Goal: Task Accomplishment & Management: Manage account settings

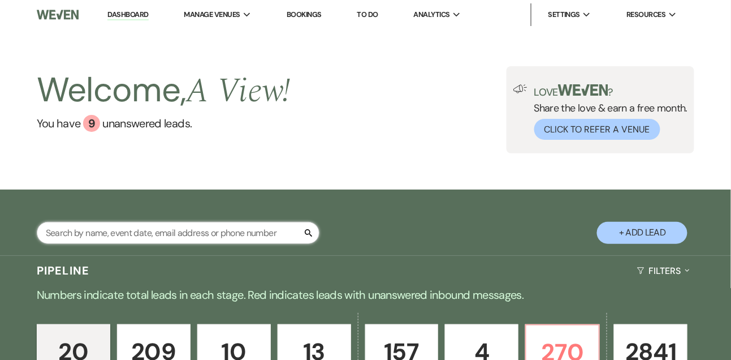
click at [115, 232] on input "text" at bounding box center [178, 233] width 283 height 22
type input "[PERSON_NAME] [PERSON_NAME]"
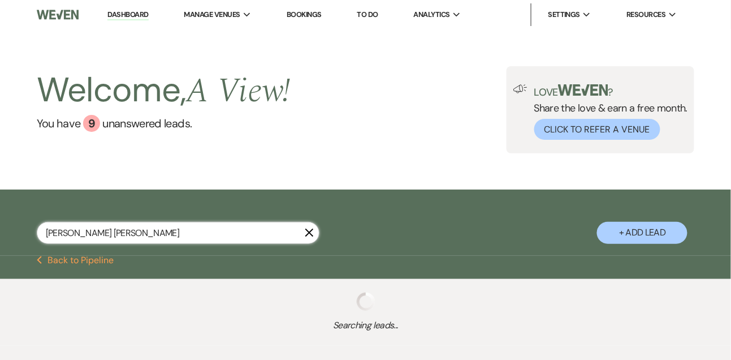
select select "8"
select select "4"
select select "9"
select select "8"
select select "6"
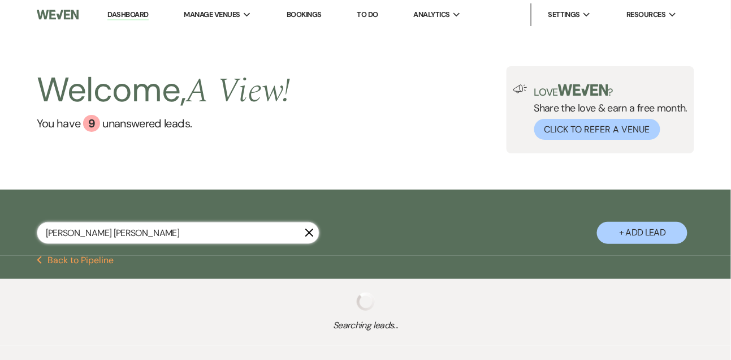
select select "8"
select select "4"
select select "8"
select select "6"
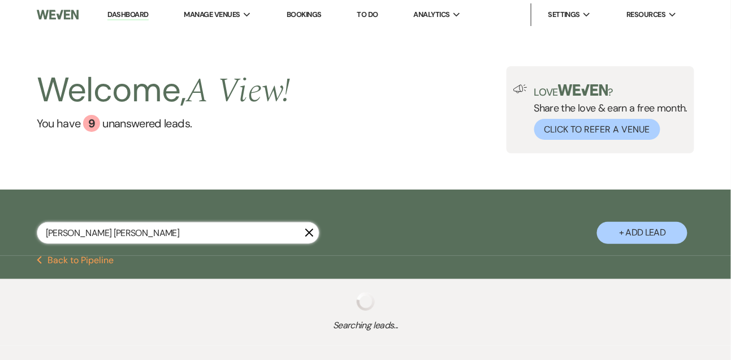
select select "8"
select select "4"
select select "8"
select select "4"
select select "8"
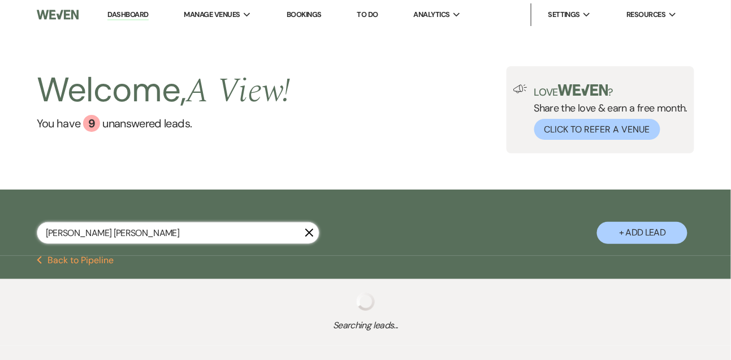
select select "4"
select select "8"
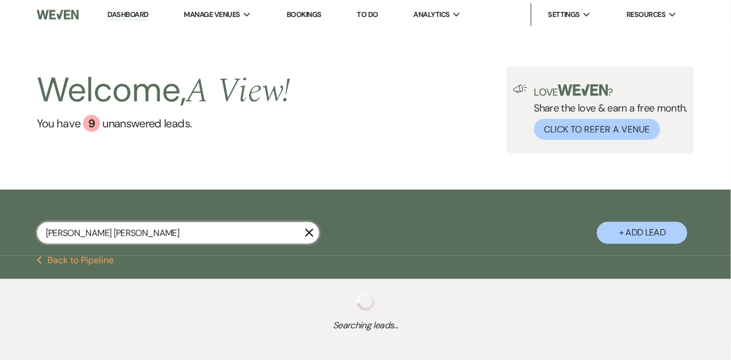
select select "8"
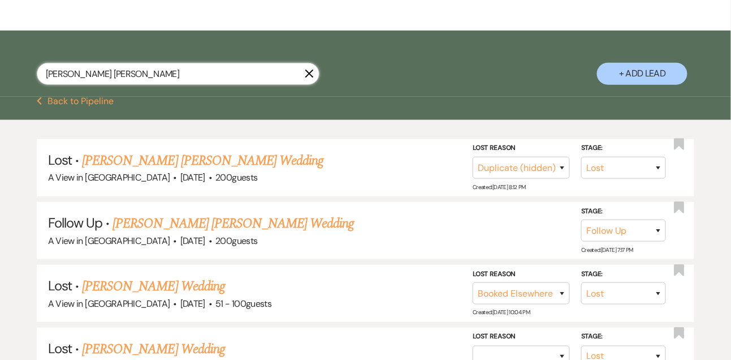
scroll to position [206, 0]
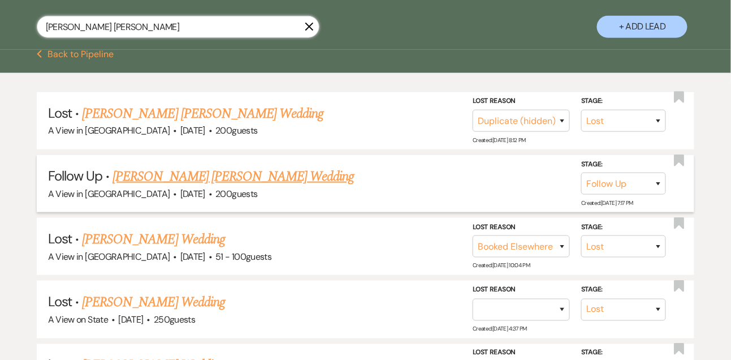
type input "[PERSON_NAME] [PERSON_NAME]"
click at [160, 181] on link "[PERSON_NAME] [PERSON_NAME] Wedding" at bounding box center [232, 176] width 241 height 20
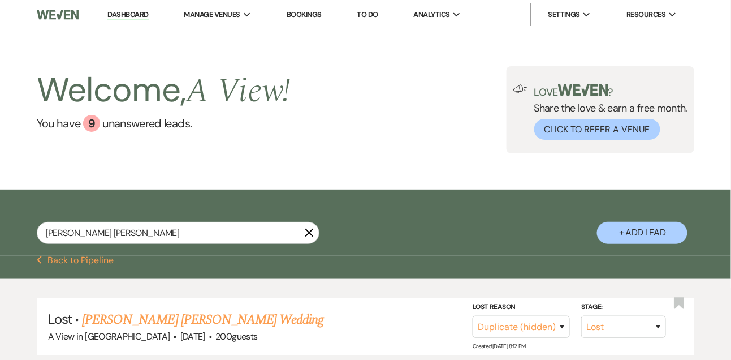
select select "9"
select select "5"
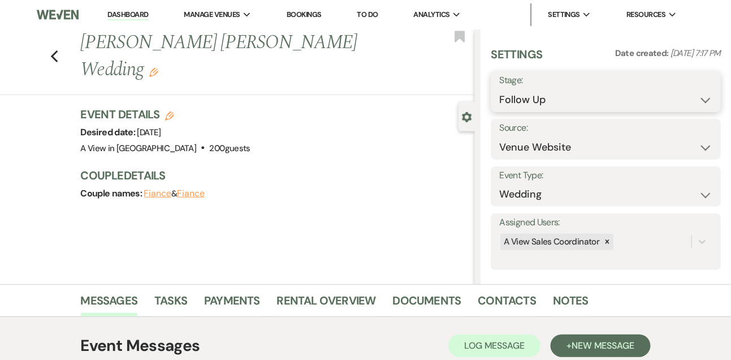
click at [533, 98] on select "Inquiry Follow Up Tour Requested Tour Confirmed Toured Proposal Sent Booked Lost" at bounding box center [605, 100] width 213 height 22
select select "6"
click at [499, 89] on select "Inquiry Follow Up Tour Requested Tour Confirmed Toured Proposal Sent Booked Lost" at bounding box center [605, 100] width 213 height 22
click at [158, 68] on use "button" at bounding box center [153, 72] width 9 height 9
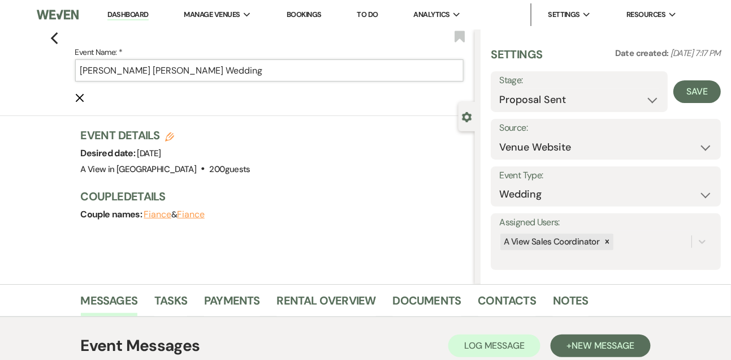
click at [141, 66] on input "[PERSON_NAME] [PERSON_NAME] Wedding" at bounding box center [269, 70] width 389 height 22
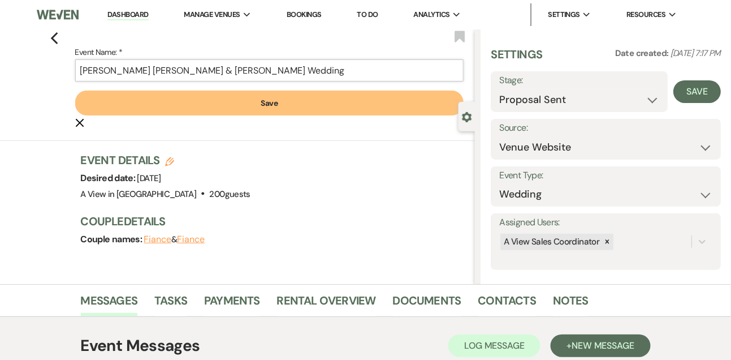
type input "[PERSON_NAME] [PERSON_NAME] & [PERSON_NAME] Wedding"
click at [324, 111] on button "Save" at bounding box center [269, 102] width 389 height 25
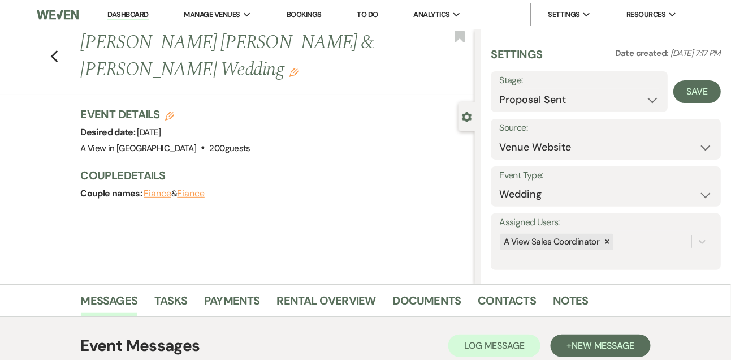
click at [167, 106] on h3 "Event Details Edit" at bounding box center [166, 114] width 170 height 16
click at [167, 111] on icon "Edit" at bounding box center [169, 115] width 9 height 9
select select "751"
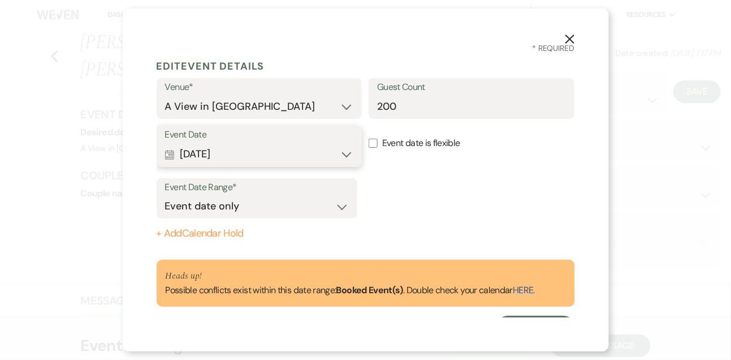
click at [226, 154] on button "Calendar Oct 10, 2026 Expand" at bounding box center [259, 154] width 189 height 23
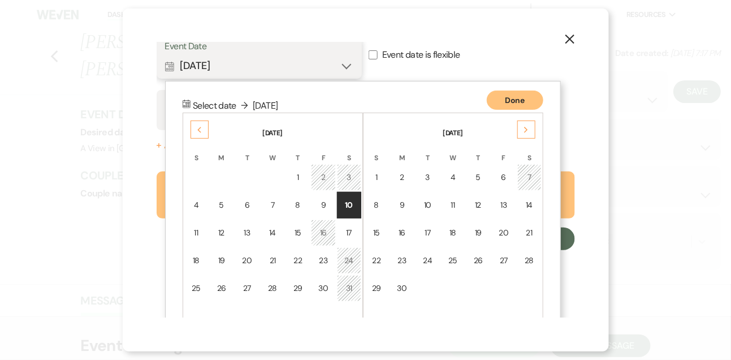
scroll to position [117, 0]
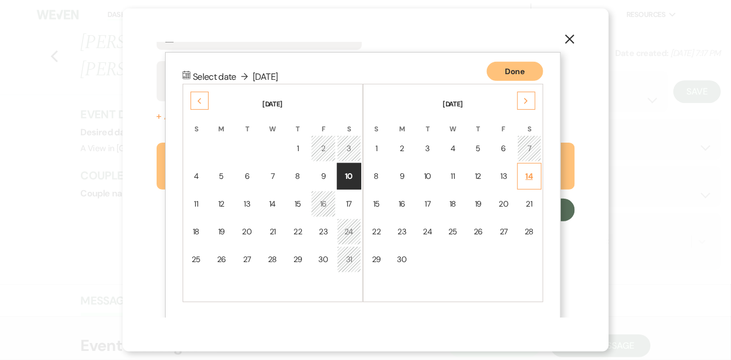
click at [533, 174] on div "14" at bounding box center [530, 176] width 10 height 12
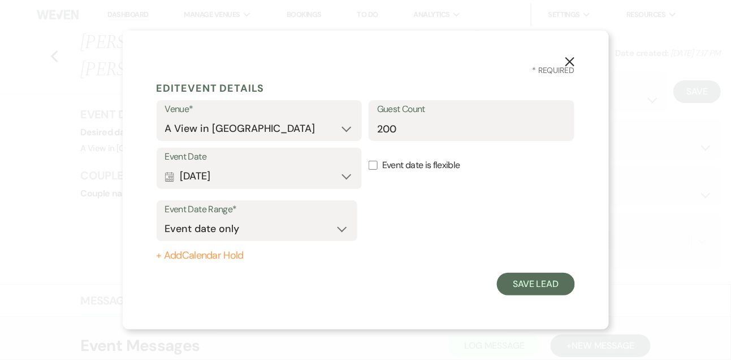
scroll to position [0, 0]
click at [535, 283] on button "Save Lead" at bounding box center [535, 283] width 77 height 23
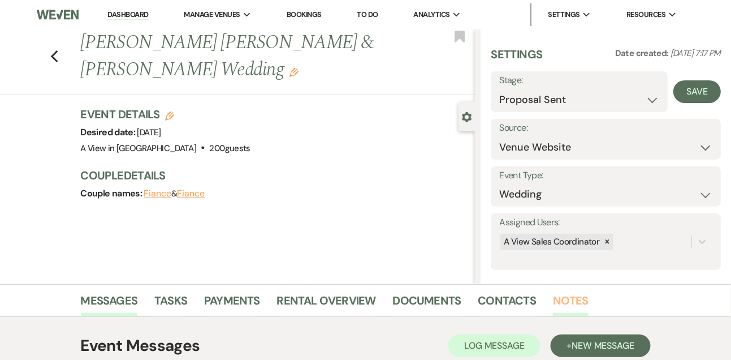
click at [562, 292] on link "Notes" at bounding box center [571, 303] width 36 height 25
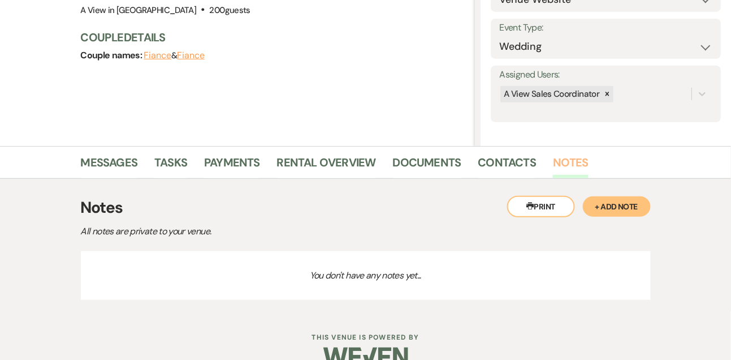
scroll to position [145, 0]
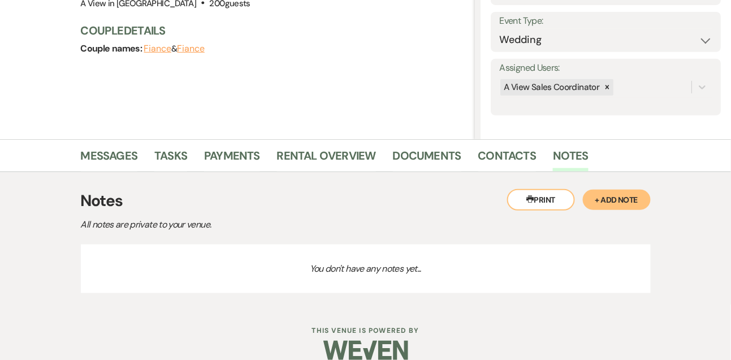
click at [618, 191] on button "+ Add Note" at bounding box center [617, 199] width 68 height 20
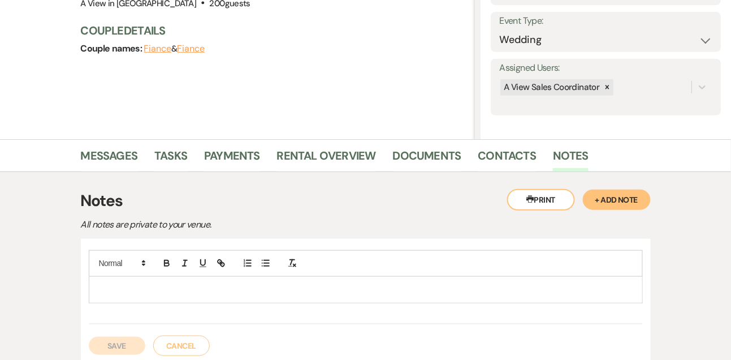
click at [337, 285] on p at bounding box center [366, 289] width 536 height 12
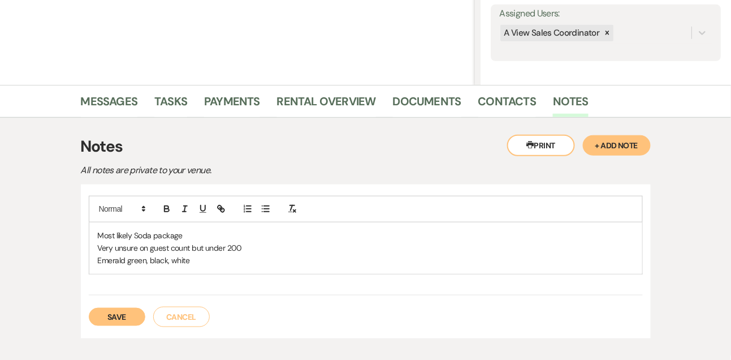
scroll to position [210, 0]
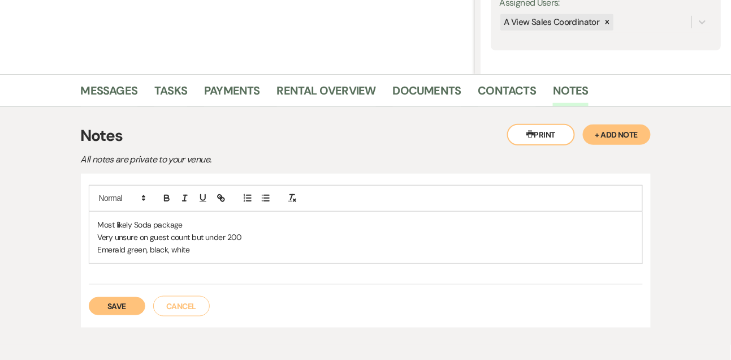
click at [138, 302] on button "Save" at bounding box center [117, 306] width 57 height 18
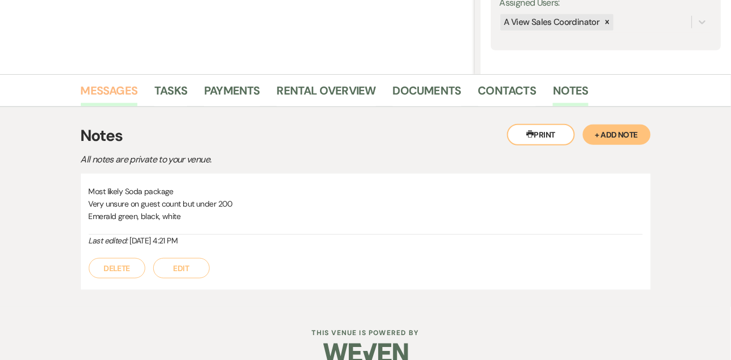
click at [104, 91] on link "Messages" at bounding box center [109, 93] width 57 height 25
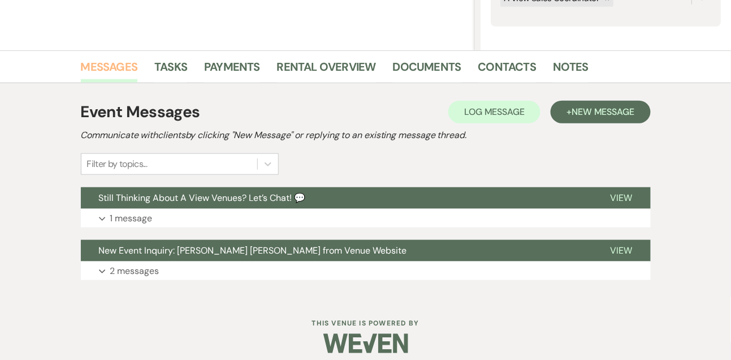
scroll to position [243, 0]
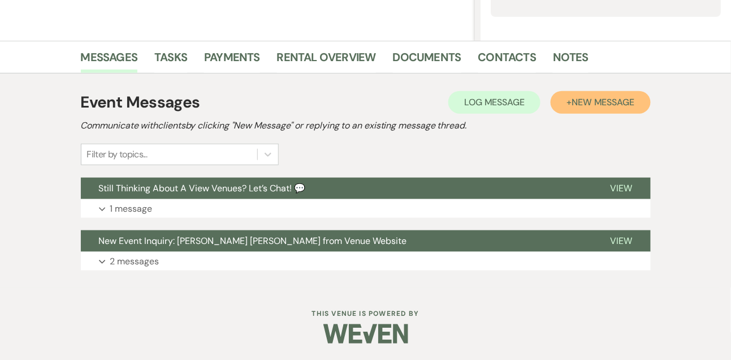
click at [642, 103] on button "+ New Message" at bounding box center [600, 102] width 99 height 23
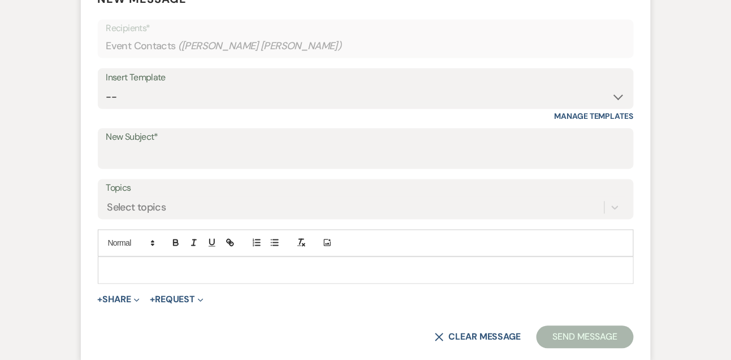
scroll to position [513, 0]
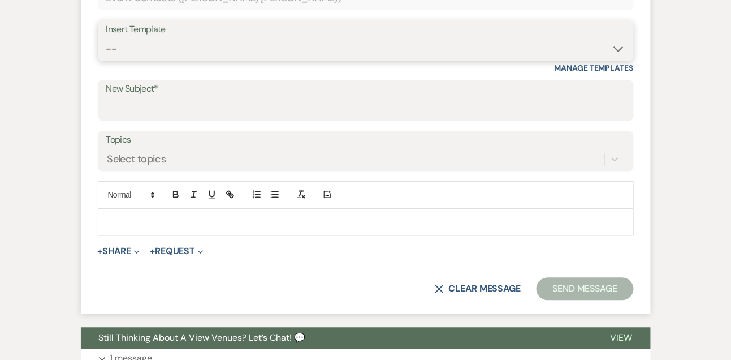
click at [154, 49] on select "-- Tour Confirmation Contract (Pre-Booked Leads) Out of office Inquiry Email Al…" at bounding box center [365, 49] width 519 height 22
select select "3260"
click at [106, 38] on select "-- Tour Confirmation Contract (Pre-Booked Leads) Out of office Inquiry Email Al…" at bounding box center [365, 49] width 519 height 22
type input "A View in [GEOGRAPHIC_DATA] Wedding Contract 🎉"
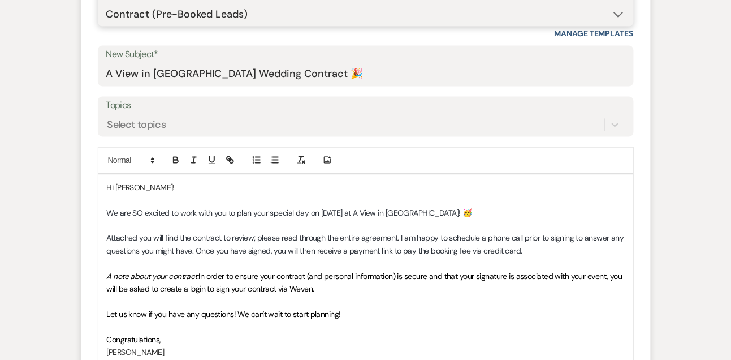
scroll to position [548, 0]
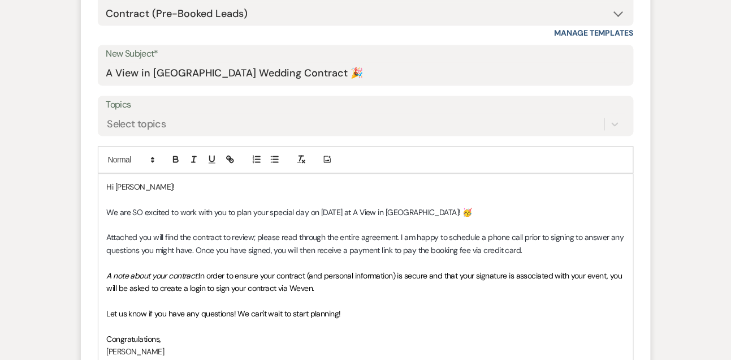
click at [156, 183] on p "Hi Kennedy!" at bounding box center [366, 187] width 518 height 12
click at [379, 250] on span "Attached you will find the contract to review; please read through the entire a…" at bounding box center [367, 243] width 520 height 23
drag, startPoint x: 198, startPoint y: 249, endPoint x: 525, endPoint y: 252, distance: 327.3
click at [525, 252] on p "Attached you will find the contract to review; please read through the entire a…" at bounding box center [366, 243] width 518 height 25
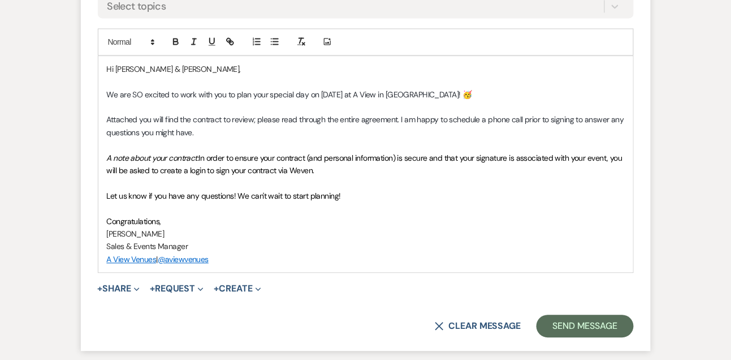
scroll to position [668, 0]
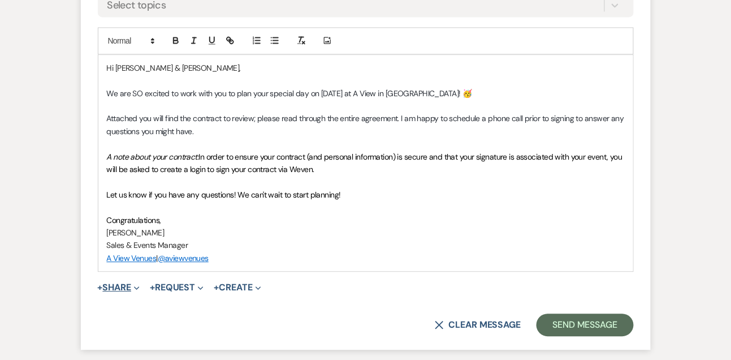
click at [132, 283] on button "+ Share Expand" at bounding box center [119, 287] width 42 height 9
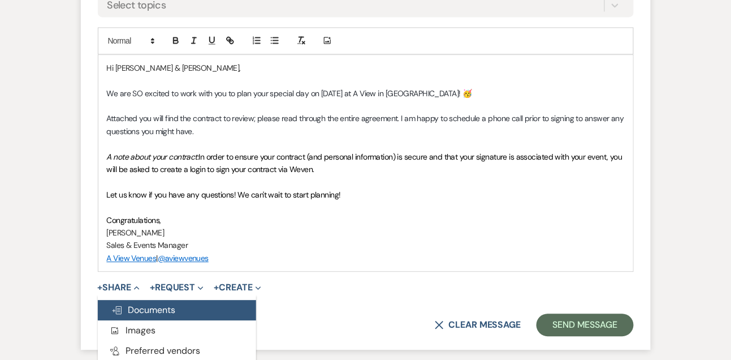
click at [138, 315] on span "Doc Upload Documents" at bounding box center [143, 310] width 64 height 12
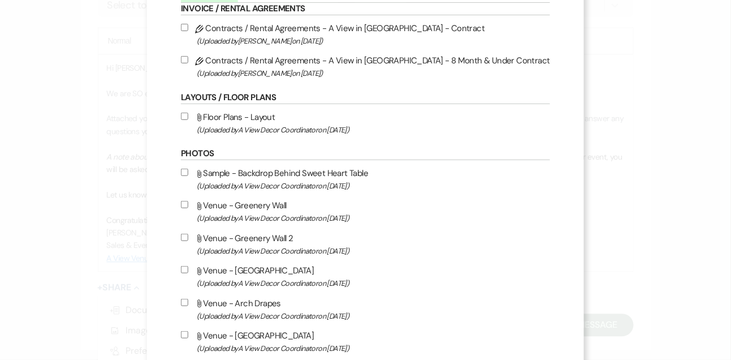
scroll to position [0, 0]
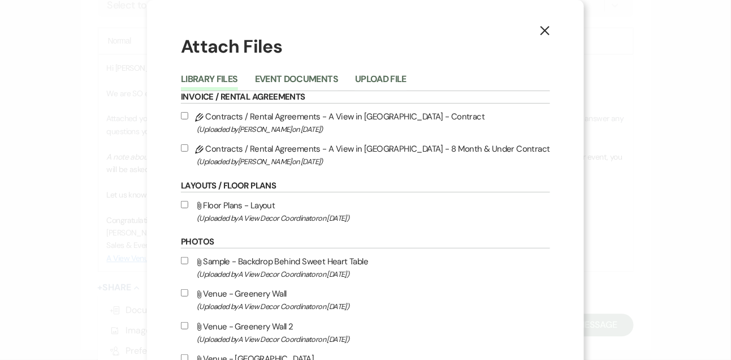
click at [205, 112] on label "Pencil Contracts / Rental Agreements - A View in Fontenelle Hills - Contract (U…" at bounding box center [365, 122] width 369 height 27
click at [188, 112] on input "Pencil Contracts / Rental Agreements - A View in Fontenelle Hills - Contract (U…" at bounding box center [184, 115] width 7 height 7
checkbox input "true"
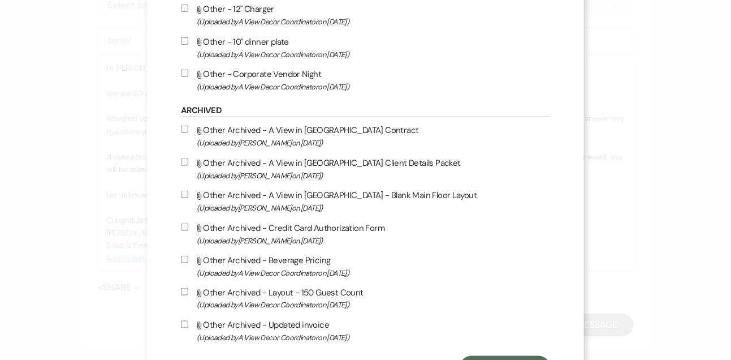
scroll to position [1495, 0]
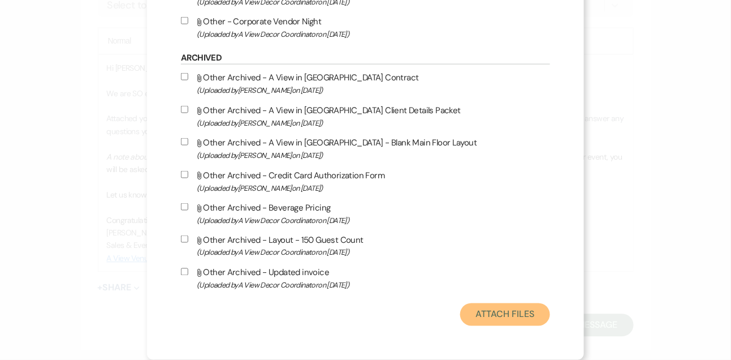
click at [495, 318] on button "Attach Files" at bounding box center [505, 314] width 90 height 23
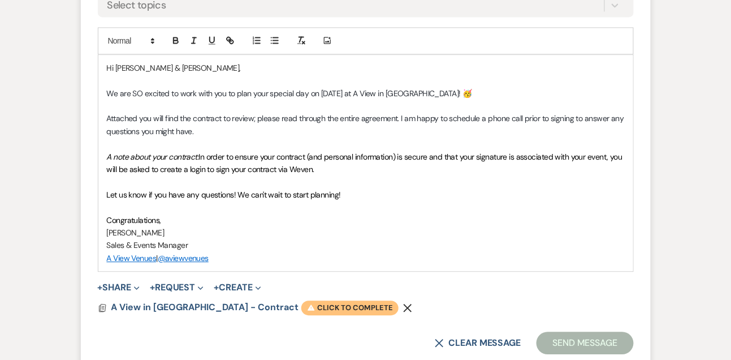
click at [317, 303] on span "Warning Click to complete" at bounding box center [349, 307] width 97 height 15
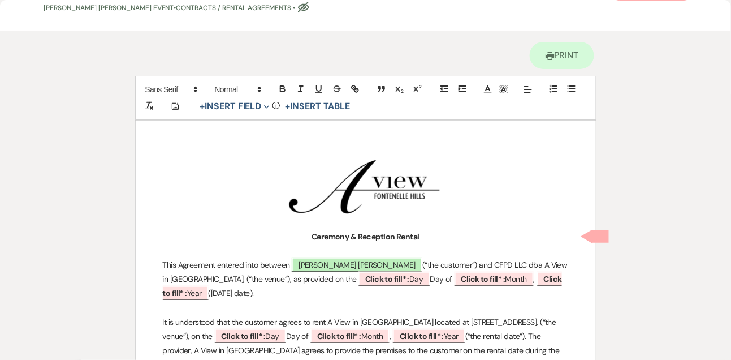
scroll to position [75, 0]
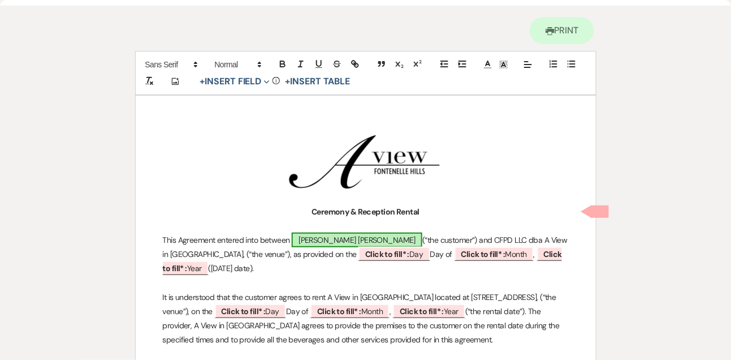
click at [326, 233] on span "[PERSON_NAME] [PERSON_NAME]" at bounding box center [357, 239] width 131 height 15
select select "smartCustomField"
select select "owner"
select select "{{clientNames}}"
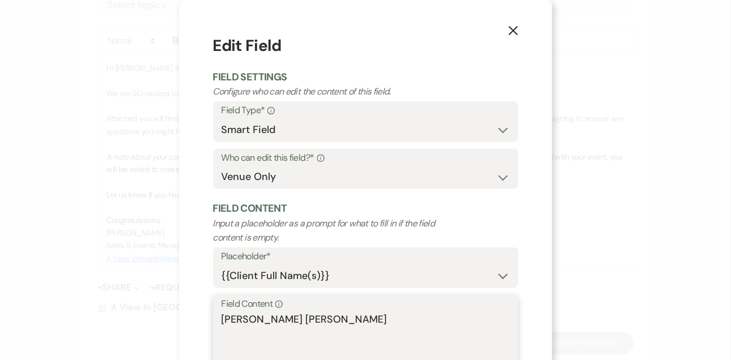
click at [340, 314] on textarea "[PERSON_NAME] [PERSON_NAME]" at bounding box center [366, 339] width 288 height 57
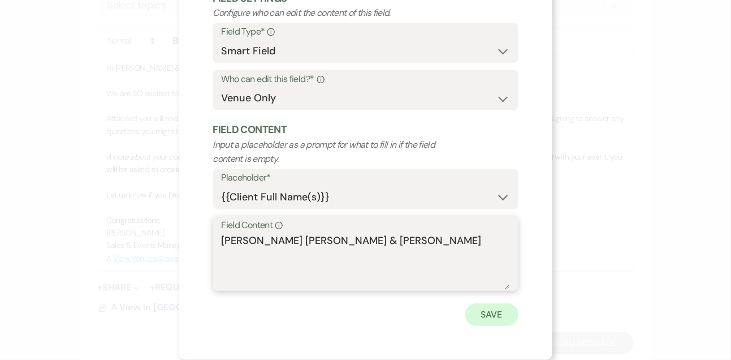
type textarea "Kennedy Lamb & Seth Wentz"
click at [496, 308] on button "Save" at bounding box center [491, 314] width 53 height 23
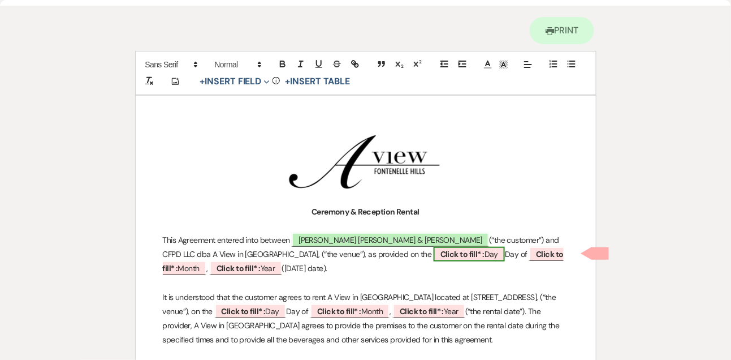
click at [434, 259] on span "Click to fill* : Day" at bounding box center [469, 253] width 71 height 15
select select "owner"
select select "custom_placeholder"
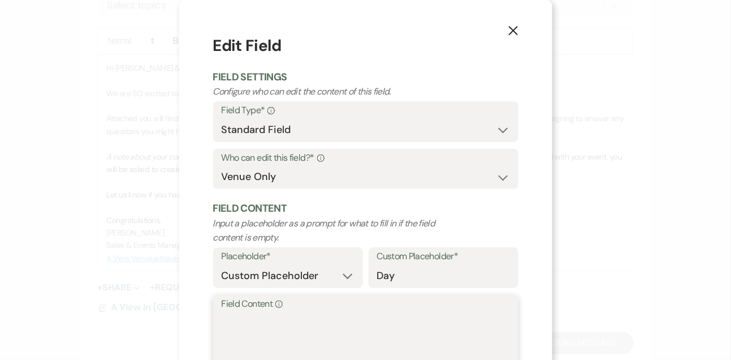
click at [313, 349] on textarea "Field Content Info" at bounding box center [366, 339] width 288 height 57
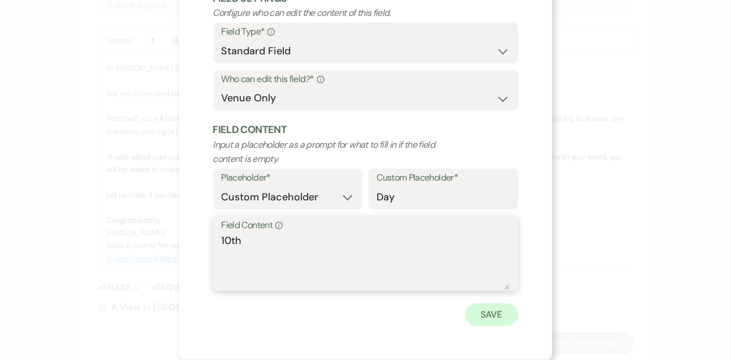
type textarea "10th"
click at [500, 317] on button "Save" at bounding box center [491, 314] width 53 height 23
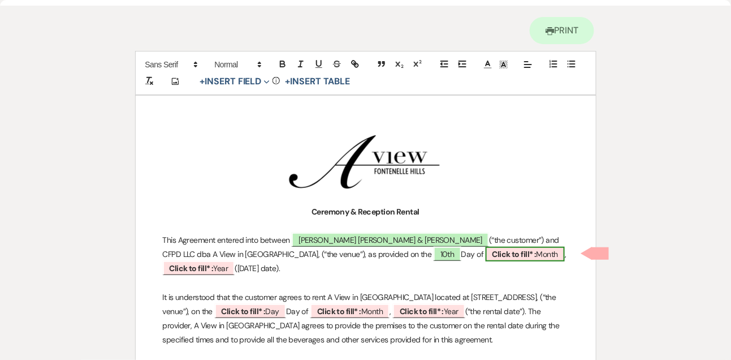
click at [492, 253] on b "Click to fill* :" at bounding box center [514, 254] width 44 height 10
select select "owner"
select select "custom_placeholder"
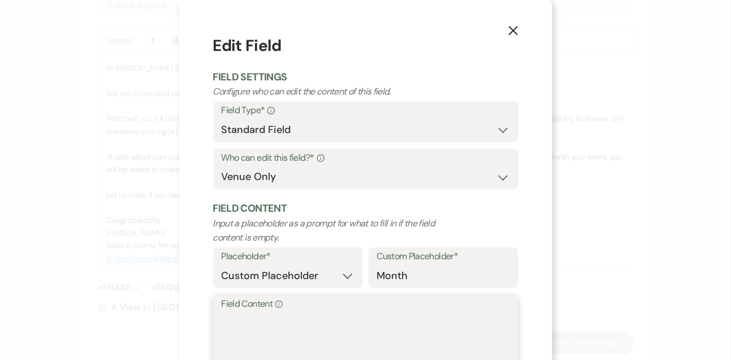
click at [367, 315] on textarea "Field Content Info" at bounding box center [366, 339] width 288 height 57
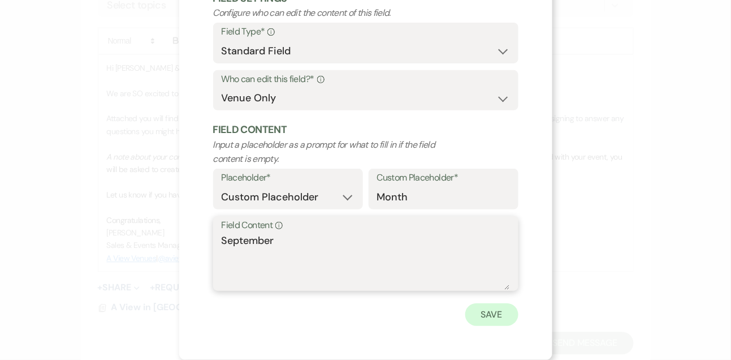
type textarea "September"
click at [479, 311] on button "Save" at bounding box center [491, 314] width 53 height 23
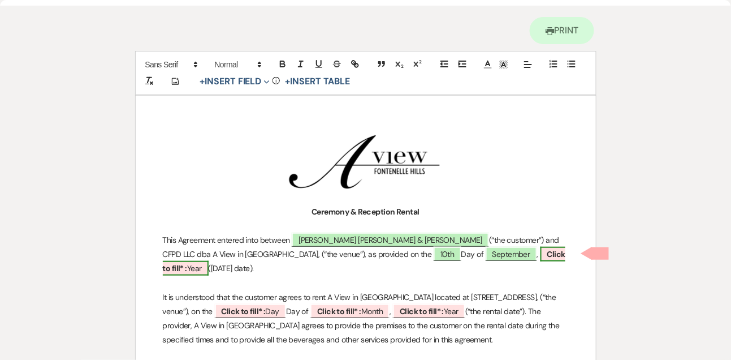
click at [460, 256] on b "Click to fill* :" at bounding box center [364, 261] width 402 height 24
select select "owner"
select select "custom_placeholder"
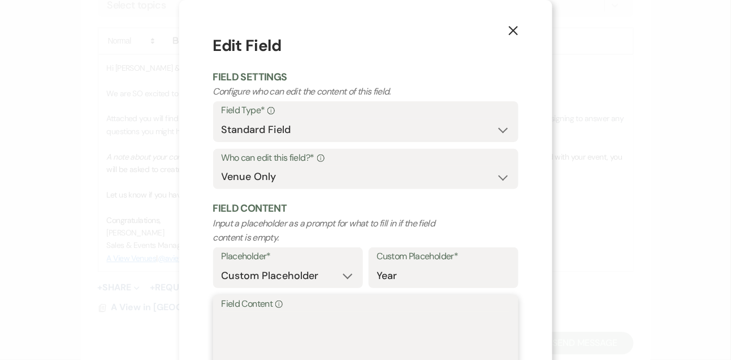
click at [322, 334] on textarea "Field Content Info" at bounding box center [366, 339] width 288 height 57
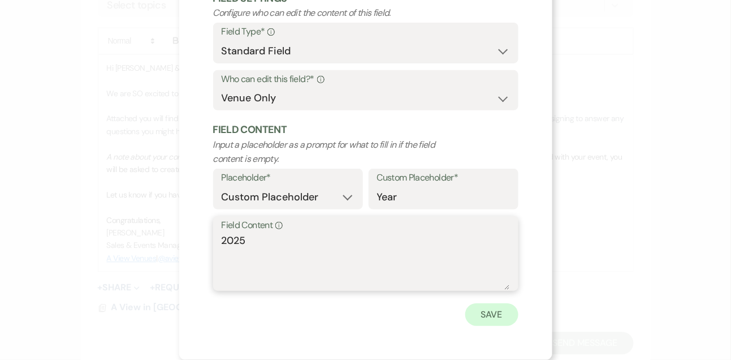
type textarea "2025"
click at [513, 321] on button "Save" at bounding box center [491, 314] width 53 height 23
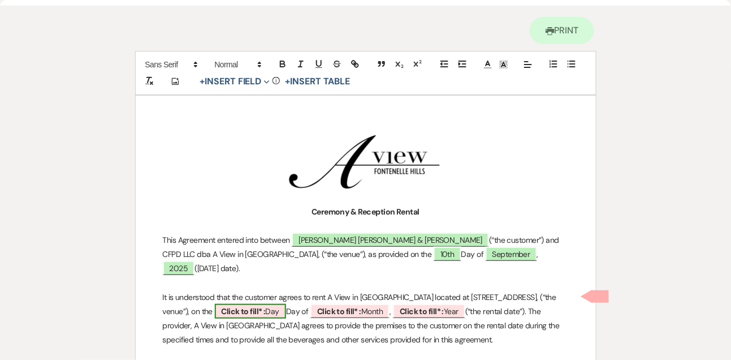
click at [286, 304] on span "Click to fill* : Day" at bounding box center [250, 311] width 71 height 15
select select "owner"
select select "custom_placeholder"
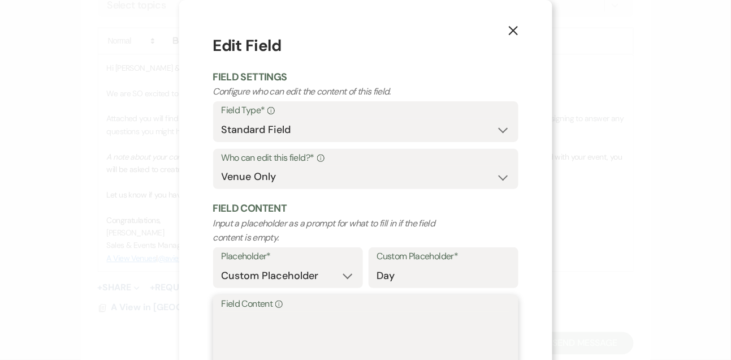
click at [293, 331] on textarea "Field Content Info" at bounding box center [366, 339] width 288 height 57
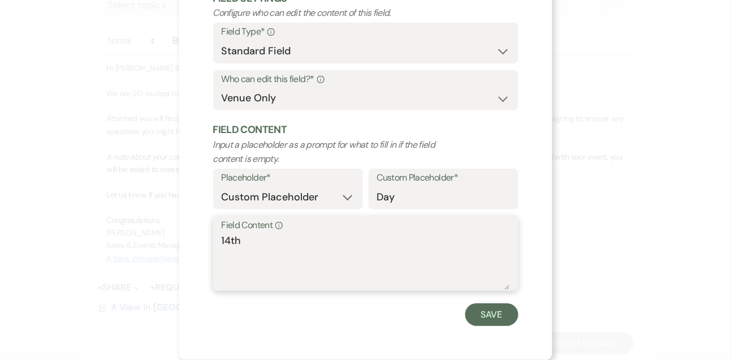
type textarea "14th"
click at [486, 326] on div "X Edit Field Field Settings Configure who can edit the content of this field. F…" at bounding box center [365, 140] width 373 height 438
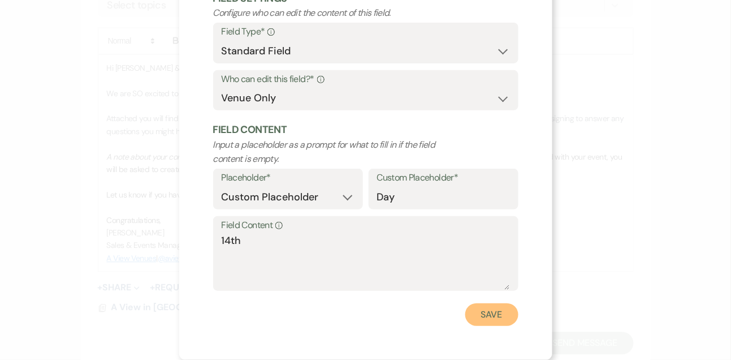
click at [485, 318] on button "Save" at bounding box center [491, 314] width 53 height 23
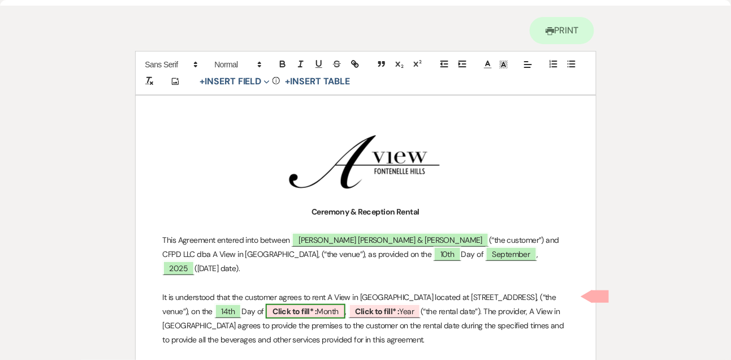
click at [317, 306] on b "Click to fill* :" at bounding box center [294, 311] width 44 height 10
select select "owner"
select select "custom_placeholder"
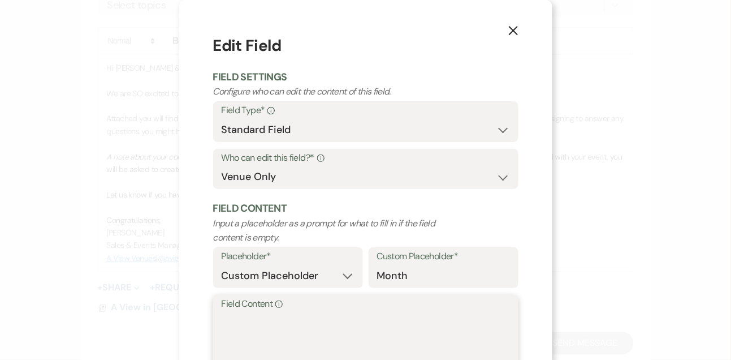
click at [349, 316] on textarea "Field Content Info" at bounding box center [366, 339] width 288 height 57
type textarea "o"
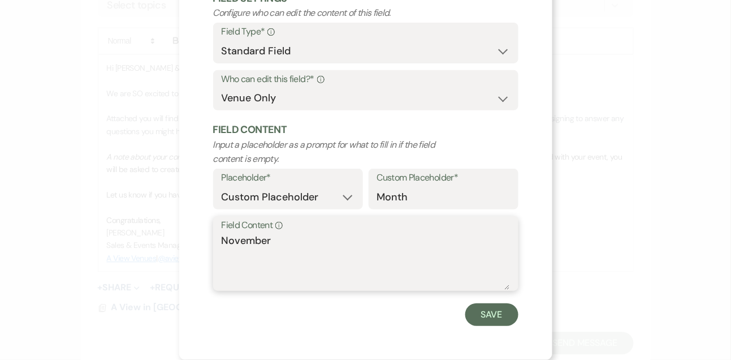
type textarea "November"
click at [501, 328] on div "X Edit Field Field Settings Configure who can edit the content of this field. F…" at bounding box center [365, 140] width 373 height 438
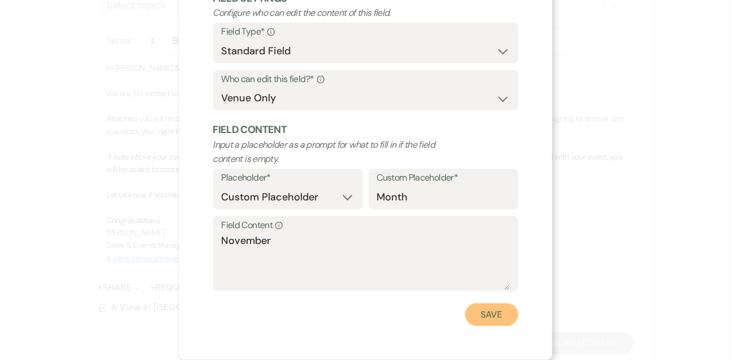
click at [499, 323] on button "Save" at bounding box center [491, 314] width 53 height 23
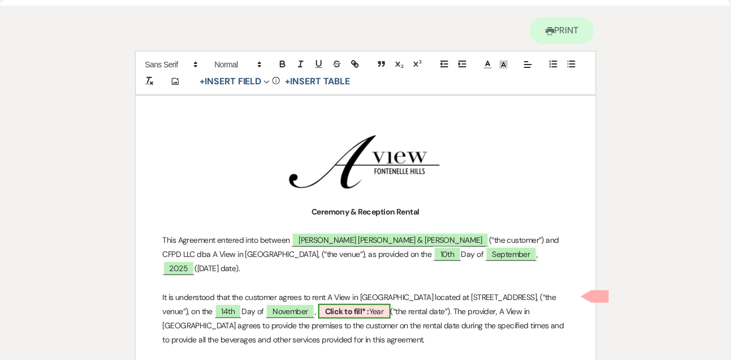
click at [391, 304] on span "Click to fill* : Year" at bounding box center [354, 311] width 72 height 15
select select "owner"
select select "custom_placeholder"
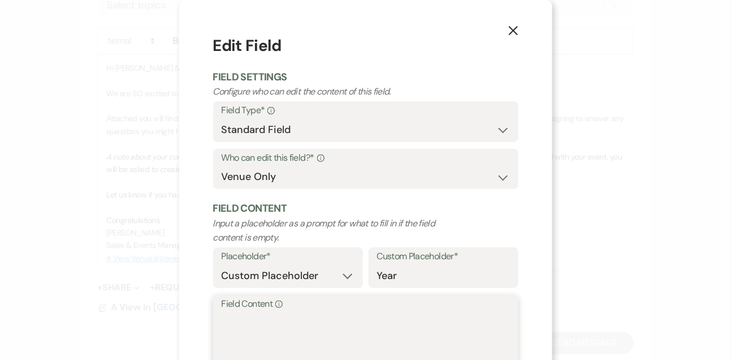
click at [331, 322] on textarea "Field Content Info" at bounding box center [366, 339] width 288 height 57
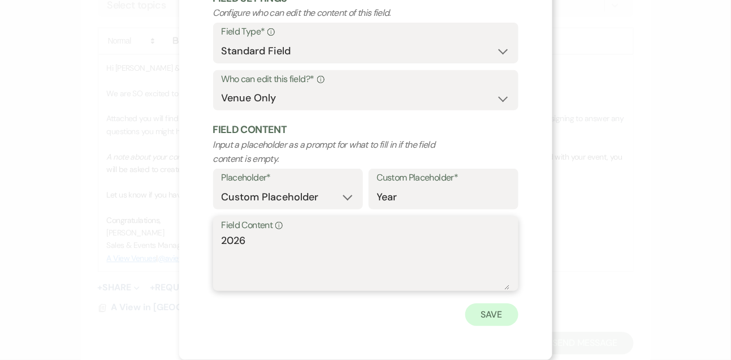
type textarea "2026"
click at [493, 316] on button "Save" at bounding box center [491, 314] width 53 height 23
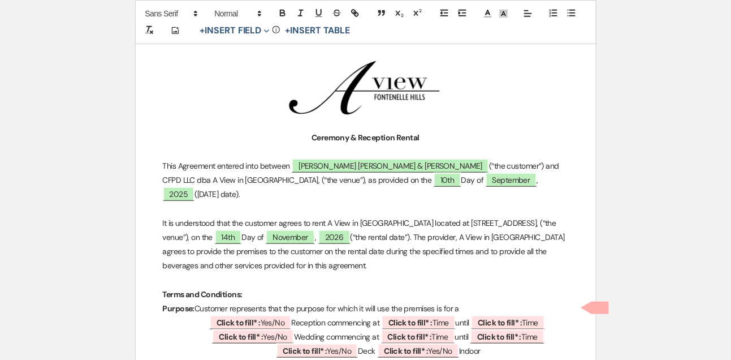
scroll to position [289, 0]
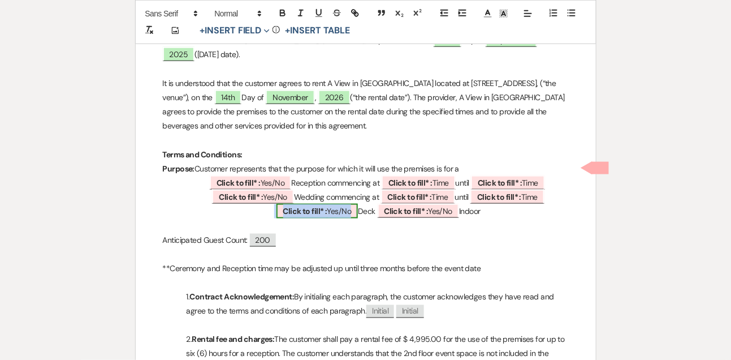
click at [335, 204] on span "Click to fill* : Yes/No" at bounding box center [317, 211] width 82 height 15
select select "owner"
select select "custom_placeholder"
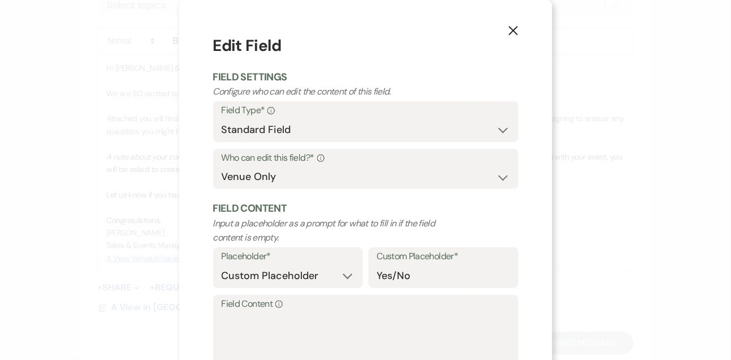
click at [307, 306] on label "Field Content Info" at bounding box center [366, 304] width 288 height 16
click at [307, 311] on textarea "Field Content Info" at bounding box center [366, 339] width 288 height 57
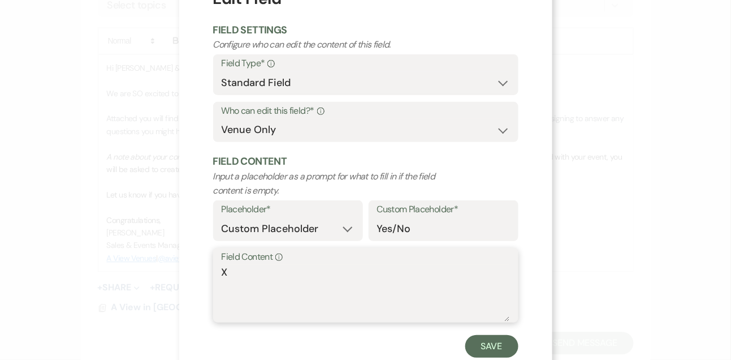
scroll to position [79, 0]
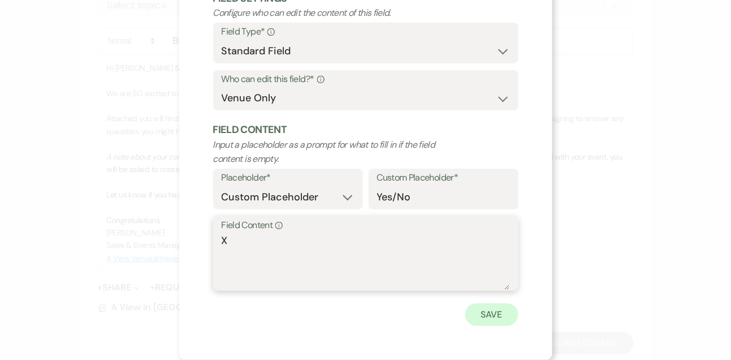
type textarea "X"
click at [500, 315] on button "Save" at bounding box center [491, 314] width 53 height 23
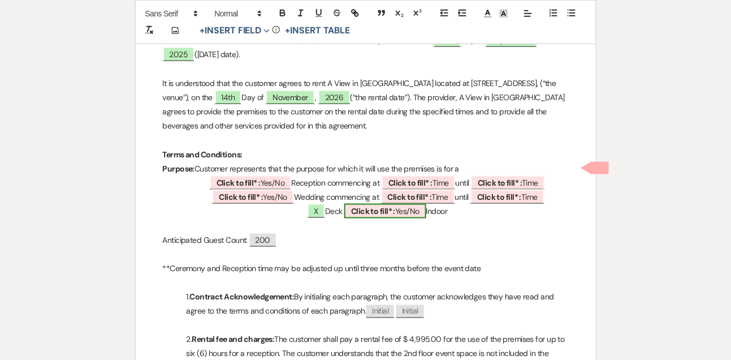
click at [405, 204] on span "Click to fill* : Yes/No" at bounding box center [385, 211] width 82 height 15
select select "owner"
select select "custom_placeholder"
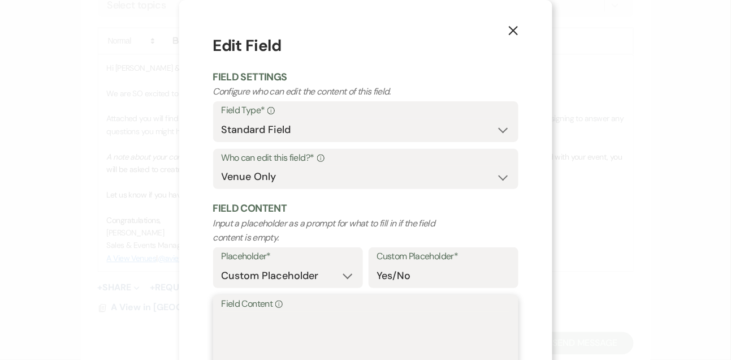
click at [305, 328] on textarea "Field Content Info" at bounding box center [366, 339] width 288 height 57
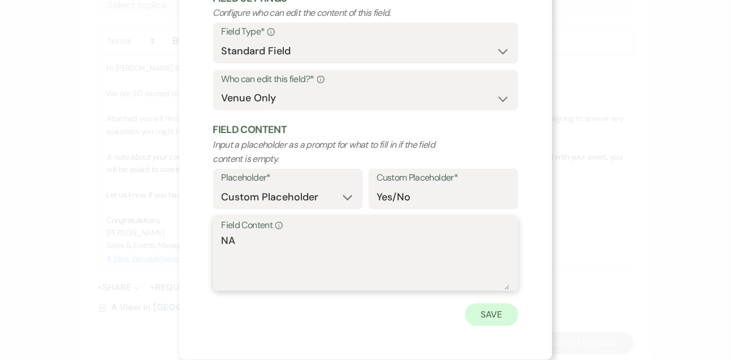
type textarea "NA"
click at [492, 309] on button "Save" at bounding box center [491, 314] width 53 height 23
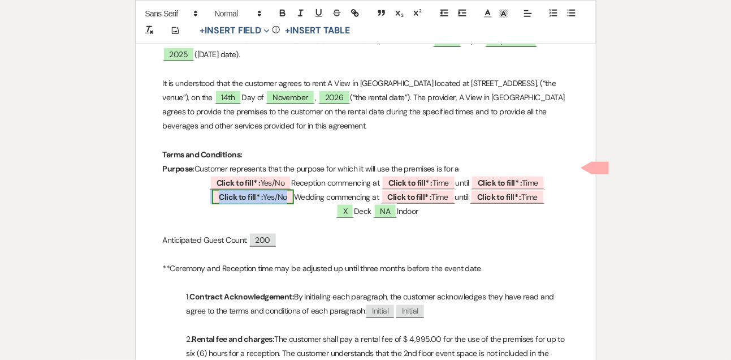
click at [250, 189] on span "Click to fill* : Yes/No" at bounding box center [253, 196] width 82 height 15
select select "owner"
select select "custom_placeholder"
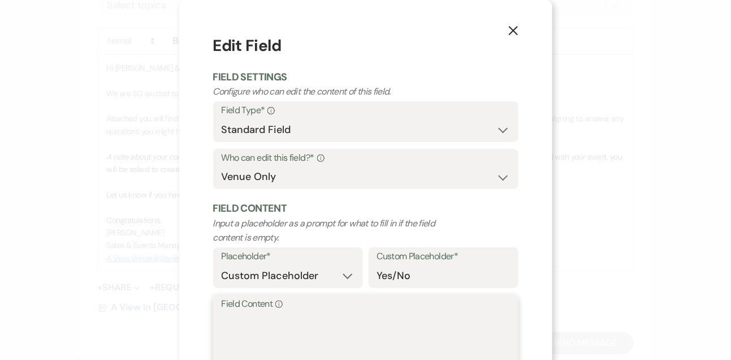
click at [252, 332] on textarea "Field Content Info" at bounding box center [366, 339] width 288 height 57
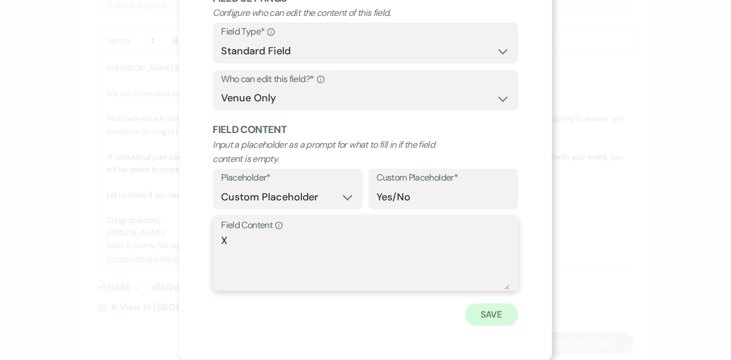
type textarea "X"
click at [498, 313] on button "Save" at bounding box center [491, 314] width 53 height 23
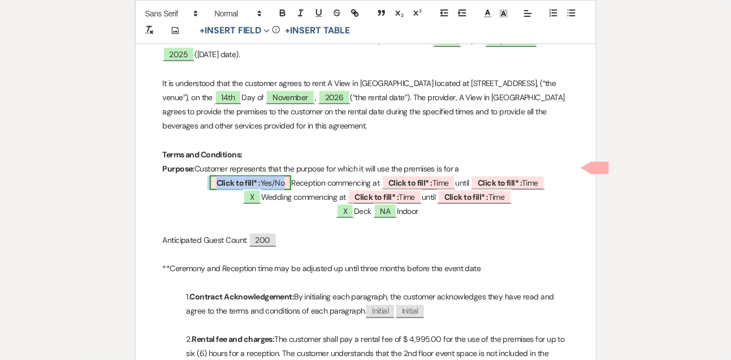
click at [256, 175] on span "Click to fill* : Yes/No" at bounding box center [251, 182] width 82 height 15
select select "owner"
select select "custom_placeholder"
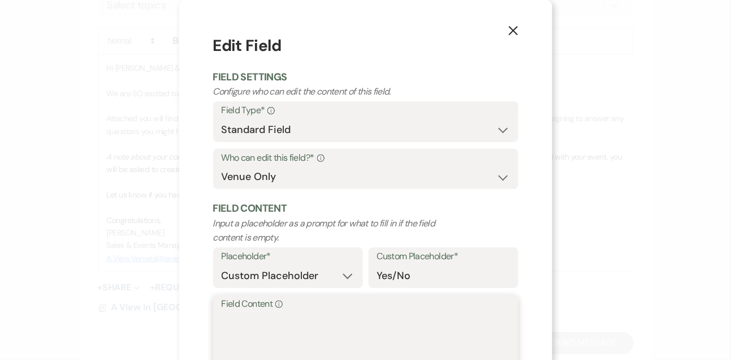
click at [229, 314] on textarea "Field Content Info" at bounding box center [366, 339] width 288 height 57
type textarea "C"
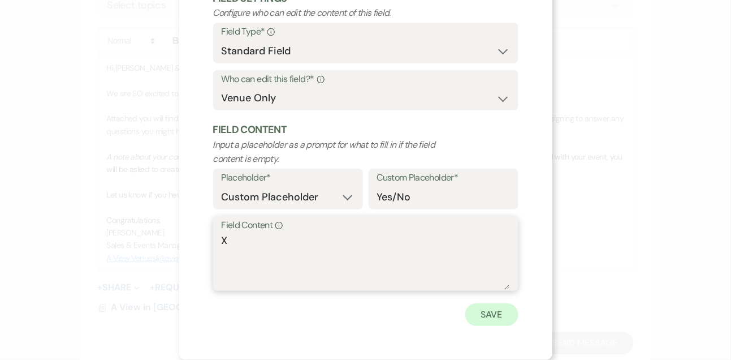
type textarea "X"
click at [482, 323] on button "Save" at bounding box center [491, 314] width 53 height 23
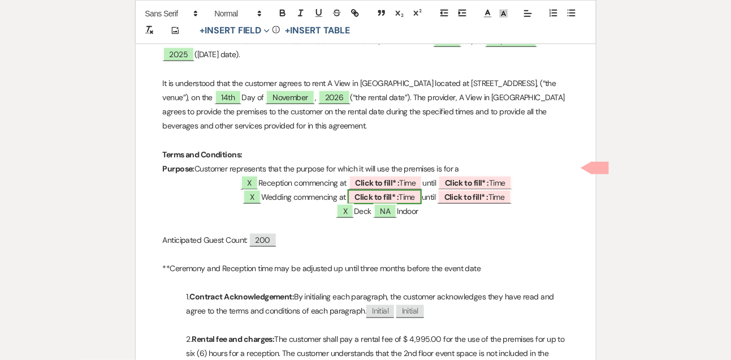
click at [406, 189] on span "Click to fill* : Time" at bounding box center [385, 196] width 74 height 15
select select "owner"
select select "Time"
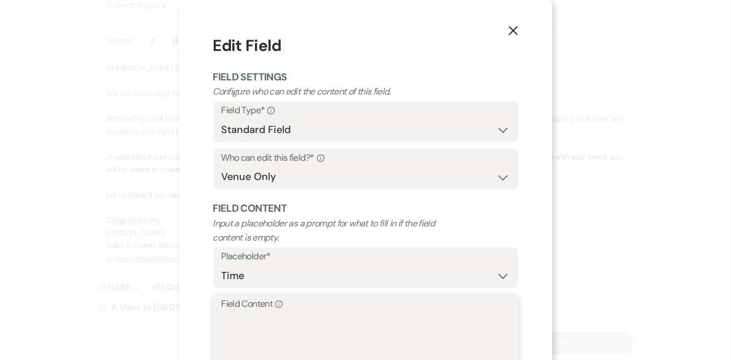
click at [333, 316] on textarea "Field Content Info" at bounding box center [366, 339] width 288 height 57
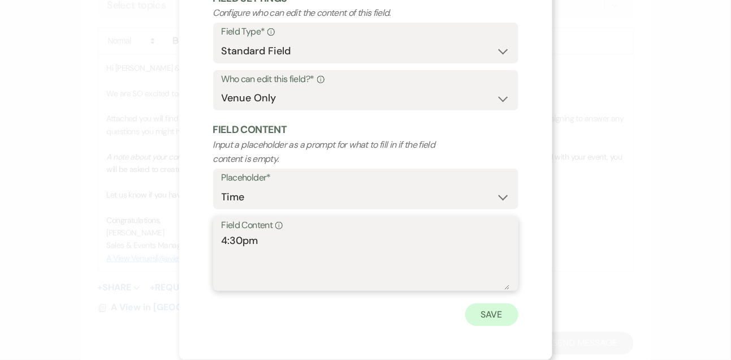
type textarea "4:30pm"
click at [491, 321] on button "Save" at bounding box center [491, 314] width 53 height 23
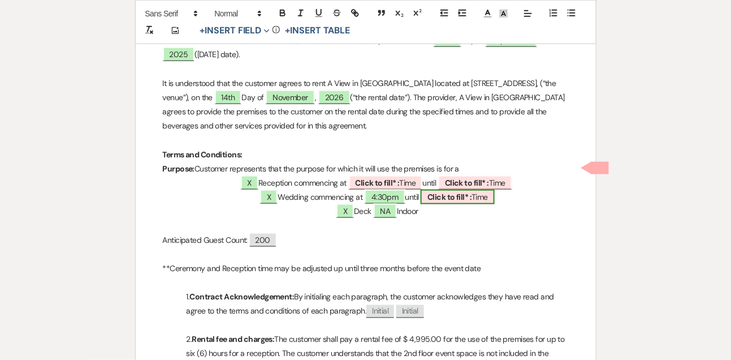
click at [484, 189] on span "Click to fill* : Time" at bounding box center [458, 196] width 74 height 15
select select "owner"
select select "Time"
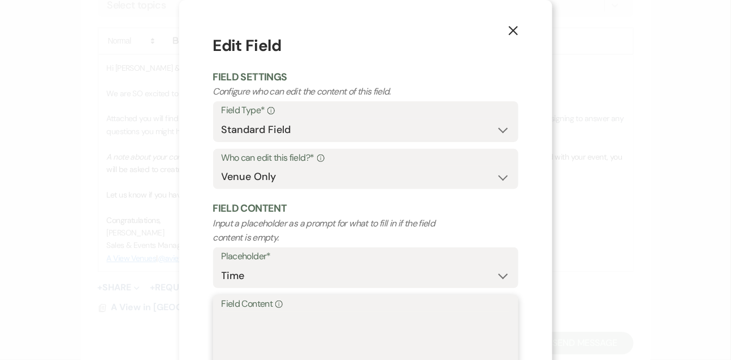
click at [365, 335] on textarea "Field Content Info" at bounding box center [366, 339] width 288 height 57
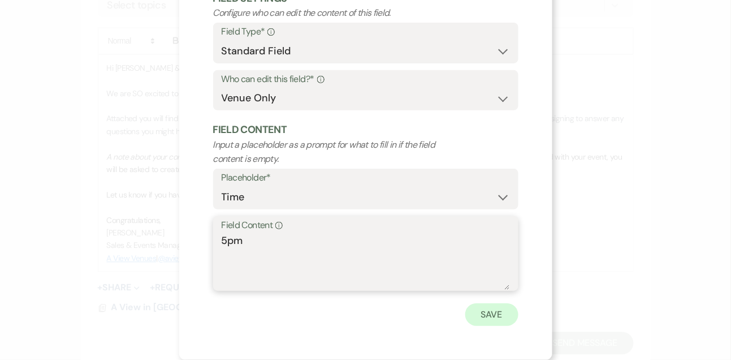
type textarea "5pm"
click at [495, 324] on button "Save" at bounding box center [491, 314] width 53 height 23
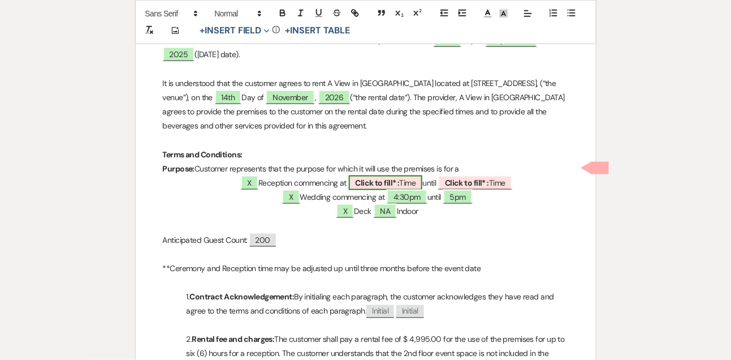
click at [409, 175] on span "Click to fill* : Time" at bounding box center [386, 182] width 74 height 15
select select "owner"
select select "Time"
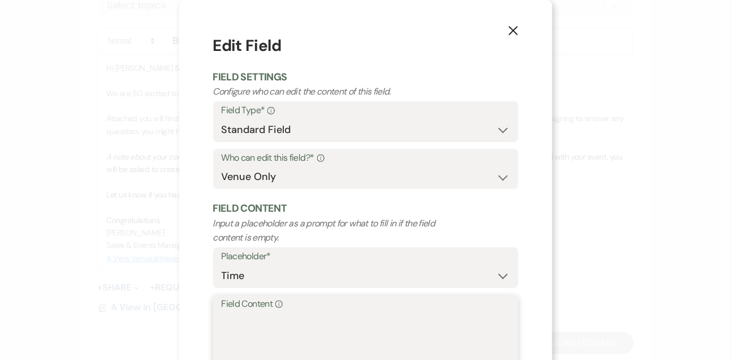
click at [295, 323] on textarea "Field Content Info" at bounding box center [366, 339] width 288 height 57
type textarea "5pm"
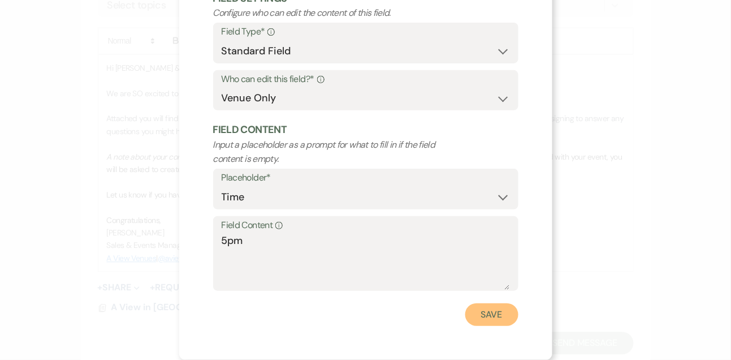
click at [495, 316] on button "Save" at bounding box center [491, 314] width 53 height 23
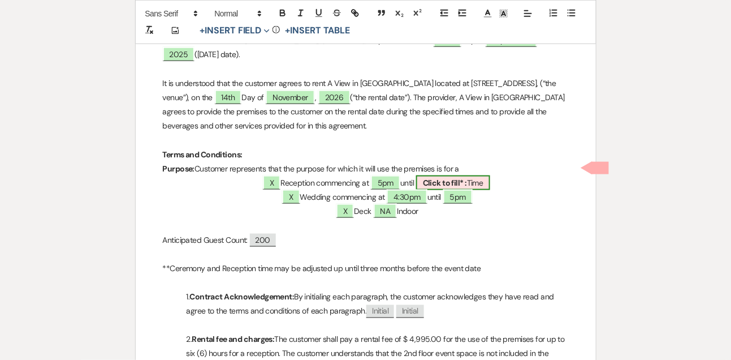
click at [444, 178] on b "Click to fill* :" at bounding box center [445, 183] width 44 height 10
select select "owner"
select select "Time"
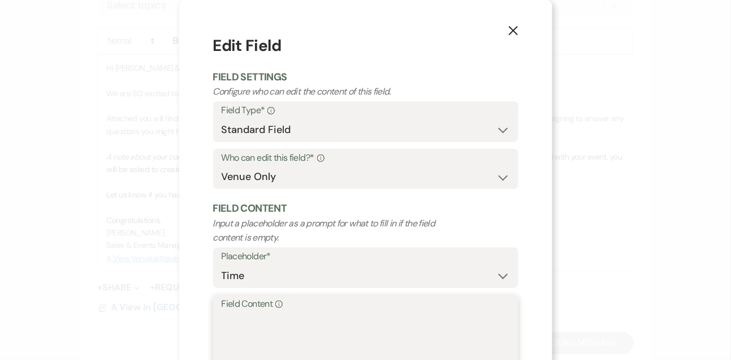
click at [280, 331] on textarea "Field Content Info" at bounding box center [366, 339] width 288 height 57
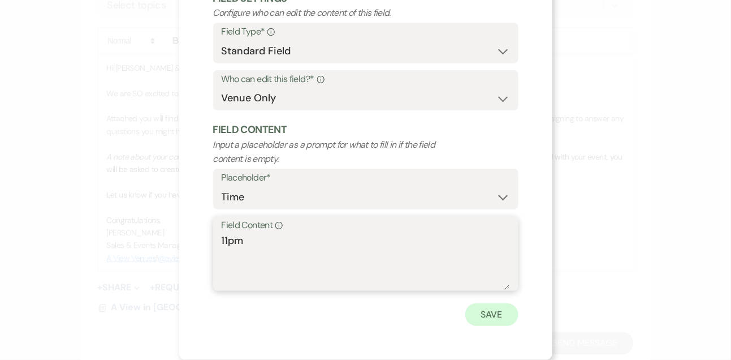
type textarea "11pm"
click at [491, 313] on button "Save" at bounding box center [491, 314] width 53 height 23
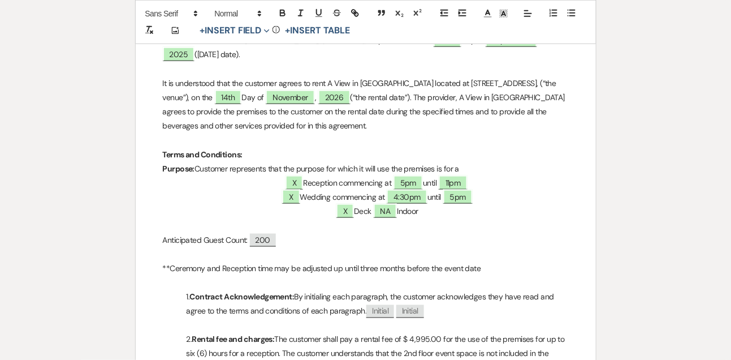
click at [276, 233] on span "200" at bounding box center [263, 239] width 26 height 13
select select "smartCustomField"
select select "client"
select select "{{guestCount}}"
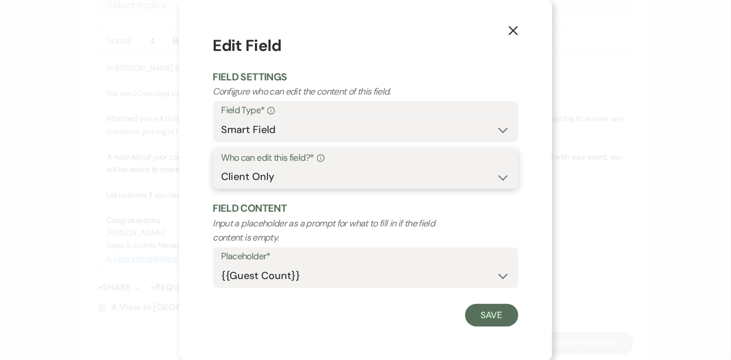
click at [268, 179] on select "Both Venue & Client Client Only Venue Only" at bounding box center [366, 177] width 288 height 22
select select "clientAndOwner"
click at [222, 166] on select "Both Venue & Client Client Only Venue Only" at bounding box center [366, 177] width 288 height 22
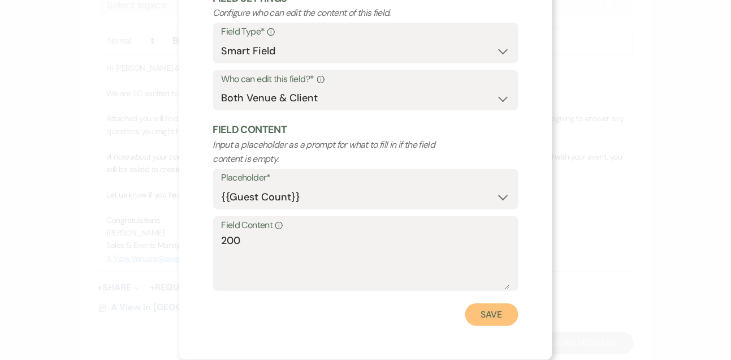
click at [495, 323] on button "Save" at bounding box center [491, 314] width 53 height 23
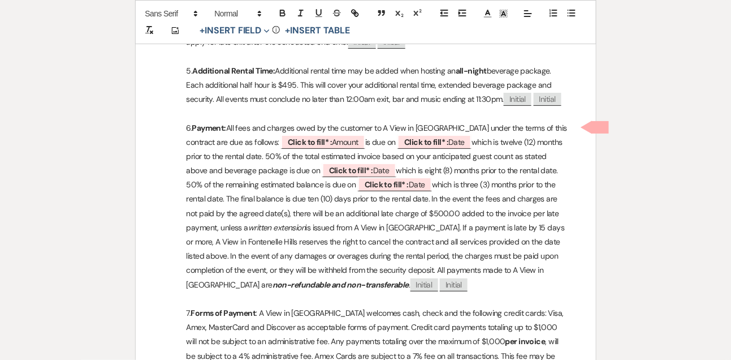
scroll to position [1162, 0]
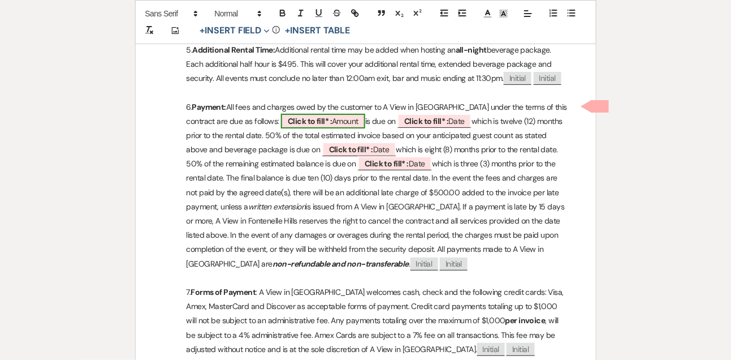
click at [330, 116] on b "Click to fill* :" at bounding box center [310, 121] width 44 height 10
select select "owner"
select select "Amount"
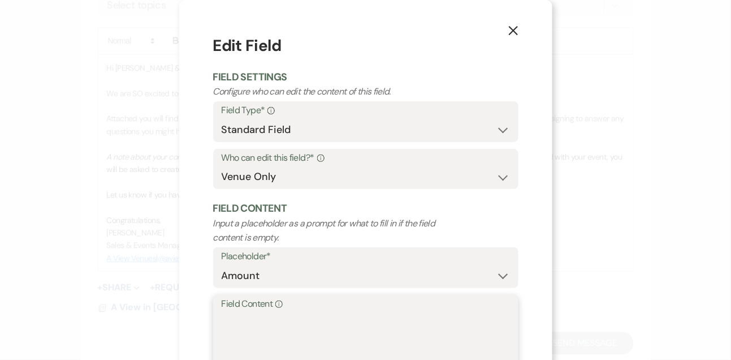
click at [230, 341] on textarea "Field Content Info" at bounding box center [366, 339] width 288 height 57
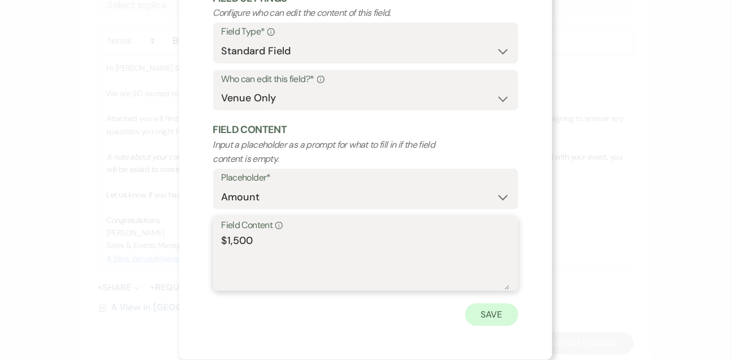
type textarea "$1,500"
click at [497, 324] on button "Save" at bounding box center [491, 314] width 53 height 23
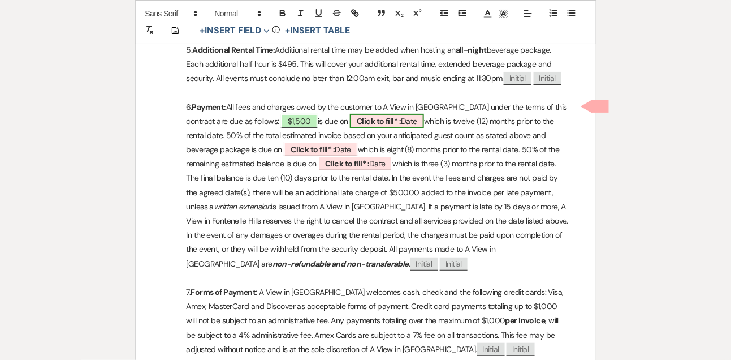
click at [382, 116] on b "Click to fill* :" at bounding box center [379, 121] width 44 height 10
select select "owner"
select select "Date"
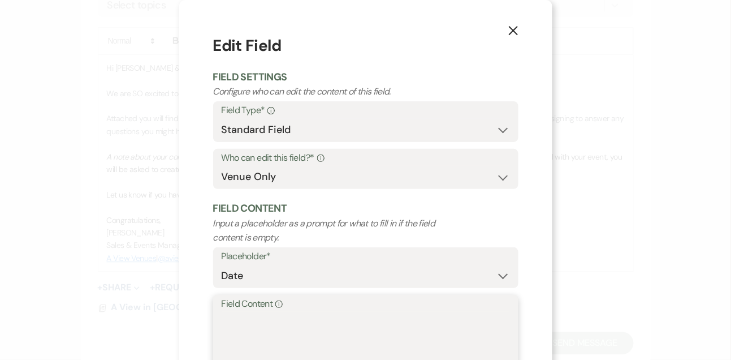
click at [293, 342] on textarea "Field Content Info" at bounding box center [366, 339] width 288 height 57
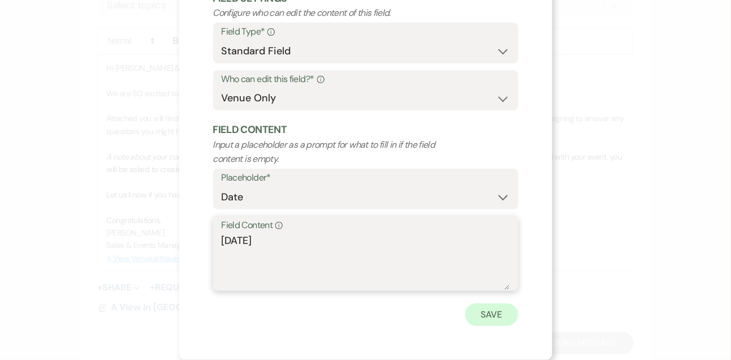
type textarea "November 14th, 2025"
click at [477, 321] on button "Save" at bounding box center [491, 314] width 53 height 23
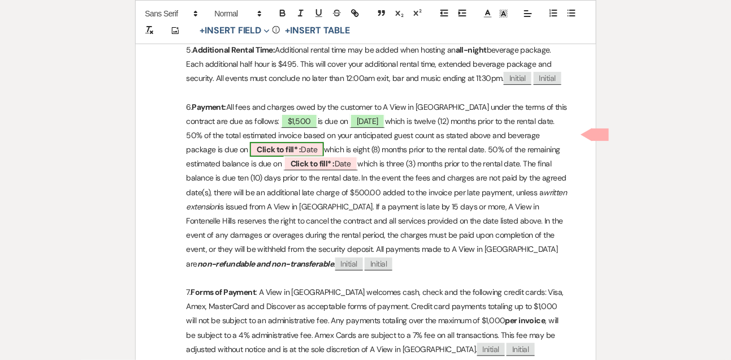
click at [301, 144] on b "Click to fill* :" at bounding box center [279, 149] width 44 height 10
select select "owner"
select select "Date"
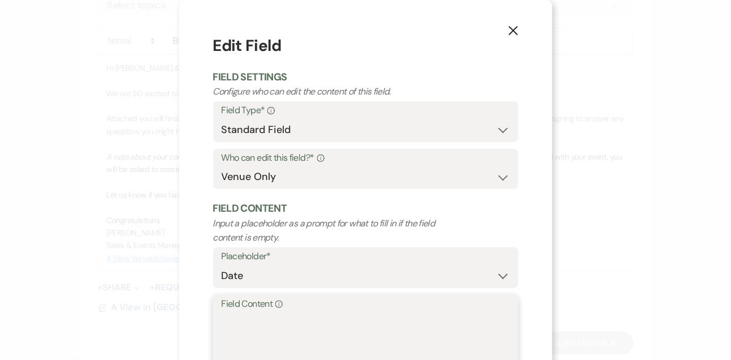
click at [295, 319] on textarea "Field Content Info" at bounding box center [366, 339] width 288 height 57
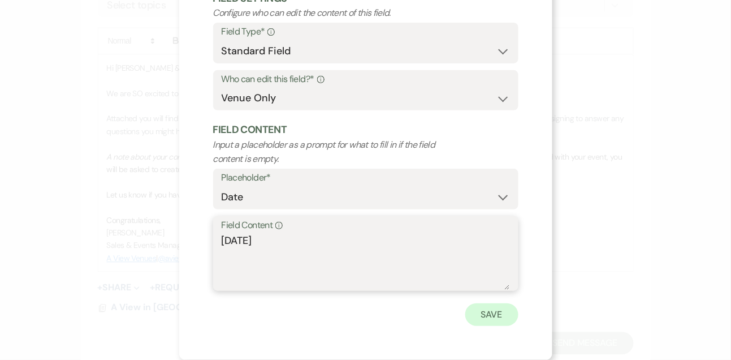
type textarea "March 14th, 2026"
click at [485, 313] on button "Save" at bounding box center [491, 314] width 53 height 23
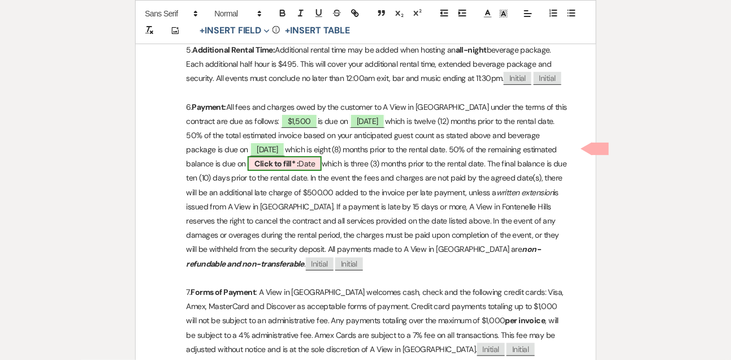
click at [322, 156] on span "Click to fill* : Date" at bounding box center [285, 163] width 74 height 15
select select "owner"
select select "Date"
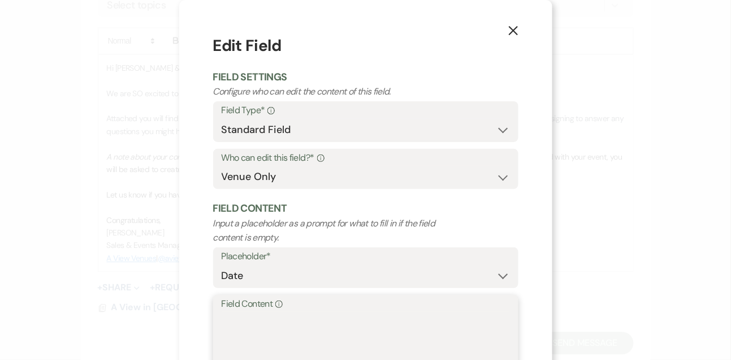
click at [284, 339] on textarea "Field Content Info" at bounding box center [366, 339] width 288 height 57
click at [259, 315] on textarea "August 2026" at bounding box center [366, 339] width 288 height 57
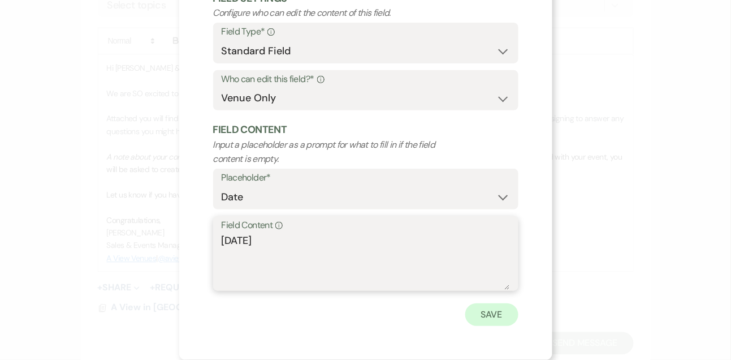
type textarea "August 14th, 2026"
click at [487, 306] on button "Save" at bounding box center [491, 314] width 53 height 23
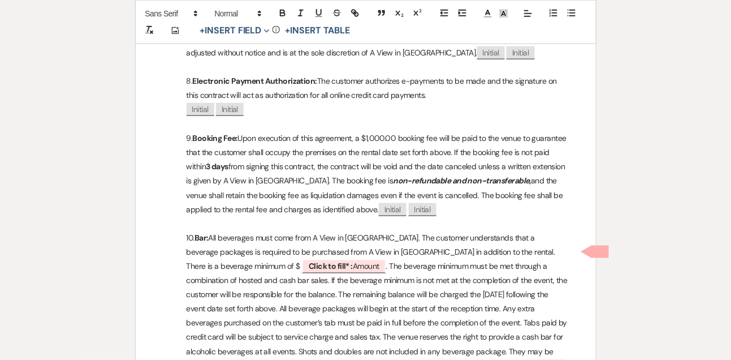
scroll to position [1461, 0]
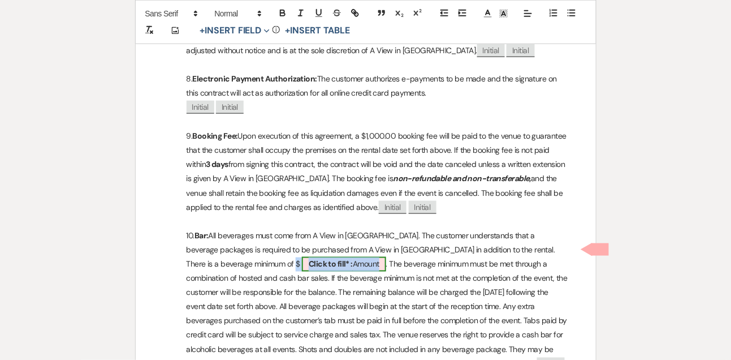
click at [302, 257] on span "Click to fill* : Amount" at bounding box center [344, 264] width 84 height 15
select select "owner"
select select "Amount"
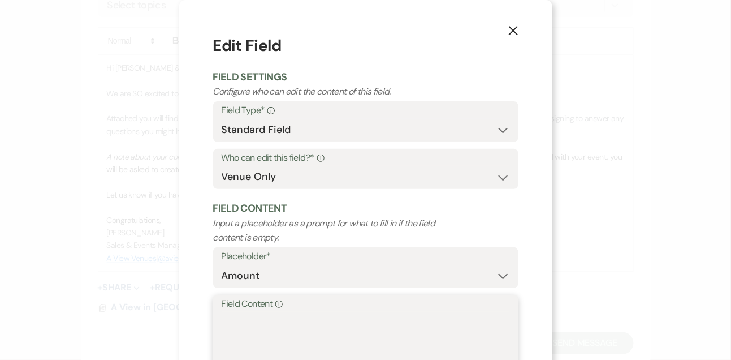
click at [271, 331] on textarea "Field Content Info" at bounding box center [366, 339] width 288 height 57
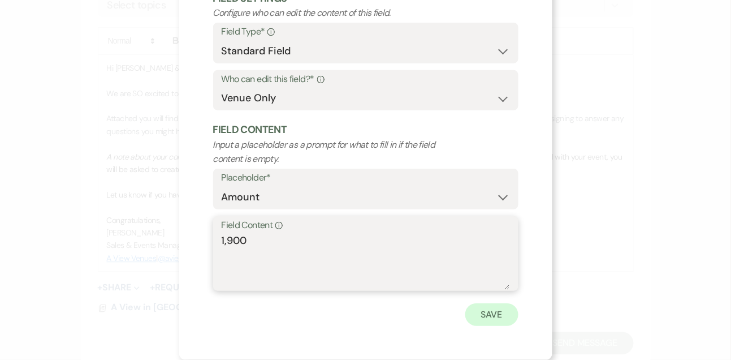
type textarea "1,900"
click at [487, 317] on button "Save" at bounding box center [491, 314] width 53 height 23
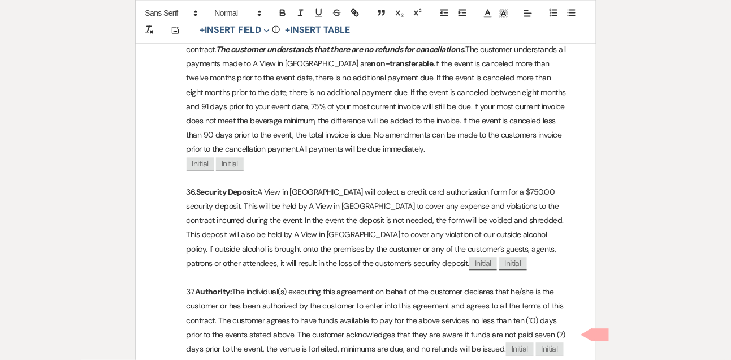
scroll to position [4302, 0]
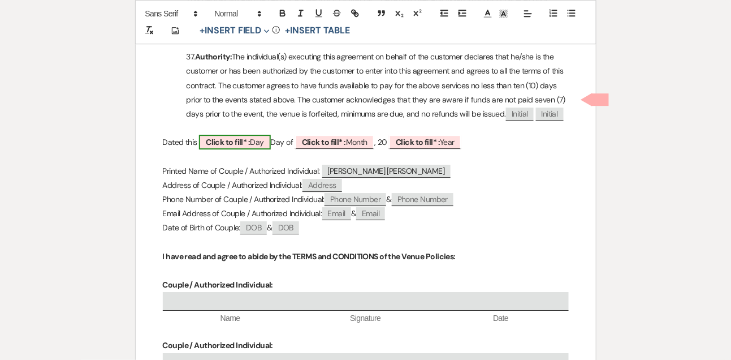
click at [268, 135] on span "Click to fill* : Day" at bounding box center [234, 142] width 71 height 15
select select "owner"
select select "custom_placeholder"
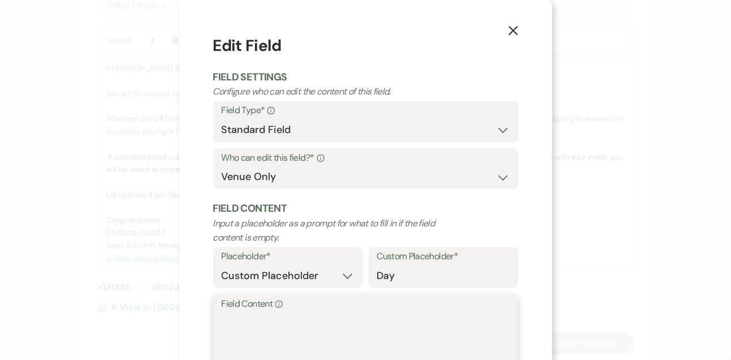
click at [266, 317] on textarea "Field Content Info" at bounding box center [366, 339] width 288 height 57
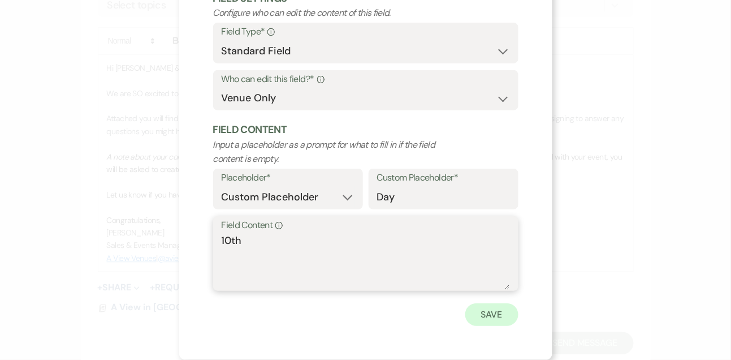
type textarea "10th"
click at [487, 313] on button "Save" at bounding box center [491, 314] width 53 height 23
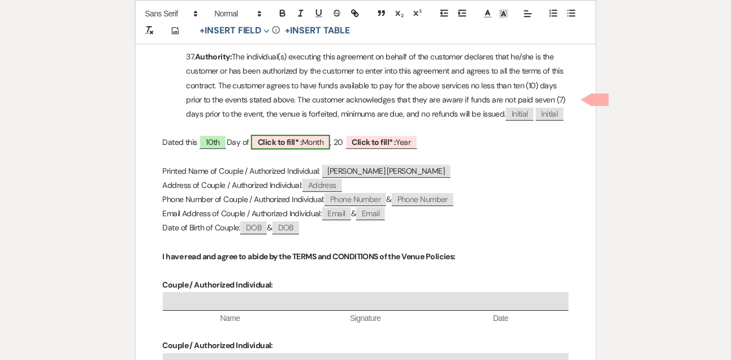
click at [302, 137] on b "Click to fill* :" at bounding box center [280, 142] width 44 height 10
select select "owner"
select select "custom_placeholder"
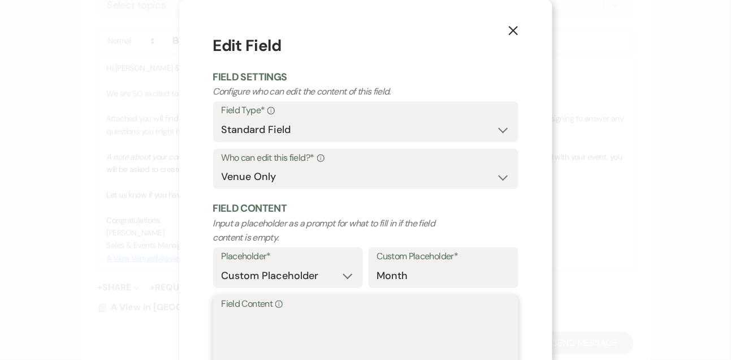
click at [265, 322] on textarea "Field Content Info" at bounding box center [366, 339] width 288 height 57
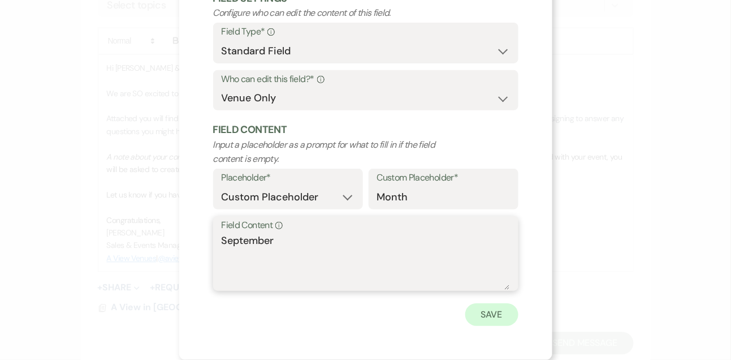
type textarea "September"
click at [500, 311] on button "Save" at bounding box center [491, 314] width 53 height 23
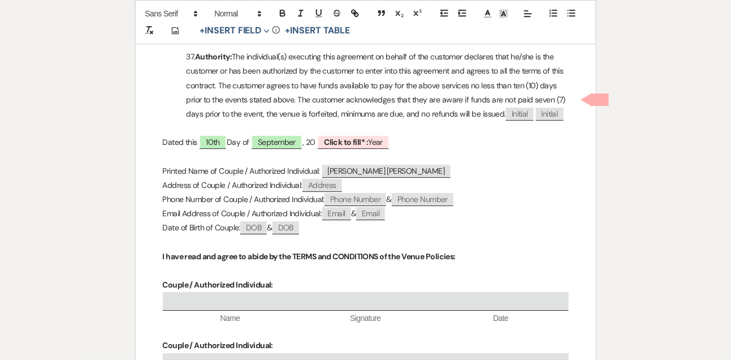
click at [356, 121] on p at bounding box center [366, 128] width 406 height 14
click at [353, 135] on span "Click to fill* : Year" at bounding box center [353, 142] width 72 height 15
select select "owner"
select select "custom_placeholder"
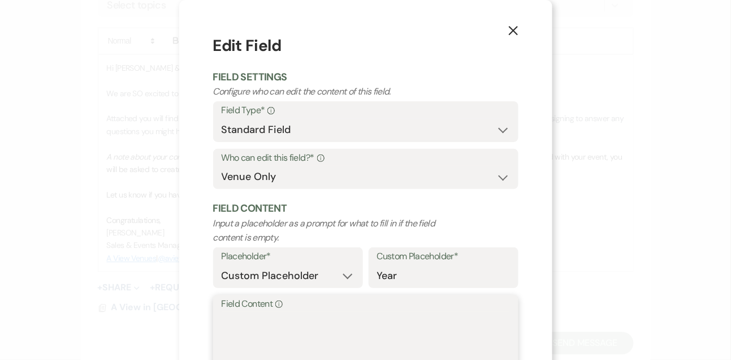
click at [280, 344] on textarea "Field Content Info" at bounding box center [366, 339] width 288 height 57
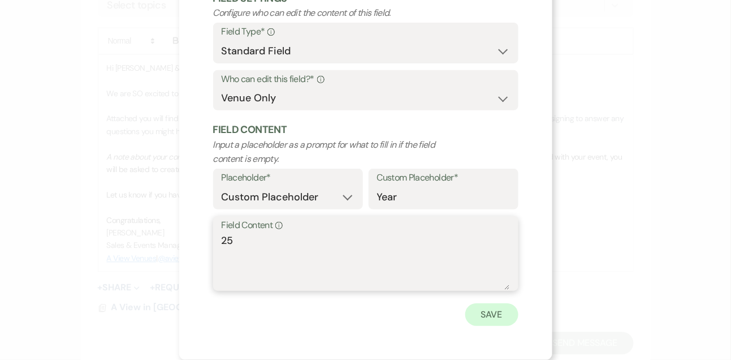
type textarea "25"
click at [499, 313] on button "Save" at bounding box center [491, 314] width 53 height 23
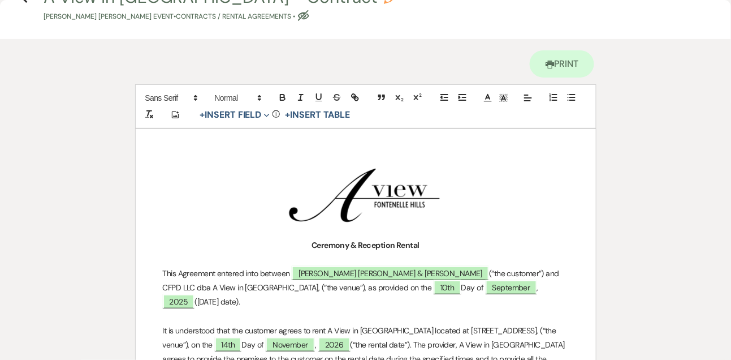
scroll to position [0, 0]
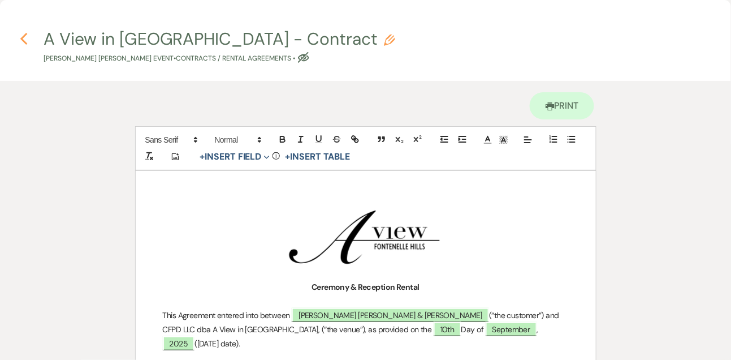
click at [23, 37] on use "button" at bounding box center [23, 39] width 7 height 12
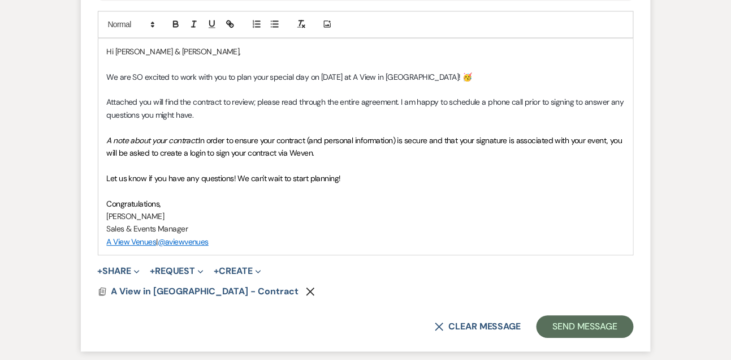
scroll to position [698, 0]
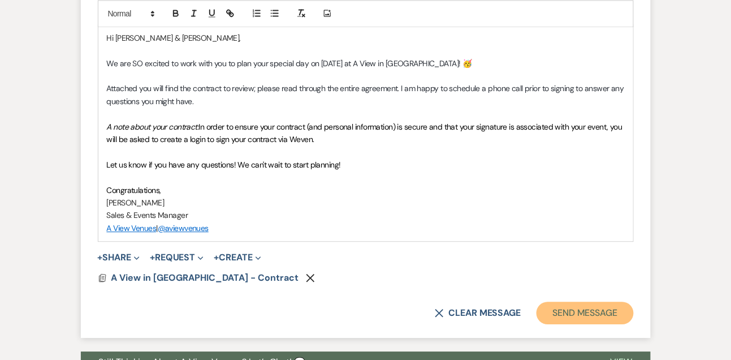
click at [623, 312] on button "Send Message" at bounding box center [584, 312] width 97 height 23
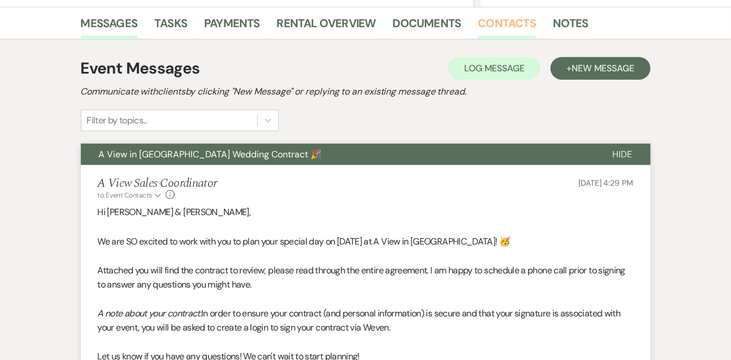
click at [517, 27] on link "Contacts" at bounding box center [507, 26] width 58 height 25
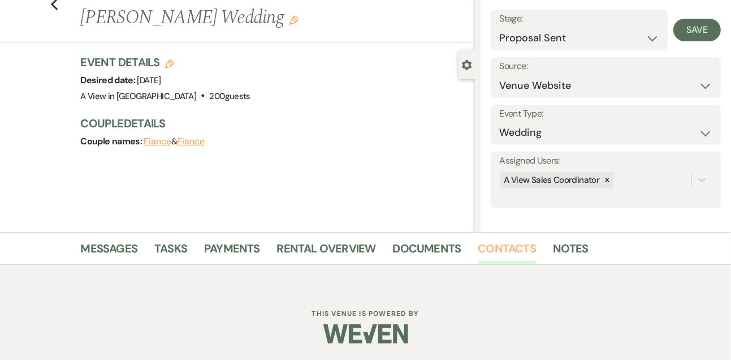
scroll to position [192, 0]
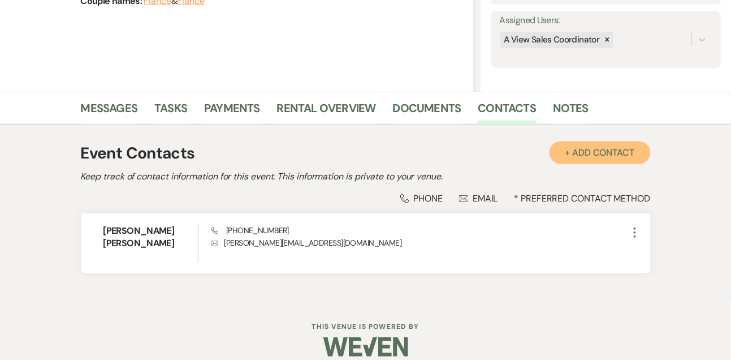
click at [605, 150] on button "+ Add Contact" at bounding box center [599, 152] width 101 height 23
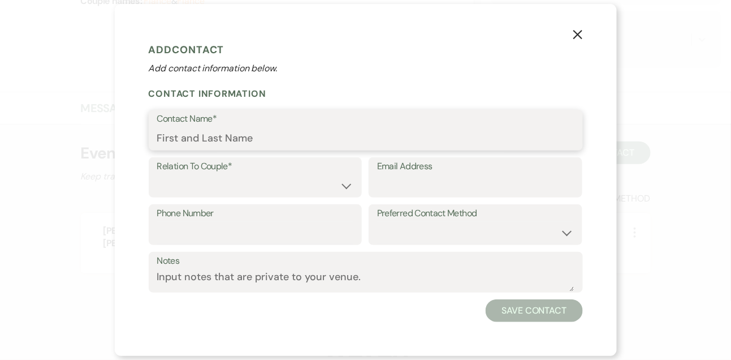
click at [269, 133] on input "Contact Name*" at bounding box center [365, 138] width 417 height 22
type input "[PERSON_NAME]"
click at [394, 193] on input "Email Address" at bounding box center [475, 185] width 197 height 22
paste input "wentzsm1@icloud.com; kennedy.lamb@yahoo.com"
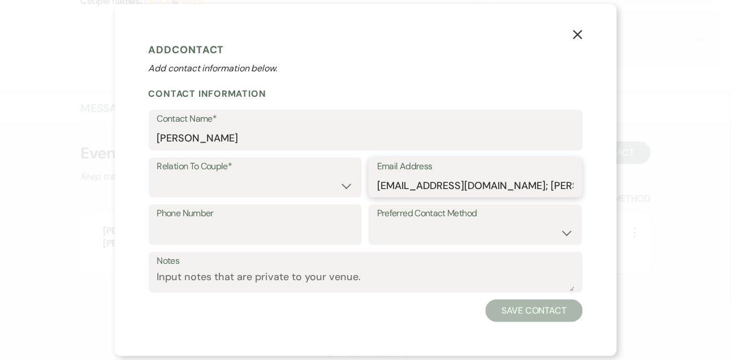
scroll to position [0, 47]
drag, startPoint x: 443, startPoint y: 185, endPoint x: 591, endPoint y: 183, distance: 148.7
click at [591, 184] on div "X Add Contact Add contact information below. Contact Information Contact Name* …" at bounding box center [366, 180] width 502 height 352
type input "[EMAIL_ADDRESS][DOMAIN_NAME]"
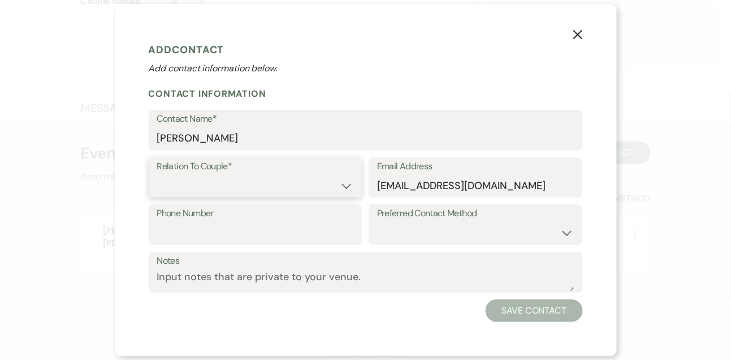
click at [211, 183] on select "Couple Planner Parent of Couple Family Member Friend Other" at bounding box center [255, 185] width 197 height 22
select select "1"
click at [157, 174] on select "Couple Planner Parent of Couple Family Member Friend Other" at bounding box center [255, 185] width 197 height 22
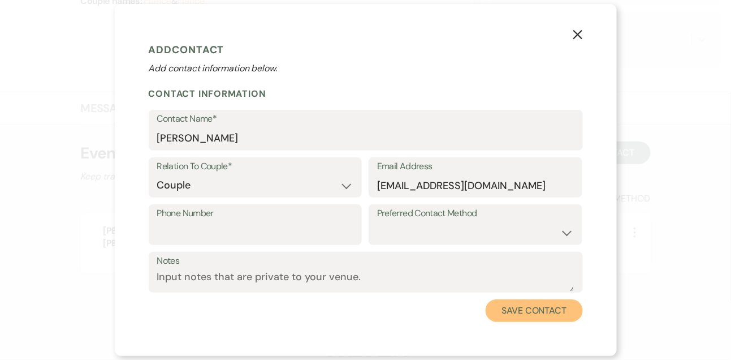
click at [564, 311] on button "Save Contact" at bounding box center [534, 310] width 97 height 23
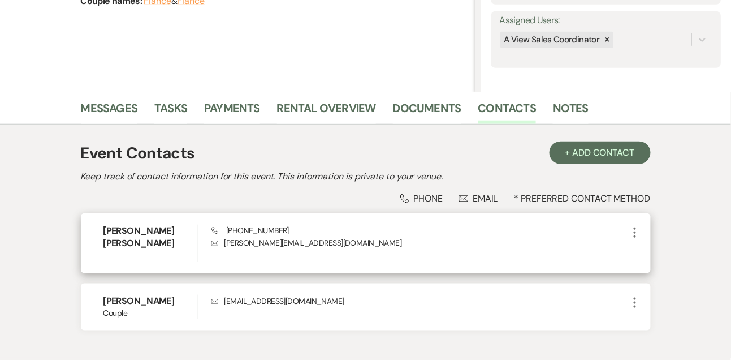
click at [639, 230] on icon "More" at bounding box center [635, 233] width 14 height 14
click at [646, 253] on use "button" at bounding box center [646, 254] width 8 height 8
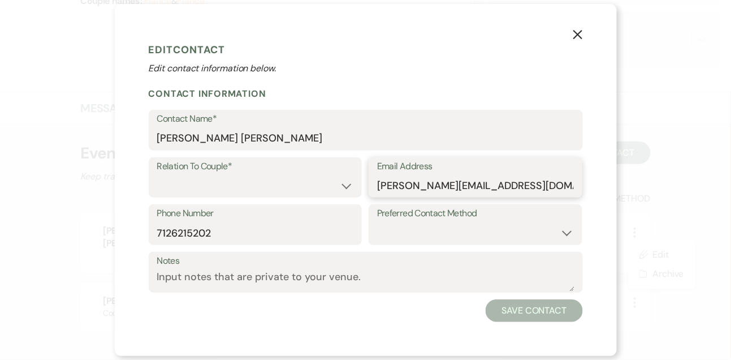
click at [393, 190] on input "kennedy.seth_wedding@yahoo.com" at bounding box center [475, 185] width 197 height 22
paste input "wentzsm1@icloud.com; kennedy.lamb"
drag, startPoint x: 446, startPoint y: 185, endPoint x: 263, endPoint y: 185, distance: 183.2
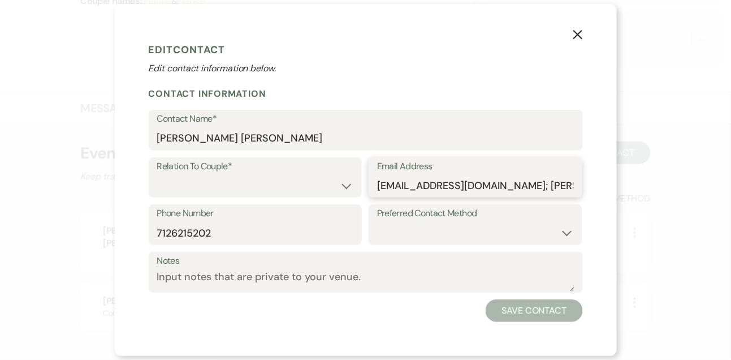
click at [263, 185] on div "Relation To Couple* Couple Planner Parent of Couple Family Member Friend Other …" at bounding box center [366, 180] width 434 height 47
type input "[PERSON_NAME][EMAIL_ADDRESS][PERSON_NAME][DOMAIN_NAME]"
click at [194, 181] on select "Couple Planner Parent of Couple Family Member Friend Other" at bounding box center [255, 185] width 197 height 22
select select "1"
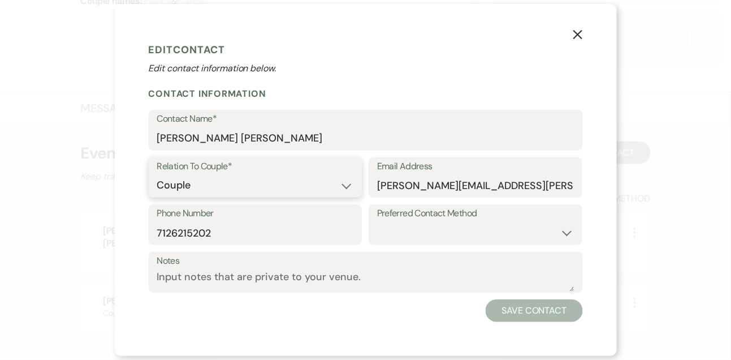
click at [157, 174] on select "Couple Planner Parent of Couple Family Member Friend Other" at bounding box center [255, 185] width 197 height 22
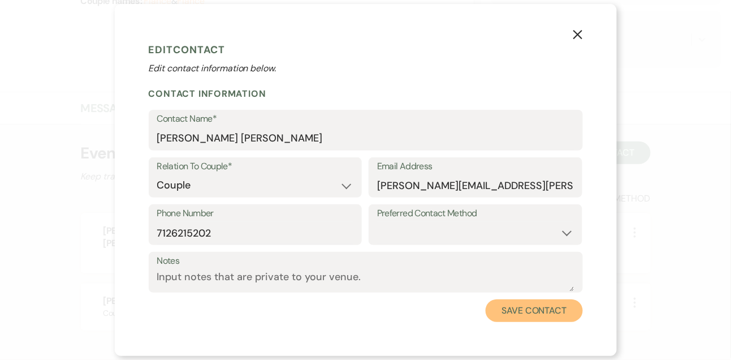
click at [564, 314] on button "Save Contact" at bounding box center [534, 310] width 97 height 23
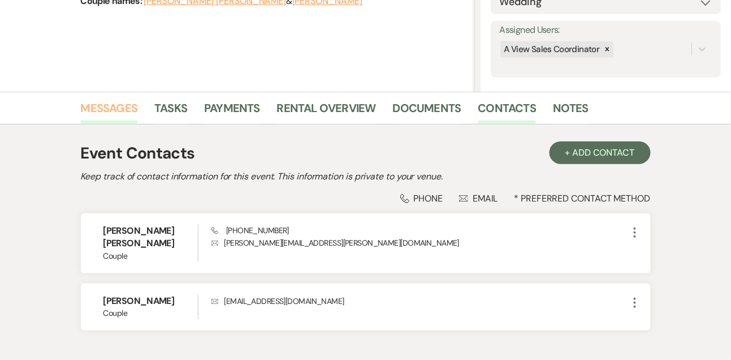
click at [124, 110] on link "Messages" at bounding box center [109, 111] width 57 height 25
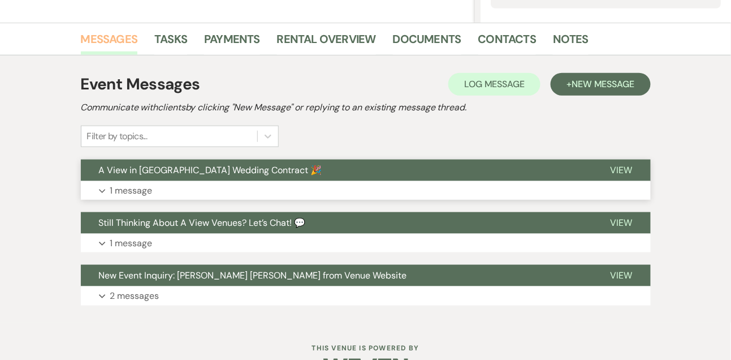
scroll to position [267, 0]
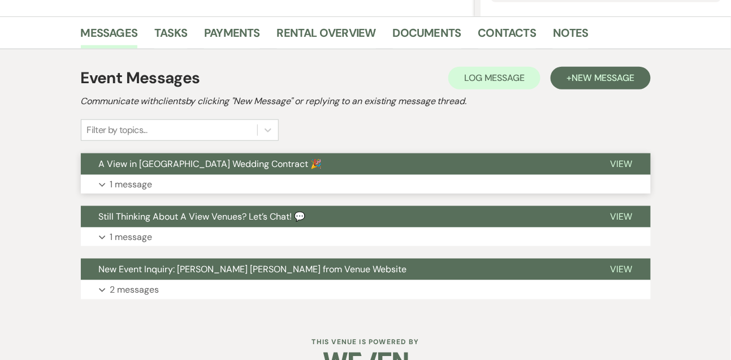
click at [133, 184] on p "1 message" at bounding box center [131, 184] width 42 height 15
click at [120, 178] on p "1 message" at bounding box center [131, 184] width 42 height 15
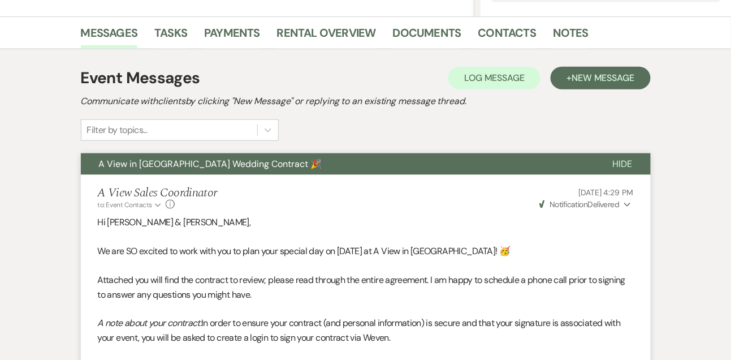
click at [552, 205] on span "Notification" at bounding box center [568, 204] width 38 height 10
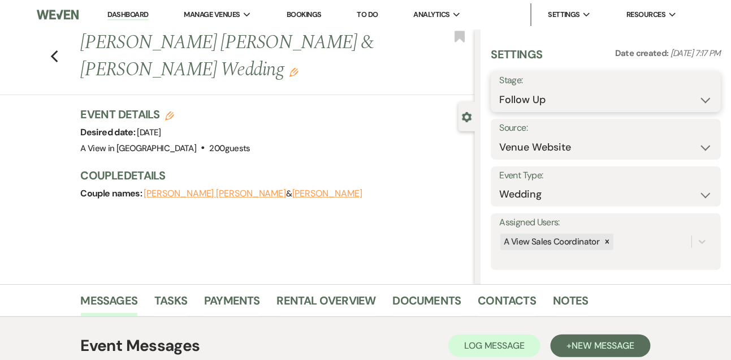
click at [536, 99] on select "Inquiry Follow Up Tour Requested Tour Confirmed Toured Proposal Sent Booked Lost" at bounding box center [605, 100] width 213 height 22
select select "6"
click at [499, 89] on select "Inquiry Follow Up Tour Requested Tour Confirmed Toured Proposal Sent Booked Lost" at bounding box center [605, 100] width 213 height 22
click at [705, 99] on button "Save" at bounding box center [696, 91] width 47 height 23
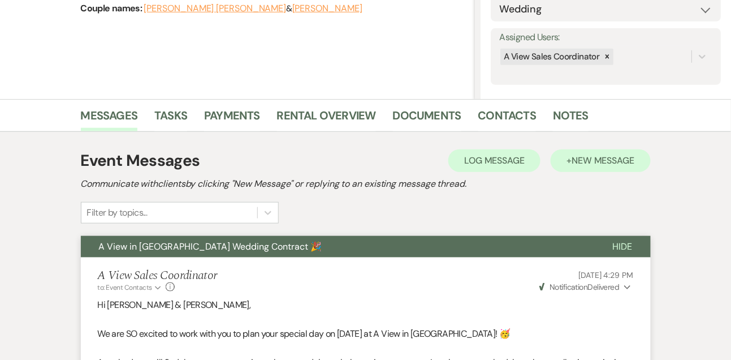
scroll to position [191, 0]
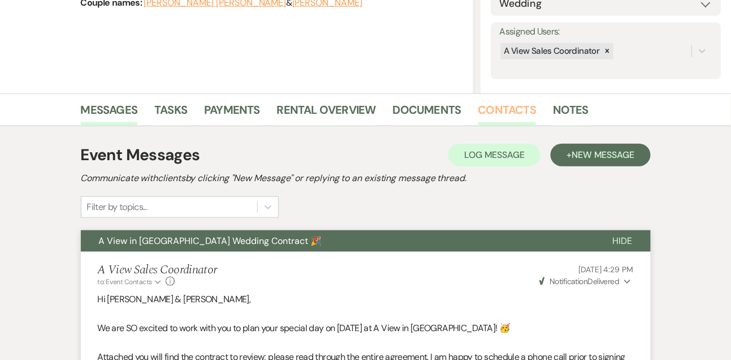
click at [514, 105] on link "Contacts" at bounding box center [507, 113] width 58 height 25
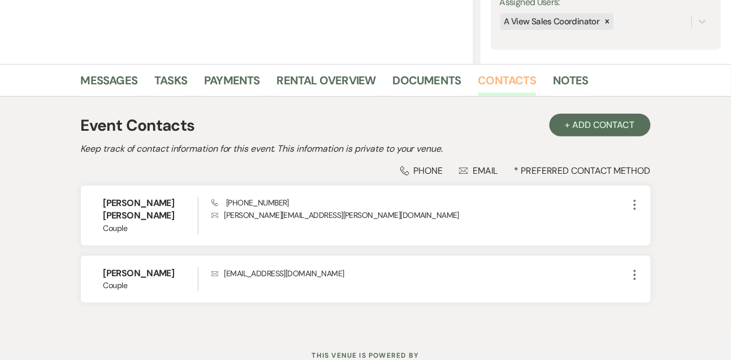
scroll to position [220, 0]
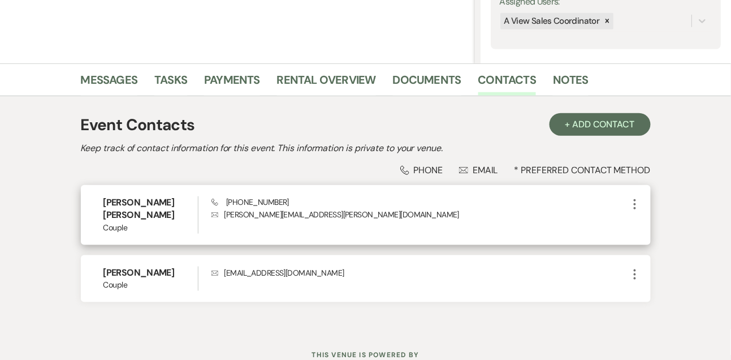
click at [261, 199] on span "Phone [PHONE_NUMBER]" at bounding box center [249, 202] width 77 height 10
copy span "[PHONE_NUMBER]"
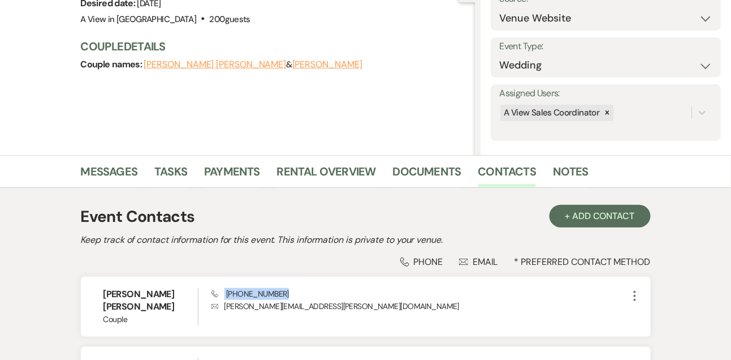
scroll to position [0, 0]
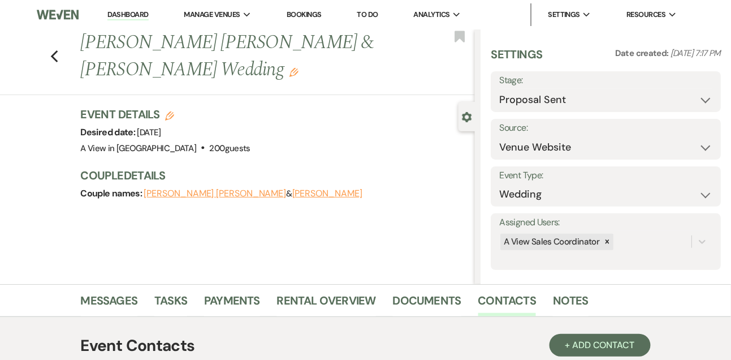
click at [117, 19] on link "Dashboard" at bounding box center [127, 15] width 41 height 11
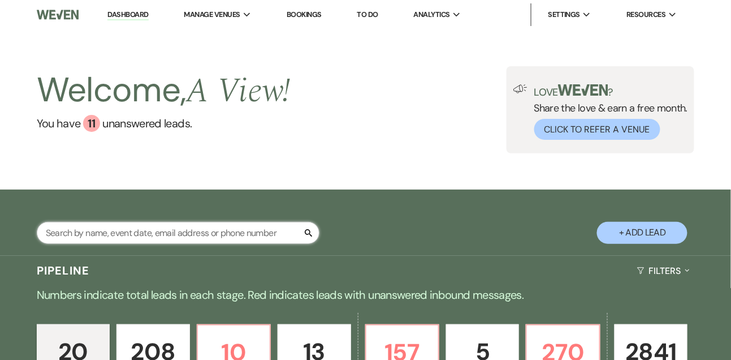
click at [139, 235] on input "text" at bounding box center [178, 233] width 283 height 22
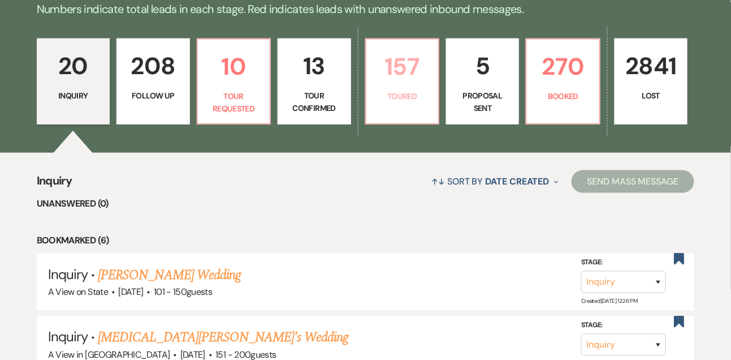
click at [394, 100] on p "Toured" at bounding box center [402, 96] width 58 height 12
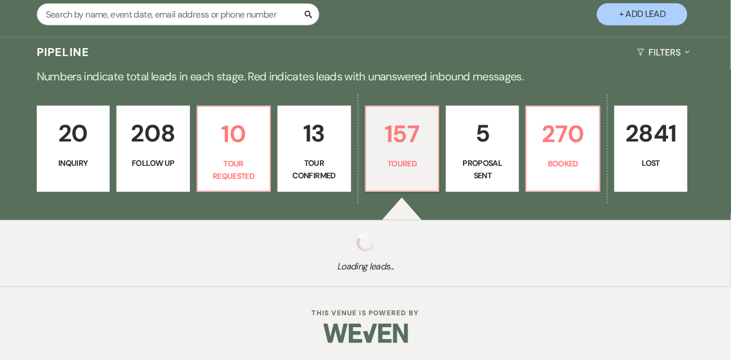
scroll to position [227, 0]
select select "5"
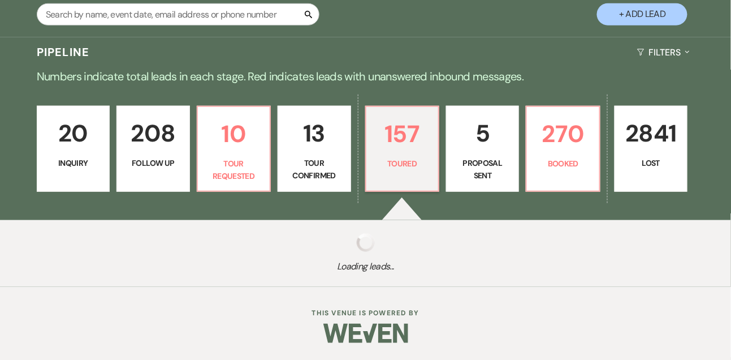
select select "5"
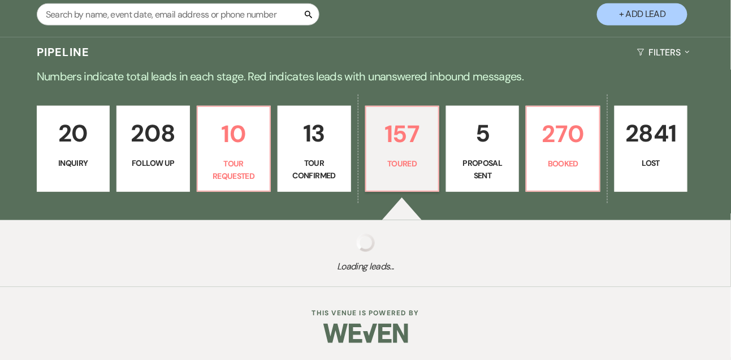
select select "5"
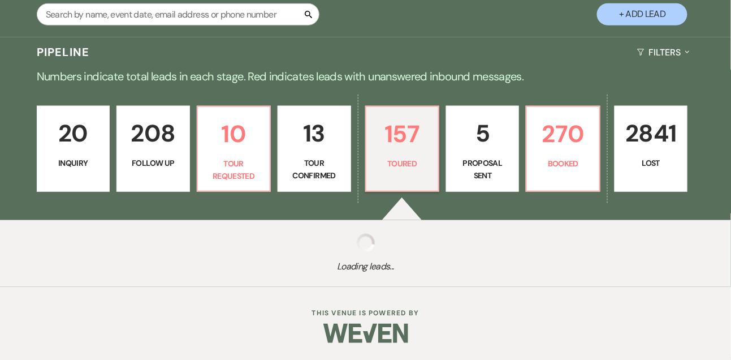
select select "5"
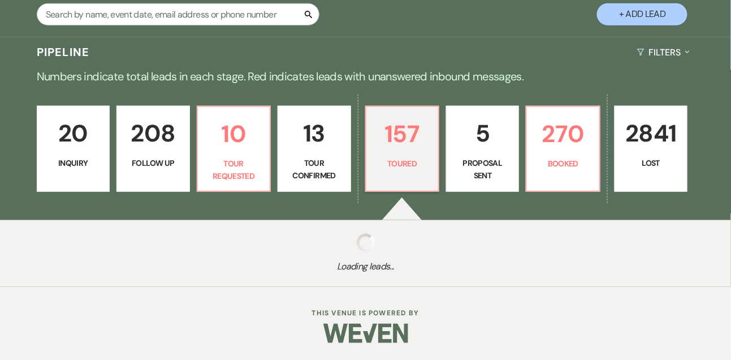
select select "5"
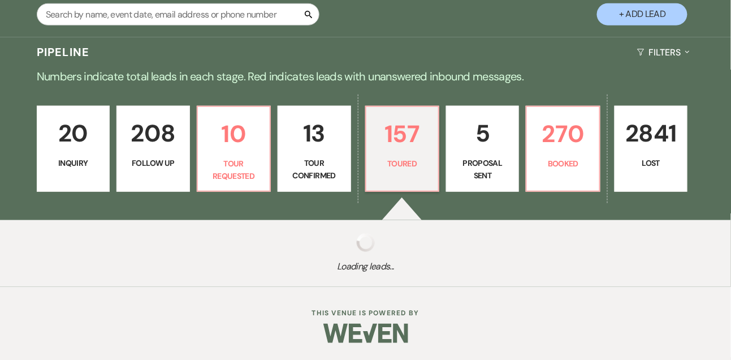
select select "5"
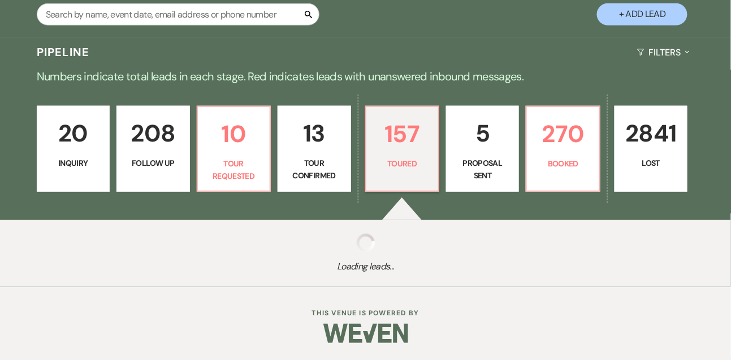
select select "5"
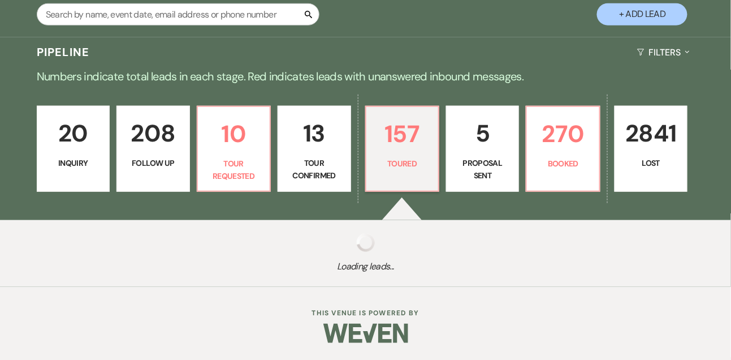
select select "5"
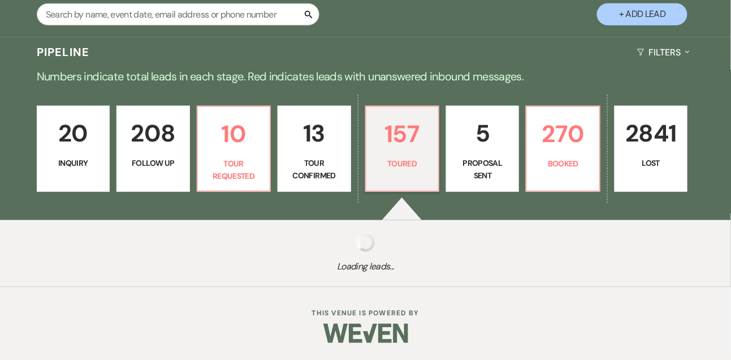
select select "5"
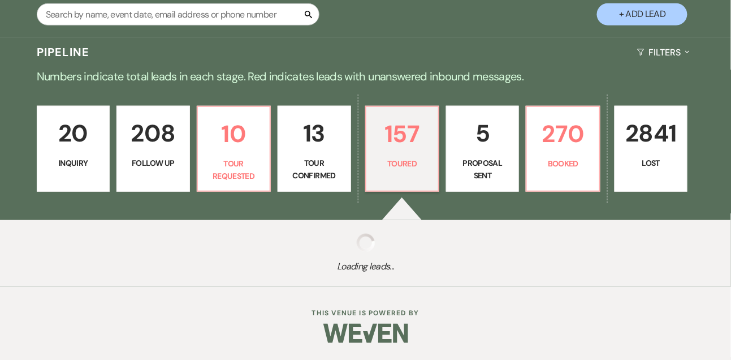
select select "5"
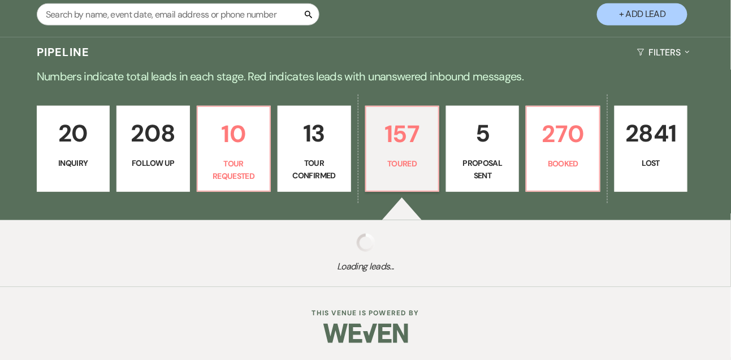
select select "5"
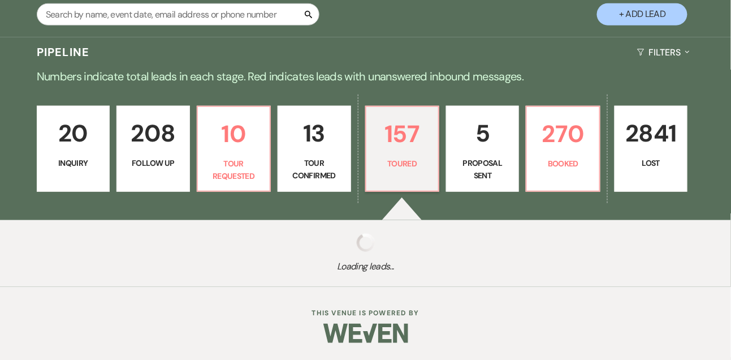
select select "5"
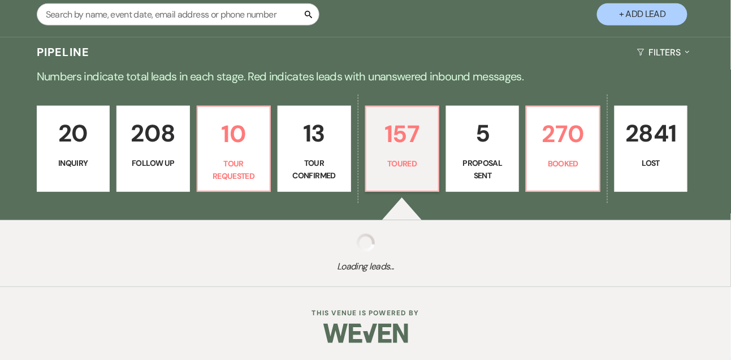
select select "5"
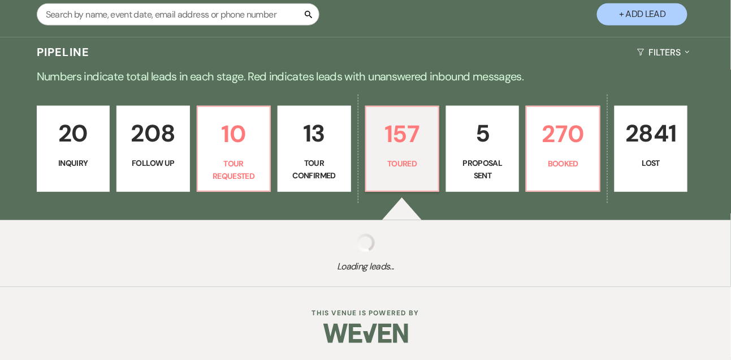
select select "5"
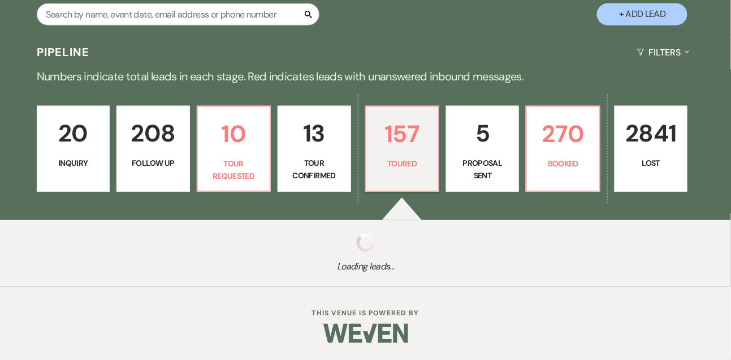
select select "5"
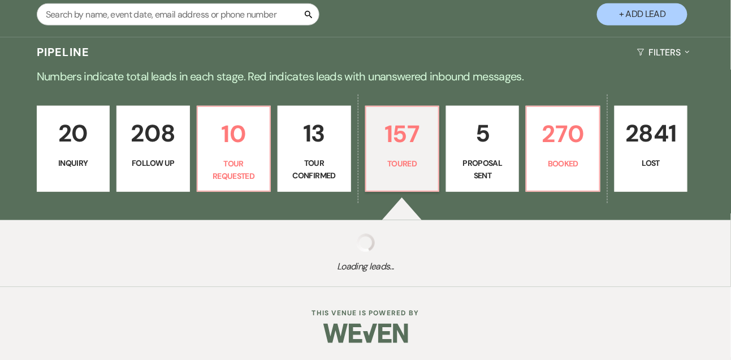
select select "5"
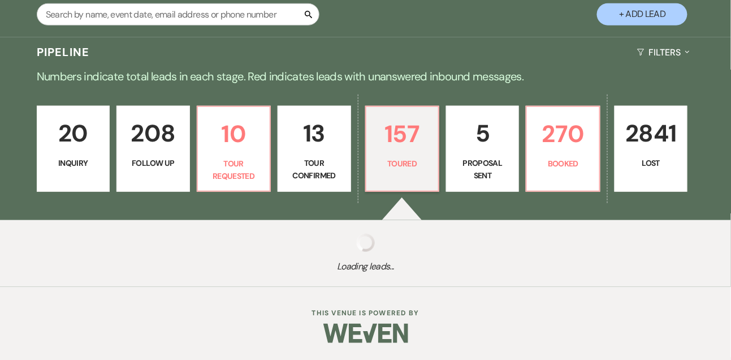
select select "5"
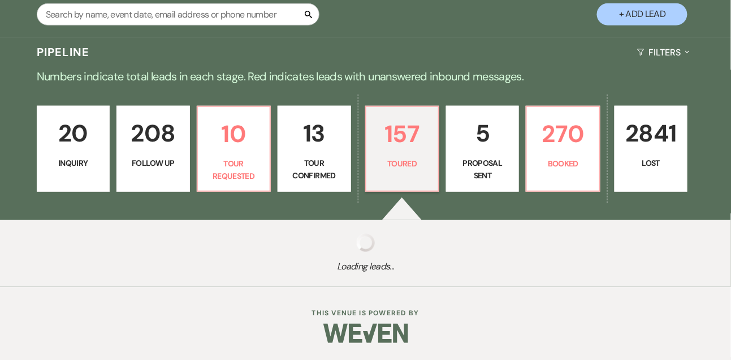
select select "5"
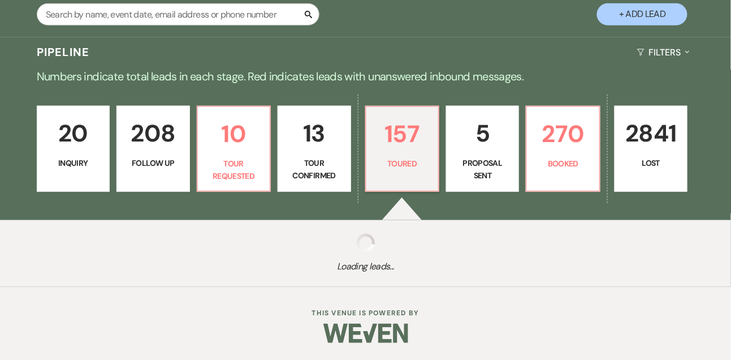
select select "5"
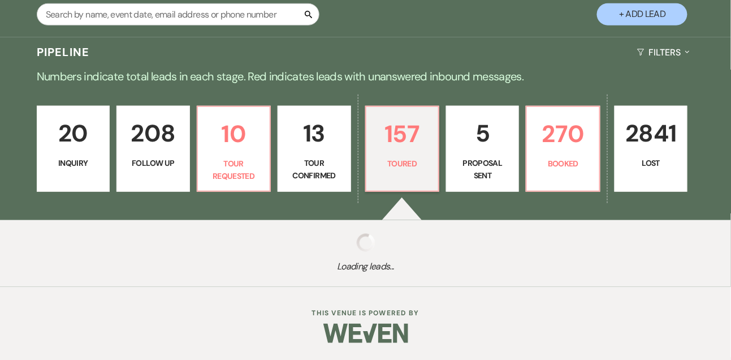
select select "5"
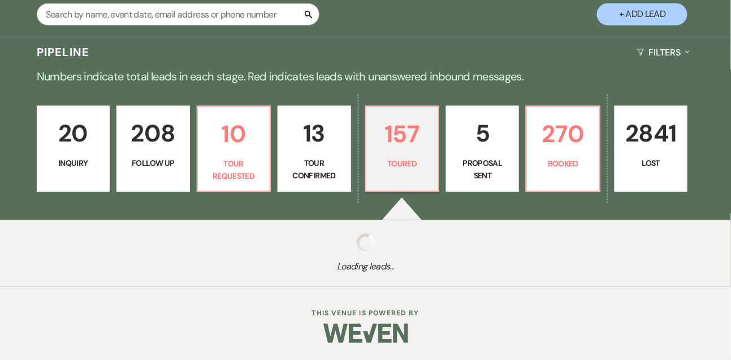
select select "5"
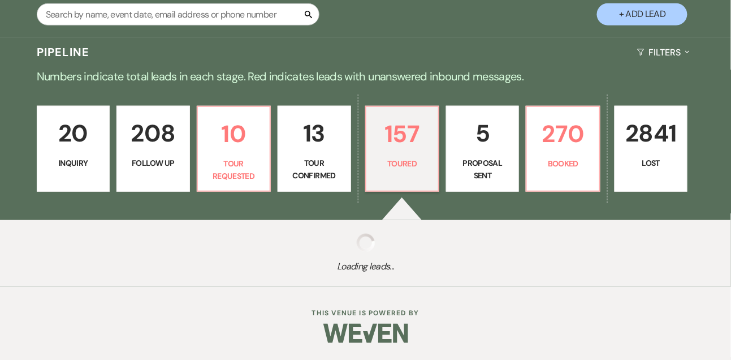
select select "5"
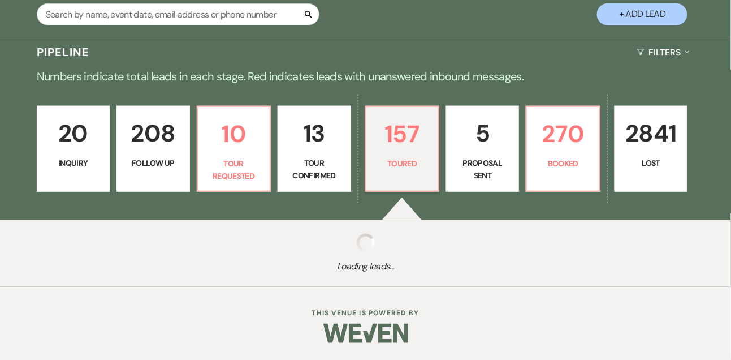
select select "5"
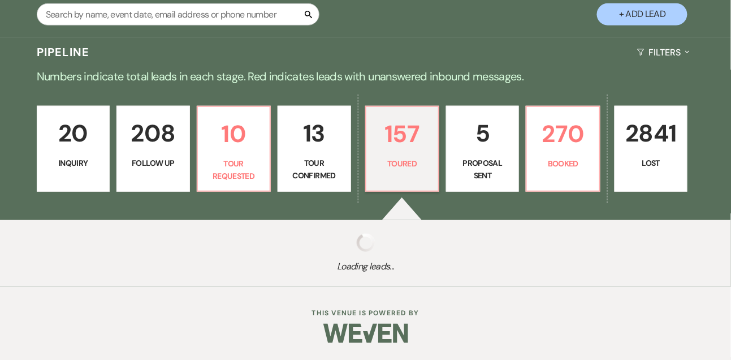
select select "5"
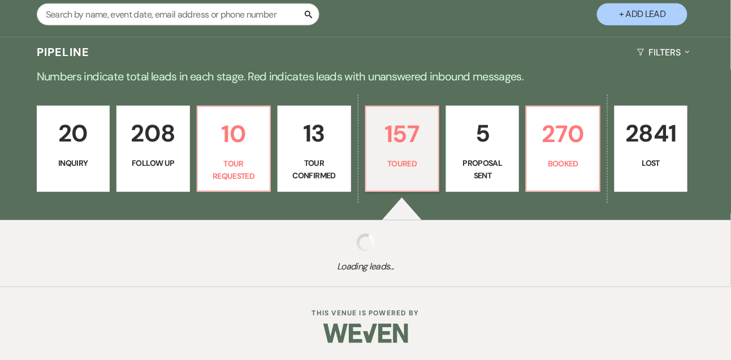
select select "5"
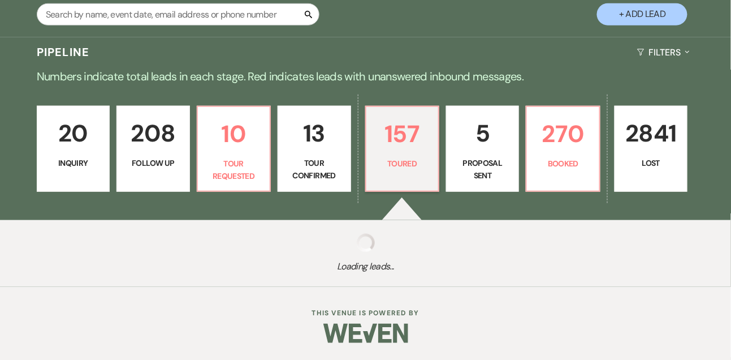
select select "5"
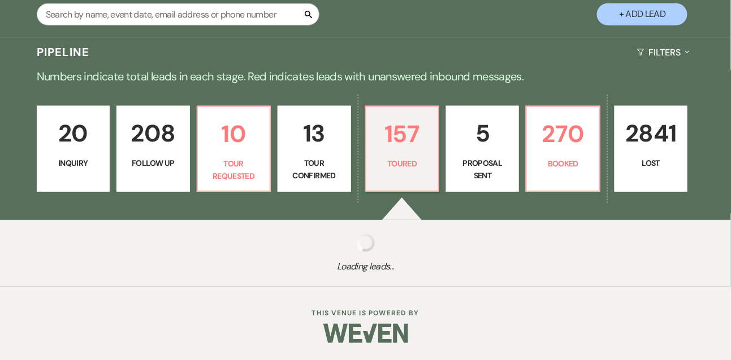
select select "5"
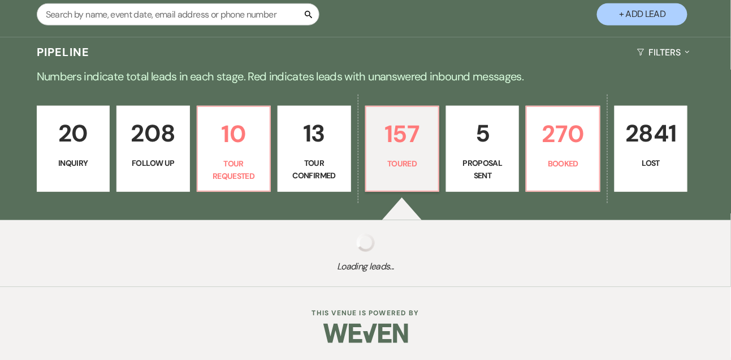
select select "5"
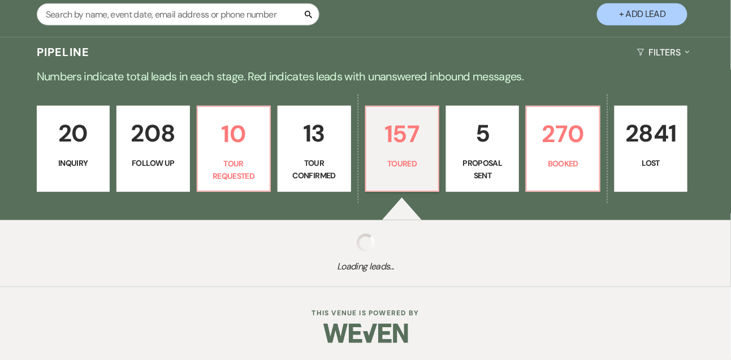
select select "5"
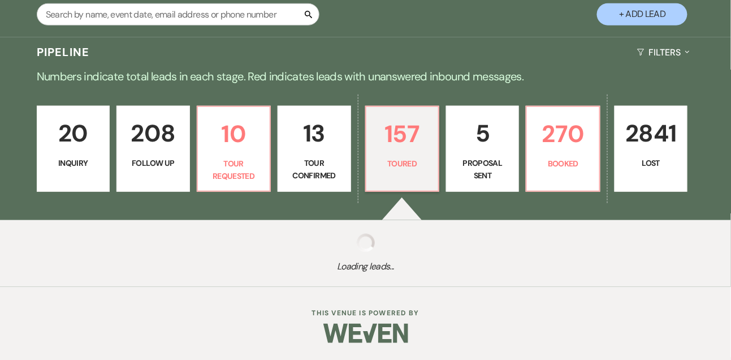
select select "5"
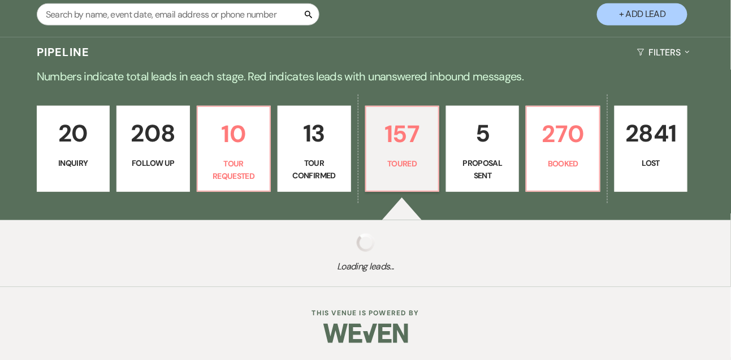
select select "5"
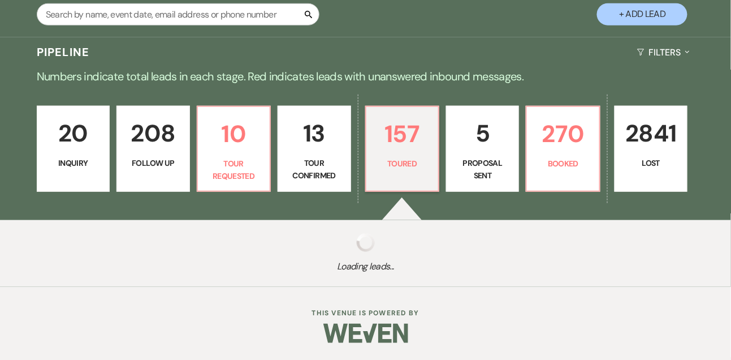
select select "5"
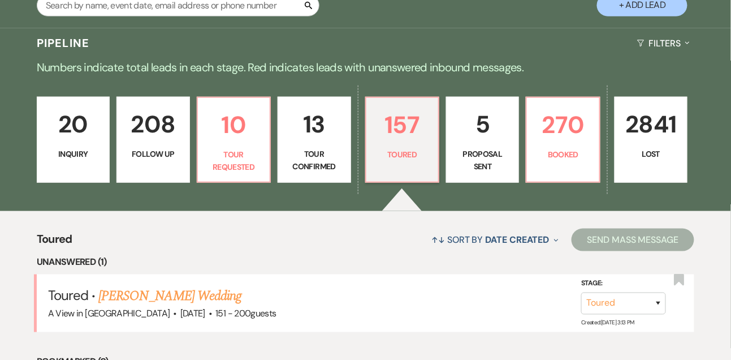
scroll to position [285, 0]
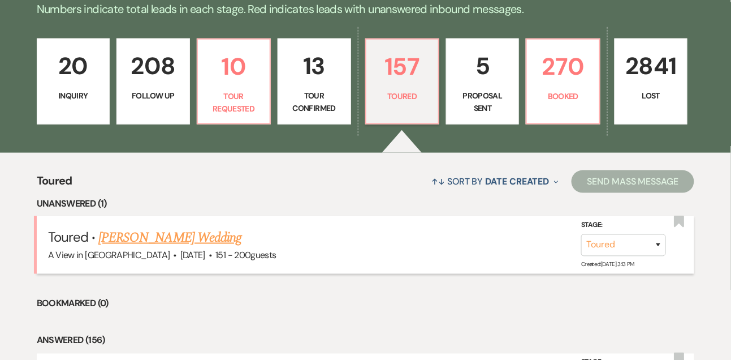
click at [193, 237] on link "[PERSON_NAME] Wedding" at bounding box center [169, 237] width 143 height 20
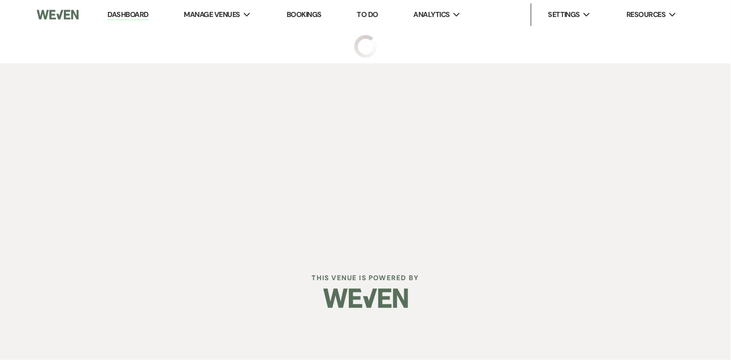
select select "5"
select select "2"
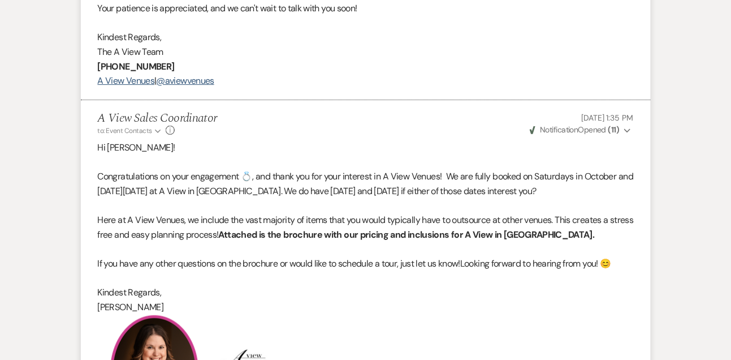
scroll to position [1189, 0]
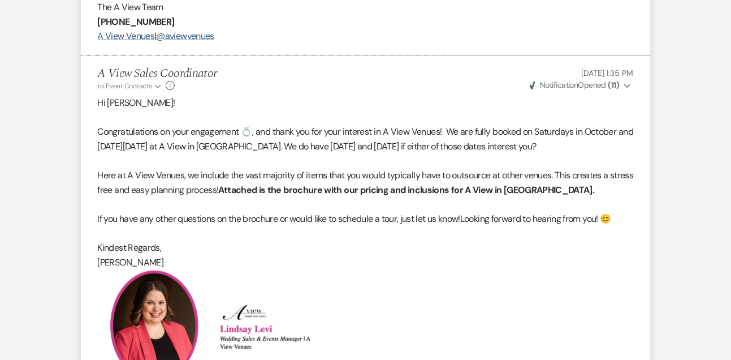
click at [620, 87] on button "Weven Check Notification Opened ( 11 ) Expand" at bounding box center [580, 85] width 105 height 12
click at [620, 87] on button "Weven Check Notification Opened ( 11 ) Collapse" at bounding box center [580, 85] width 105 height 12
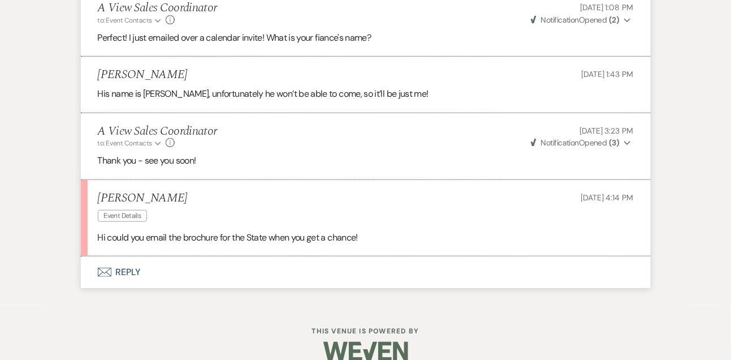
scroll to position [2417, 0]
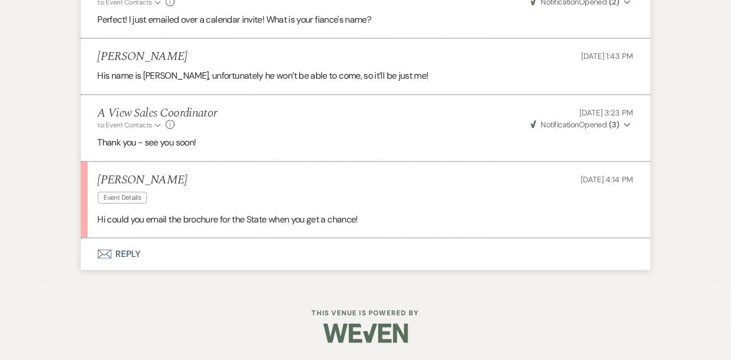
click at [138, 250] on button "Envelope Reply" at bounding box center [366, 254] width 570 height 32
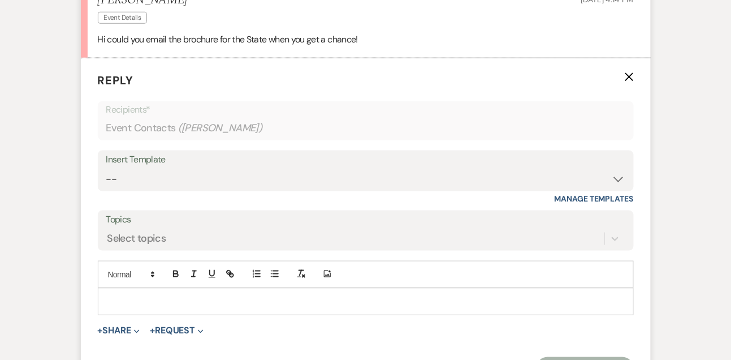
scroll to position [2592, 0]
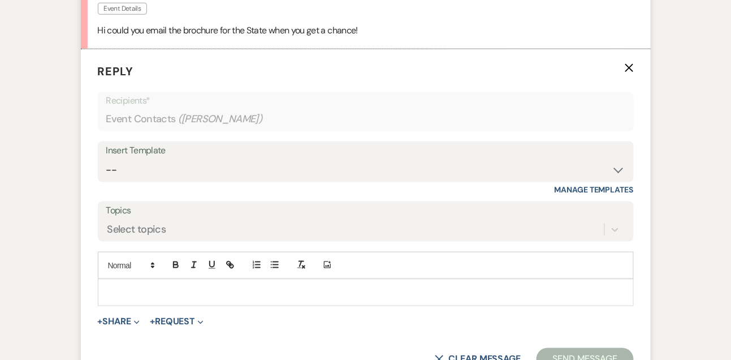
click at [148, 298] on p at bounding box center [366, 292] width 518 height 12
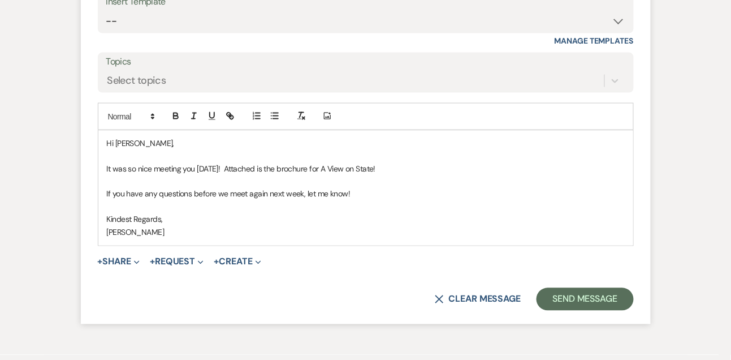
scroll to position [2760, 0]
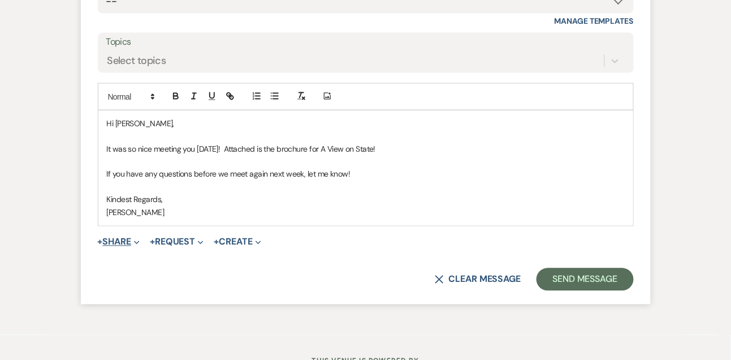
click at [125, 246] on button "+ Share Expand" at bounding box center [119, 241] width 42 height 9
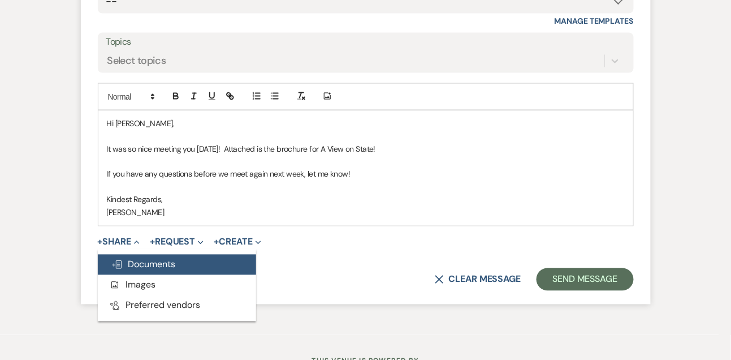
click at [134, 270] on span "Doc Upload Documents" at bounding box center [143, 264] width 64 height 12
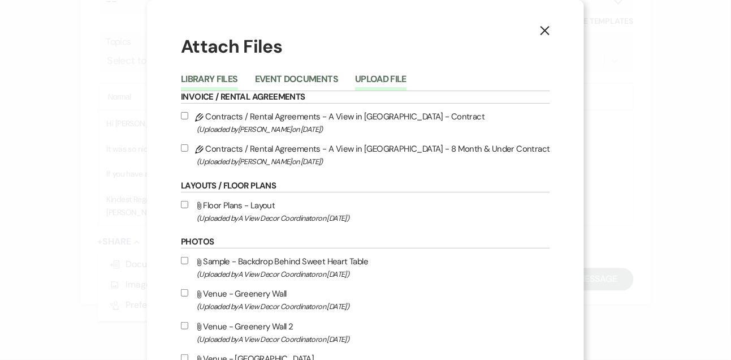
click at [391, 75] on button "Upload File" at bounding box center [380, 83] width 51 height 16
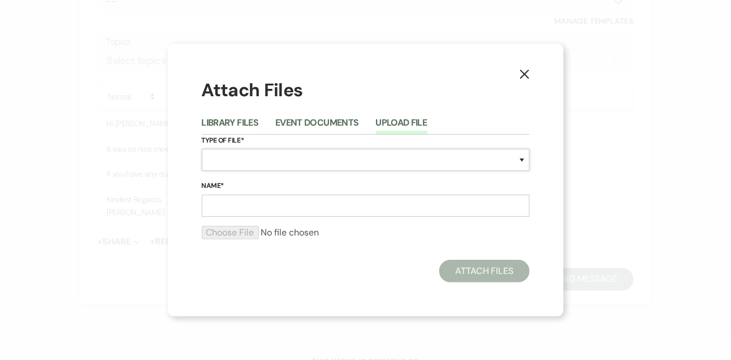
click at [232, 165] on select "Special Event Insurance Vendor Certificate of Insurance Contracts / Rental Agre…" at bounding box center [366, 160] width 328 height 22
click at [243, 120] on button "Library Files" at bounding box center [230, 126] width 57 height 16
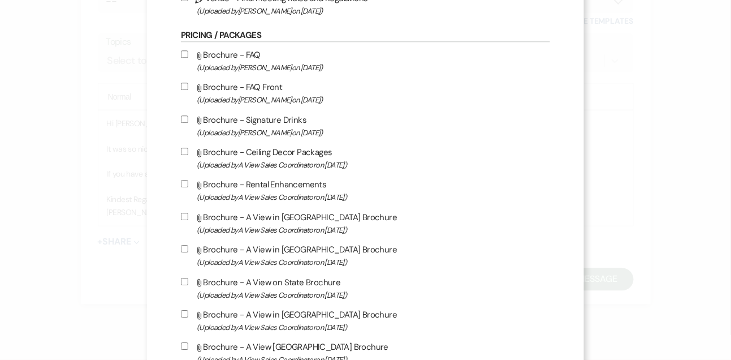
scroll to position [808, 0]
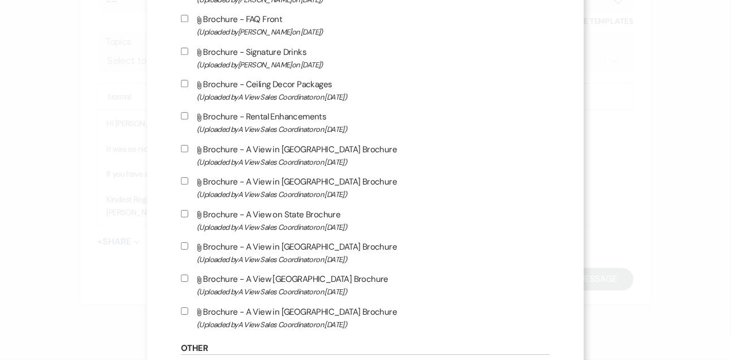
click at [308, 233] on span "(Uploaded by A View Sales Coordinator on [DATE] )" at bounding box center [373, 226] width 353 height 13
click at [188, 217] on input "Attach File Brochure - A View on State Brochure (Uploaded by A View Sales Coord…" at bounding box center [184, 213] width 7 height 7
checkbox input "true"
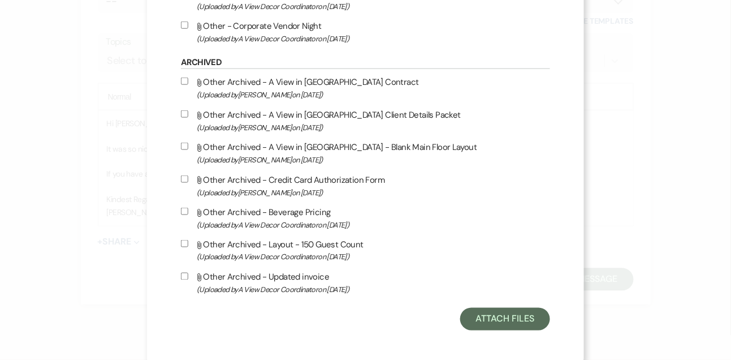
scroll to position [1495, 0]
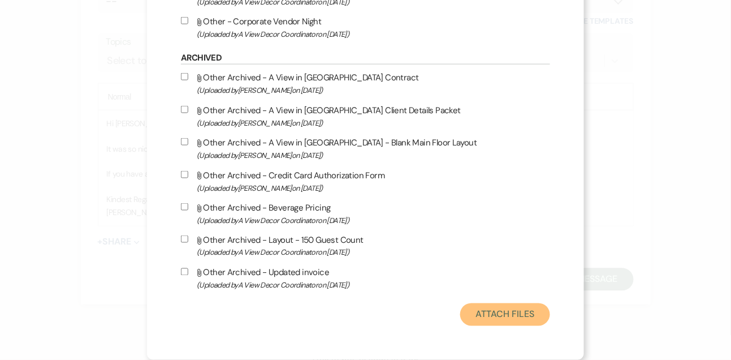
click at [507, 322] on button "Attach Files" at bounding box center [505, 314] width 90 height 23
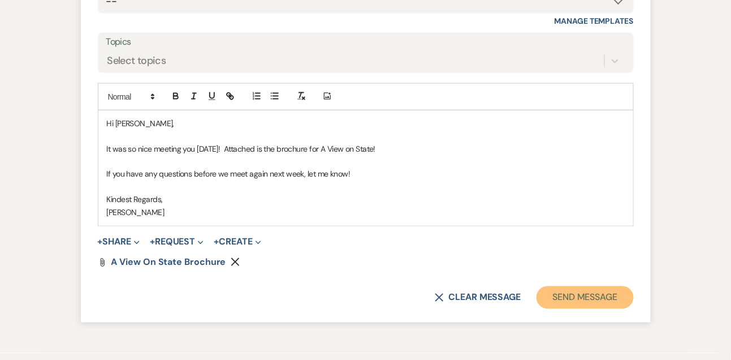
click at [582, 309] on button "Send Message" at bounding box center [584, 297] width 97 height 23
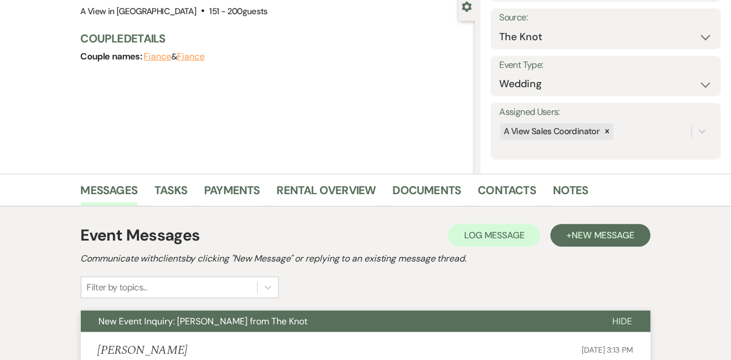
scroll to position [0, 0]
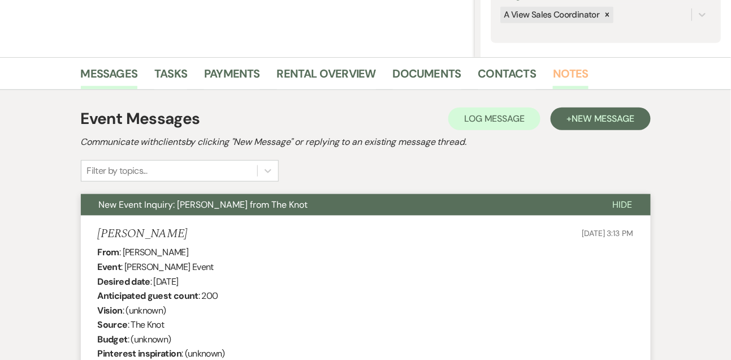
click at [570, 72] on link "Notes" at bounding box center [571, 76] width 36 height 25
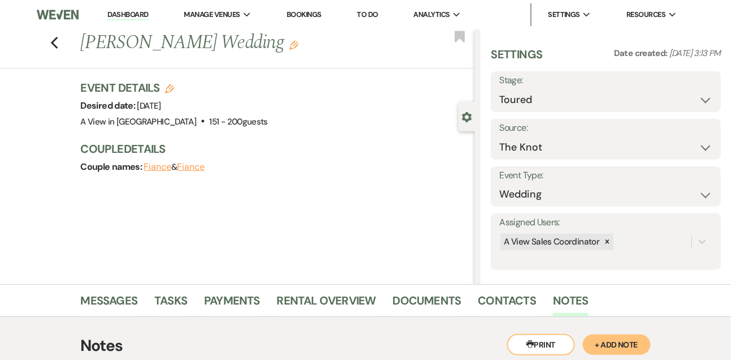
click at [142, 11] on link "Dashboard" at bounding box center [127, 15] width 41 height 11
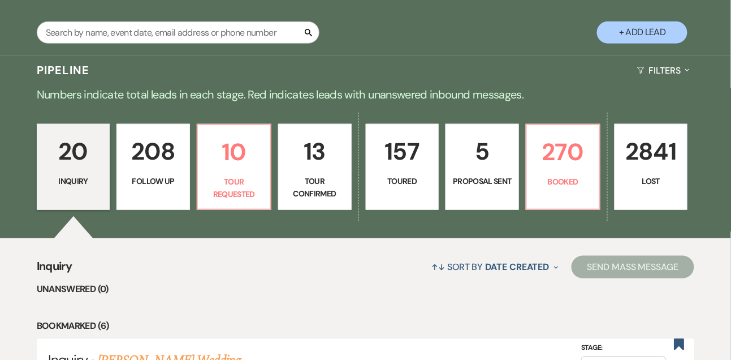
scroll to position [205, 0]
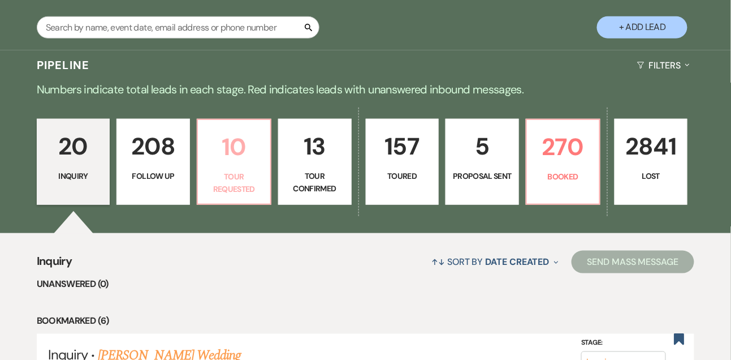
click at [246, 166] on p "10" at bounding box center [234, 147] width 59 height 38
select select "2"
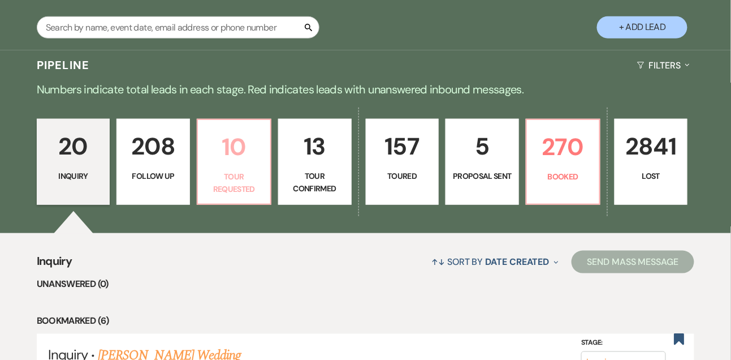
select select "2"
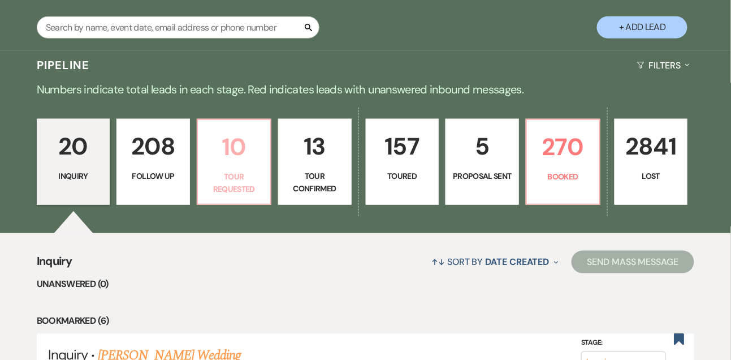
select select "2"
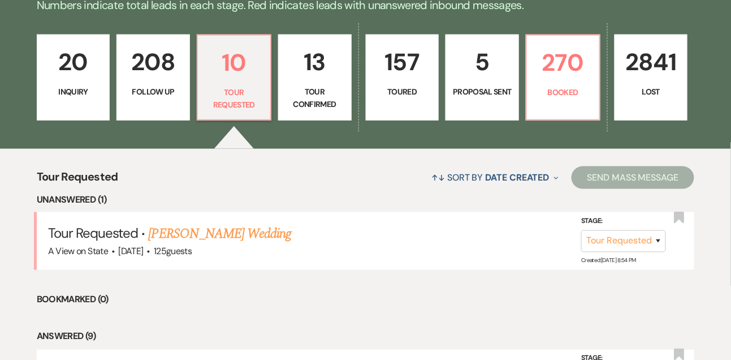
scroll to position [335, 0]
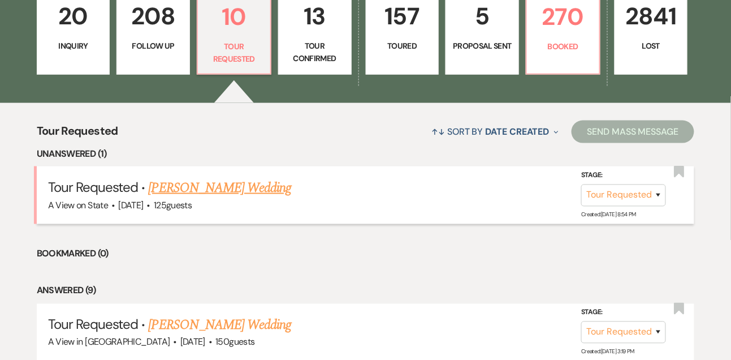
click at [235, 198] on link "[PERSON_NAME] Wedding" at bounding box center [220, 188] width 143 height 20
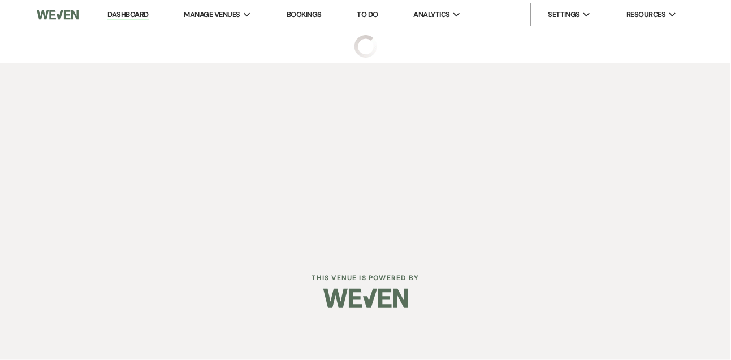
select select "2"
select select "5"
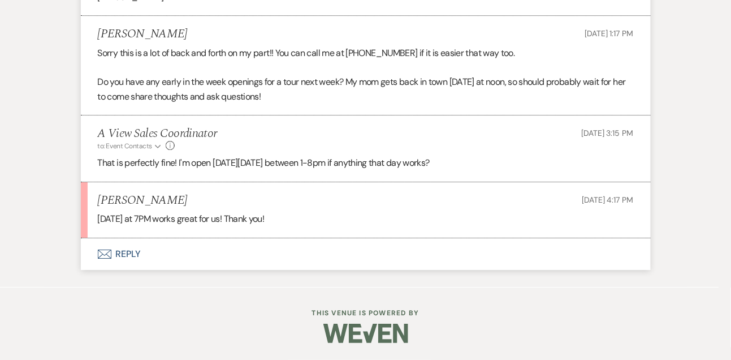
scroll to position [2111, 0]
click at [144, 197] on h5 "[PERSON_NAME]" at bounding box center [143, 200] width 90 height 14
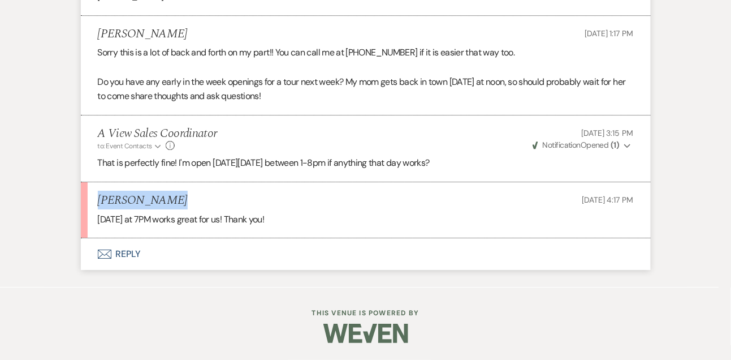
click at [144, 197] on h5 "[PERSON_NAME]" at bounding box center [143, 200] width 90 height 14
copy h5 "[PERSON_NAME]"
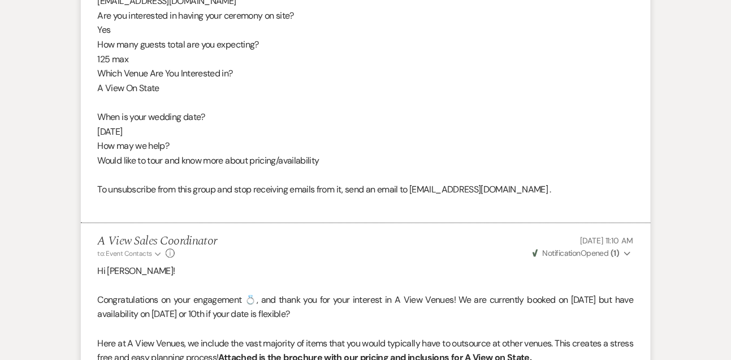
scroll to position [681, 0]
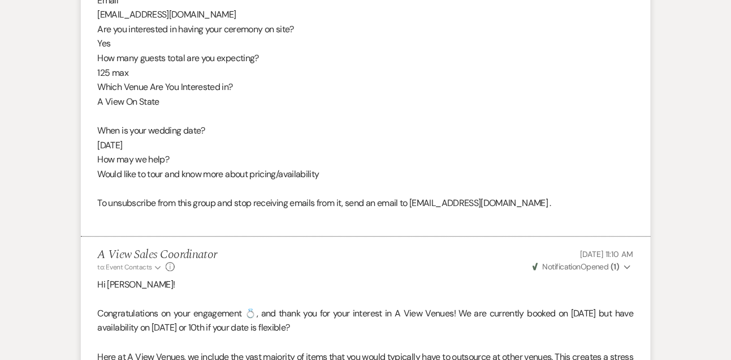
click at [182, 16] on div "From : [PERSON_NAME] Event : [PERSON_NAME] Event Desired date : [DATE] Anticipa…" at bounding box center [366, 7] width 536 height 434
copy div "[EMAIL_ADDRESS][DOMAIN_NAME]"
click at [201, 15] on div "From : [PERSON_NAME] Event : [PERSON_NAME] Event Desired date : [DATE] Anticipa…" at bounding box center [366, 7] width 536 height 434
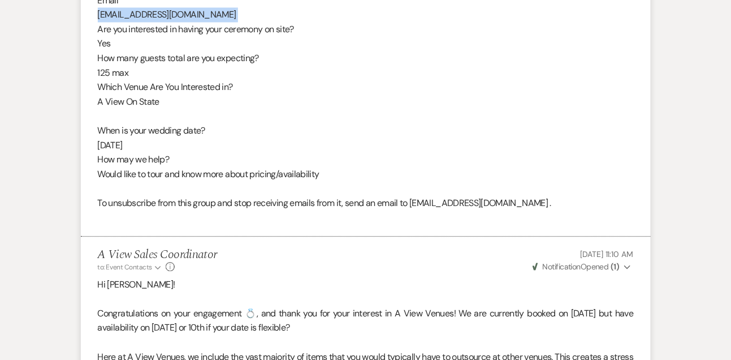
click at [201, 15] on div "From : [PERSON_NAME] Event : [PERSON_NAME] Event Desired date : [DATE] Anticipa…" at bounding box center [366, 7] width 536 height 434
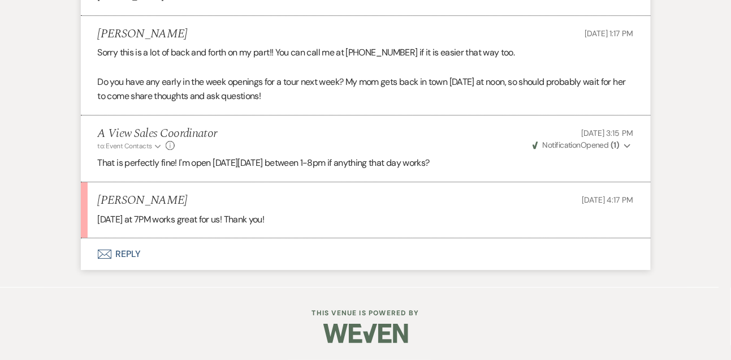
click at [136, 248] on button "Envelope Reply" at bounding box center [366, 254] width 570 height 32
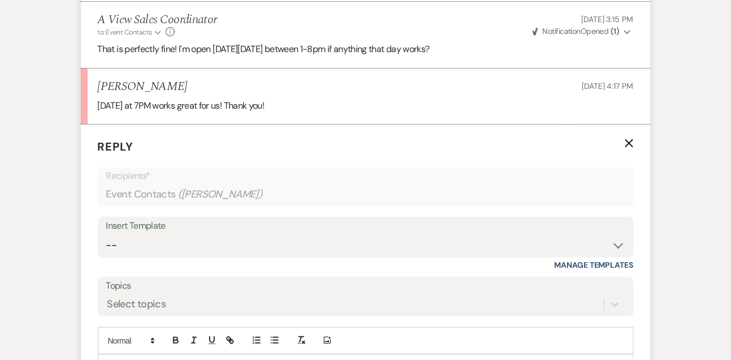
scroll to position [2307, 0]
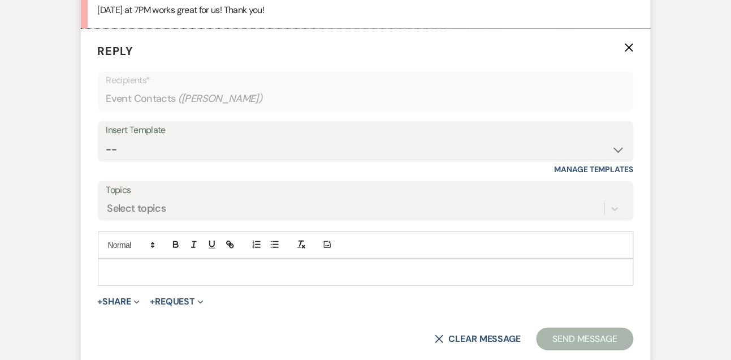
click at [133, 278] on p at bounding box center [366, 272] width 518 height 12
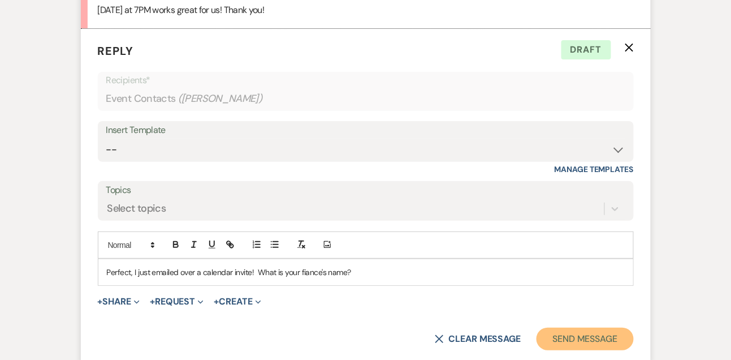
click at [555, 341] on button "Send Message" at bounding box center [584, 338] width 97 height 23
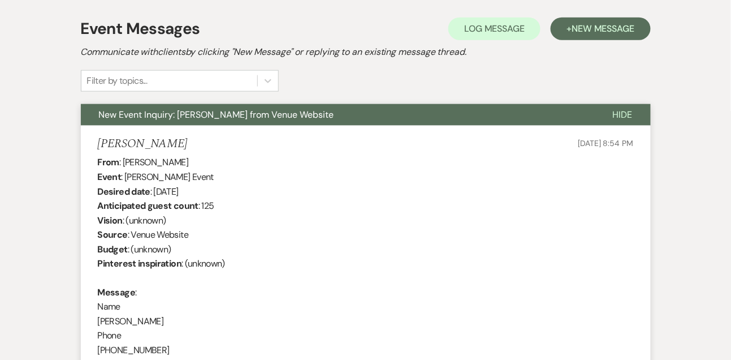
scroll to position [0, 0]
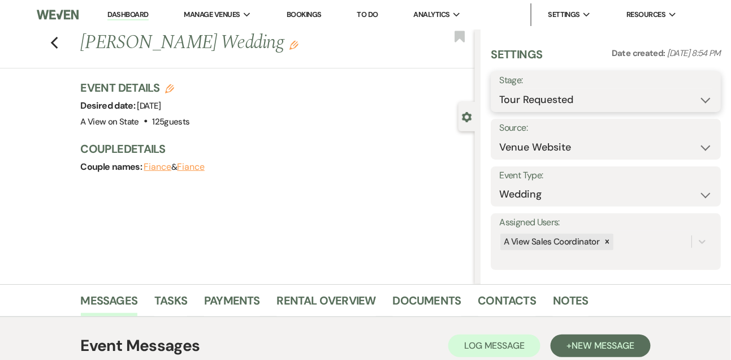
click at [526, 97] on select "Inquiry Follow Up Tour Requested Tour Confirmed Toured Proposal Sent Booked Lost" at bounding box center [605, 100] width 213 height 22
select select "4"
click at [499, 89] on select "Inquiry Follow Up Tour Requested Tour Confirmed Toured Proposal Sent Booked Lost" at bounding box center [605, 100] width 213 height 22
click at [696, 88] on button "Save" at bounding box center [696, 91] width 47 height 23
click at [165, 308] on link "Tasks" at bounding box center [170, 303] width 33 height 25
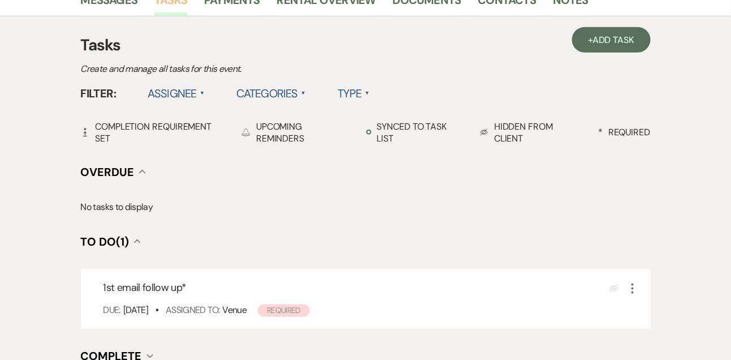
scroll to position [341, 0]
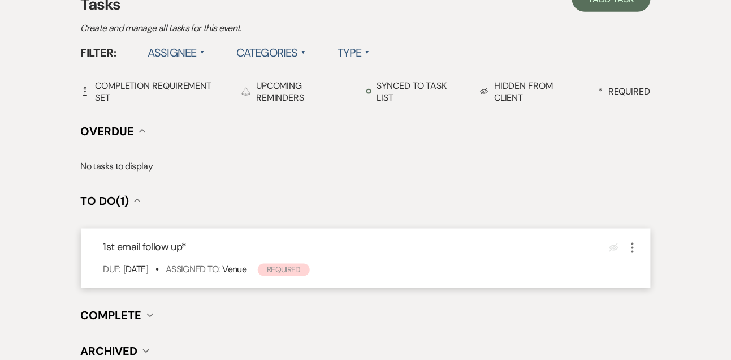
click at [635, 252] on icon "More" at bounding box center [633, 248] width 14 height 14
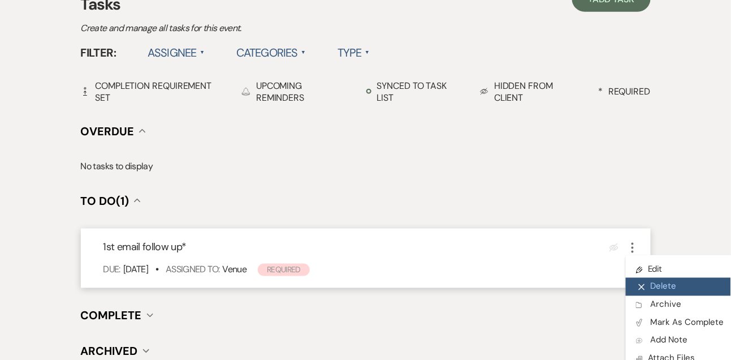
click at [655, 284] on button "X Delete" at bounding box center [680, 287] width 109 height 18
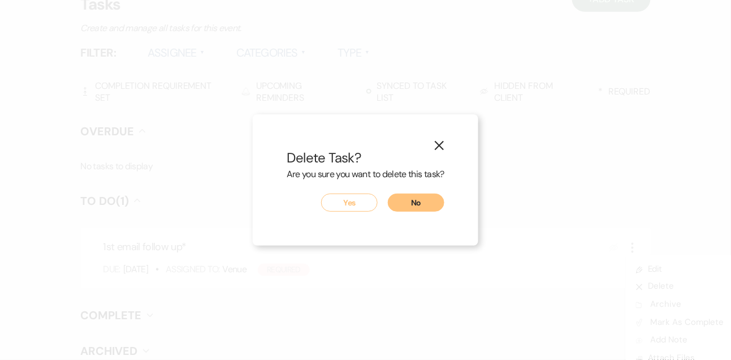
click at [373, 201] on button "Yes" at bounding box center [349, 202] width 57 height 18
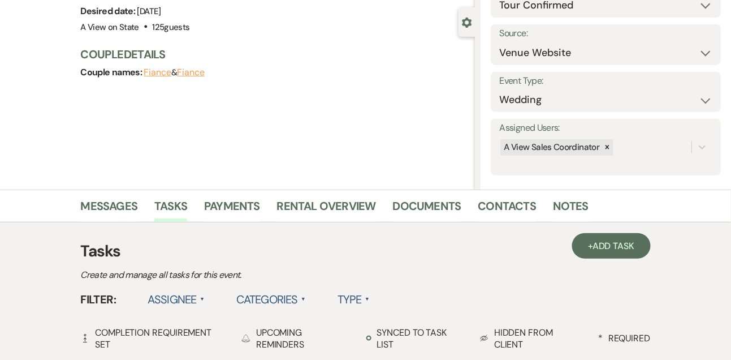
scroll to position [0, 0]
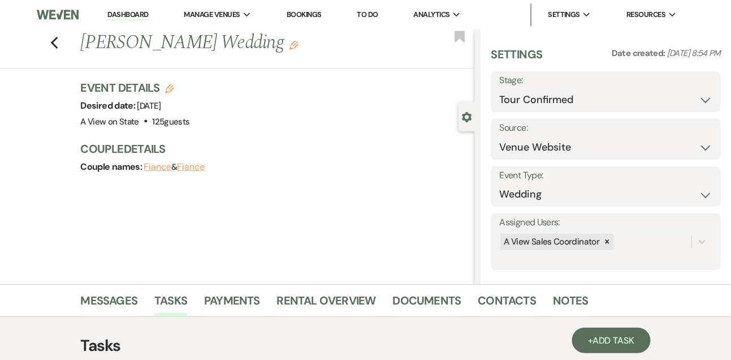
click at [114, 16] on link "Dashboard" at bounding box center [127, 15] width 41 height 11
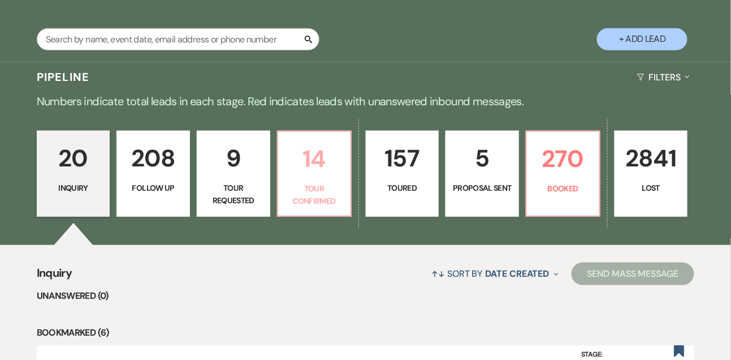
scroll to position [196, 0]
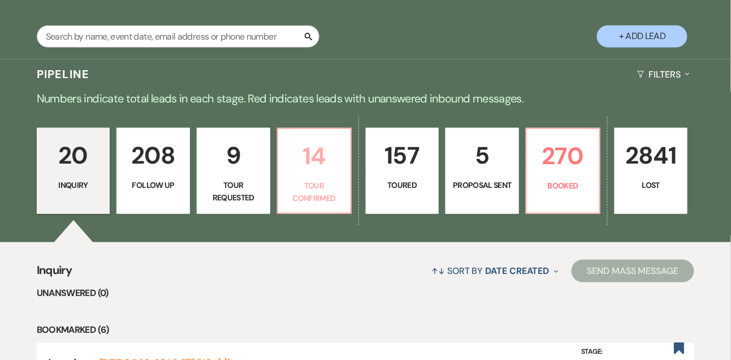
click at [297, 152] on p "14" at bounding box center [314, 156] width 59 height 38
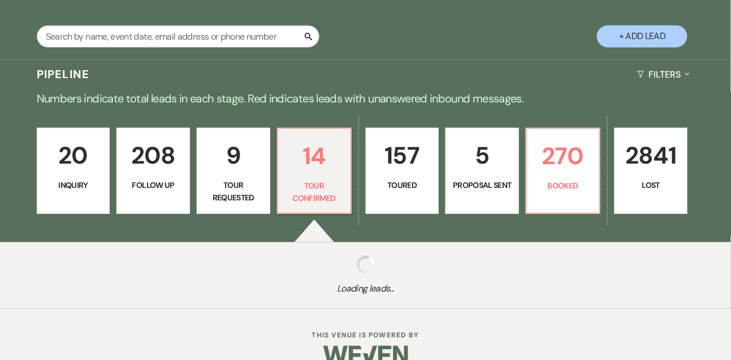
select select "4"
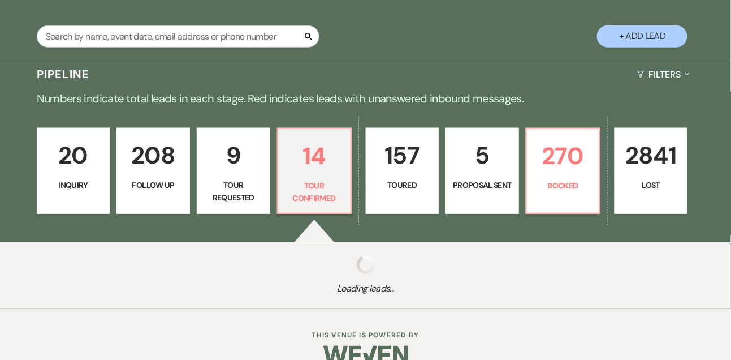
select select "4"
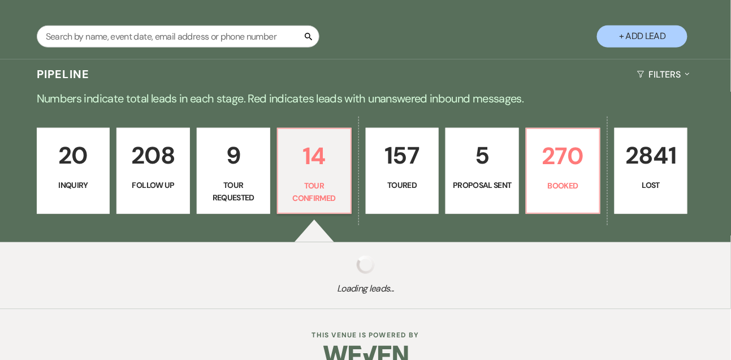
select select "4"
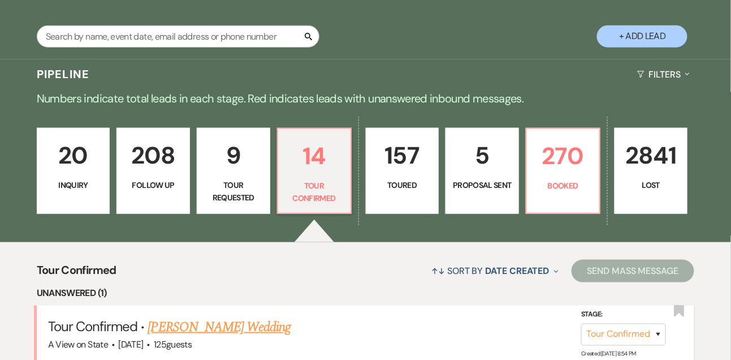
click at [257, 333] on link "[PERSON_NAME] Wedding" at bounding box center [219, 327] width 143 height 20
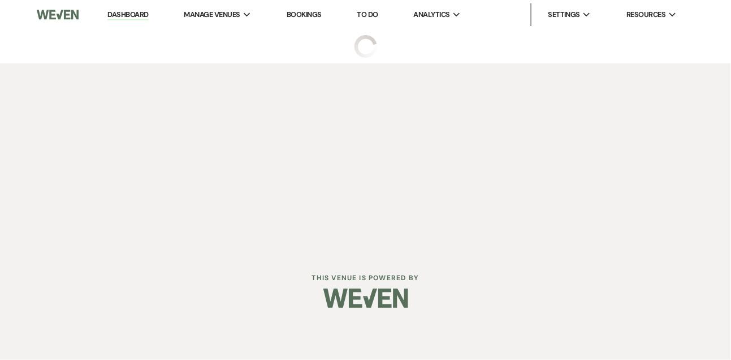
select select "4"
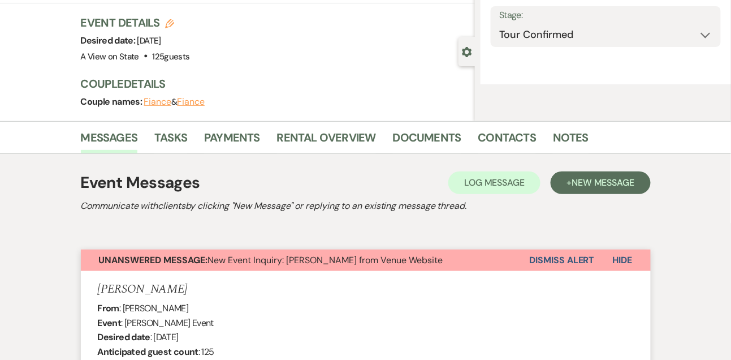
select select "5"
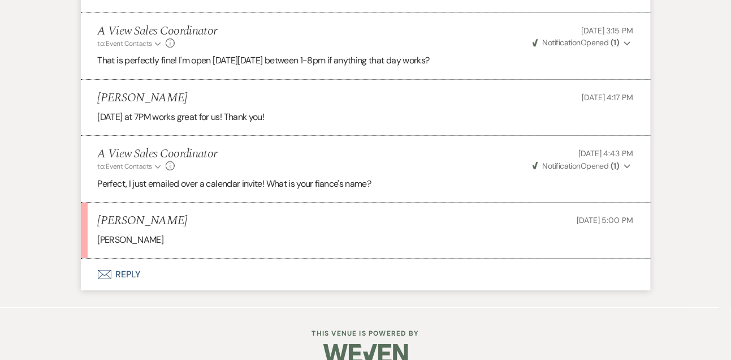
scroll to position [2234, 0]
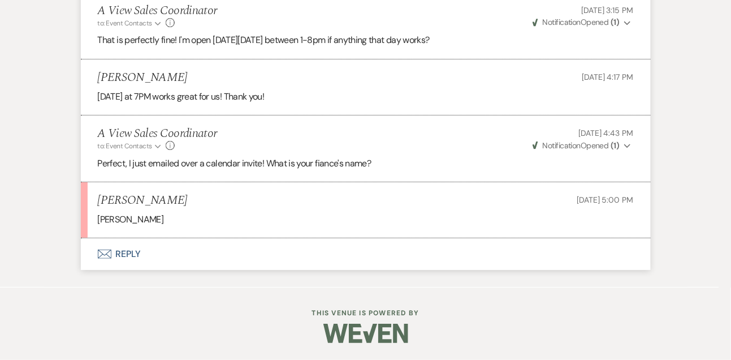
click at [123, 253] on button "Envelope Reply" at bounding box center [366, 254] width 570 height 32
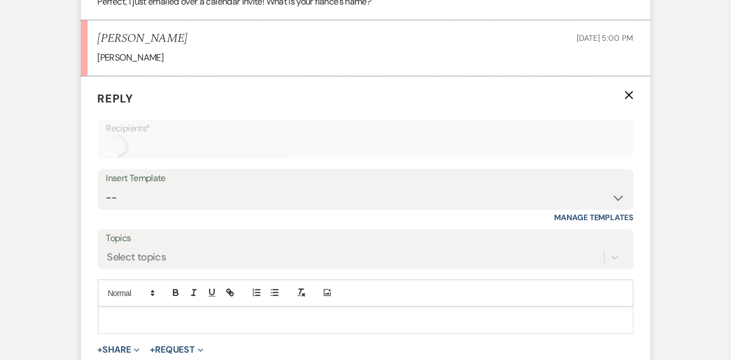
scroll to position [2409, 0]
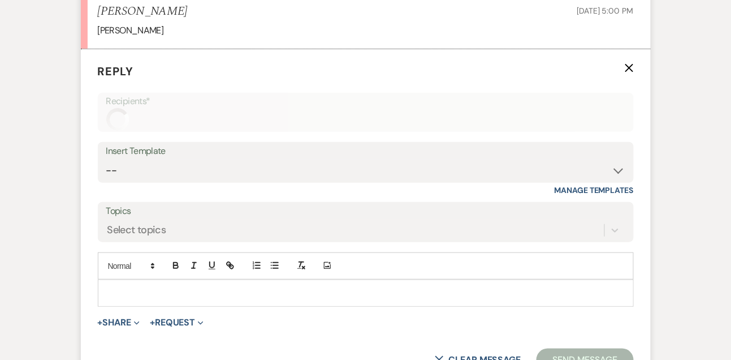
click at [120, 306] on div at bounding box center [365, 293] width 535 height 26
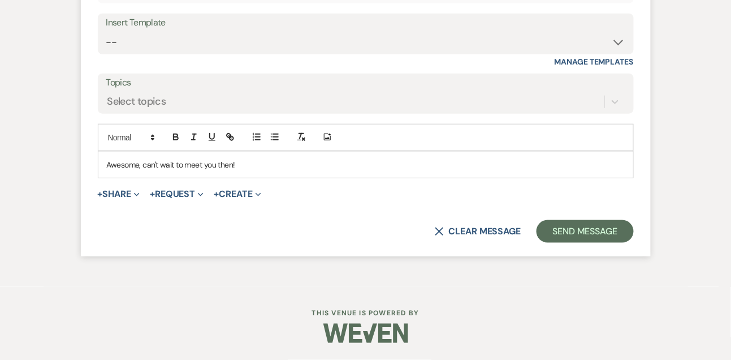
scroll to position [2550, 0]
click at [586, 229] on button "Send Message" at bounding box center [584, 231] width 97 height 23
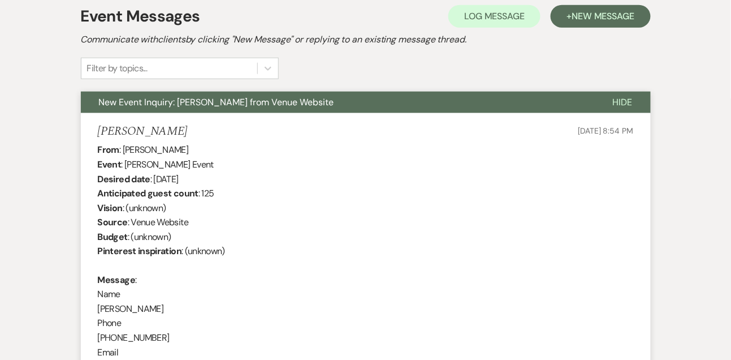
scroll to position [0, 0]
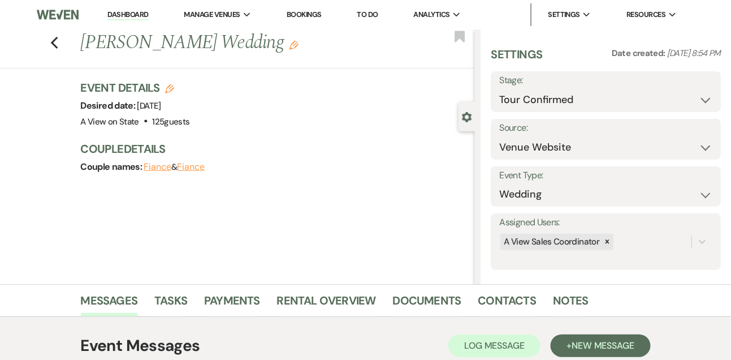
click at [133, 12] on link "Dashboard" at bounding box center [127, 15] width 41 height 11
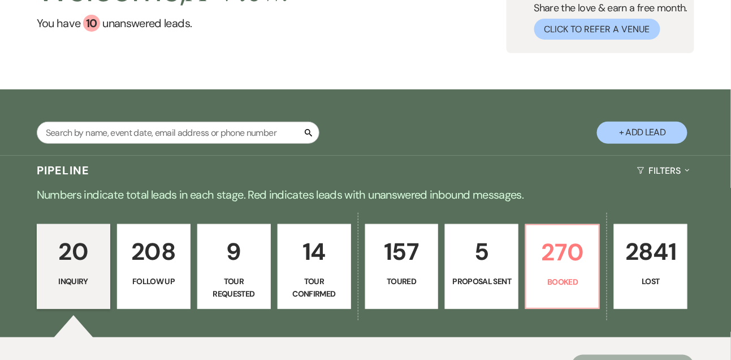
scroll to position [150, 0]
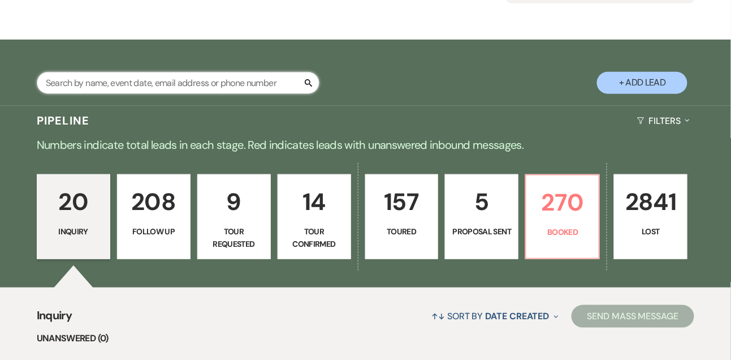
click at [185, 90] on input "text" at bounding box center [178, 83] width 283 height 22
type input "kennedy lamb"
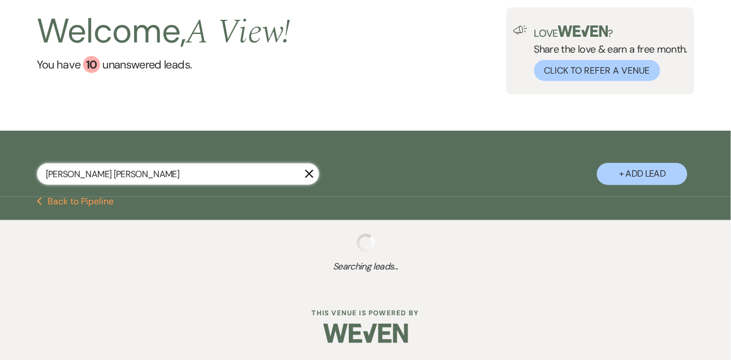
select select "8"
select select "4"
select select "6"
select select "8"
select select "6"
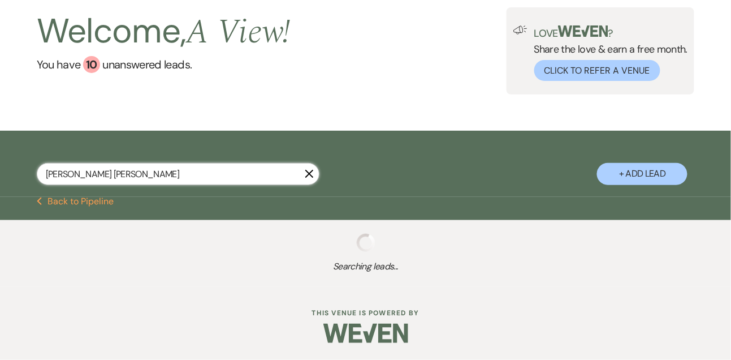
select select "8"
select select "4"
select select "8"
select select "6"
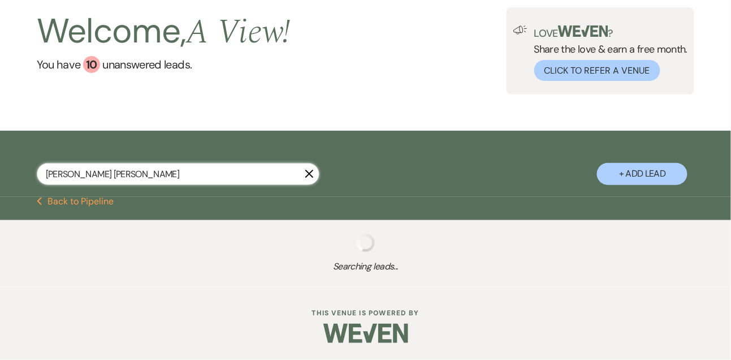
select select "8"
select select "4"
select select "8"
select select "4"
select select "8"
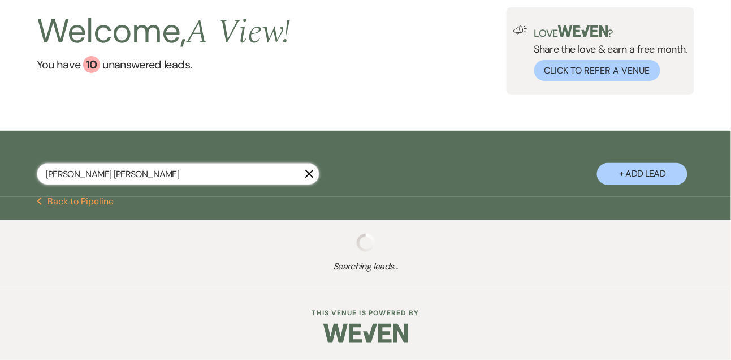
select select "4"
select select "8"
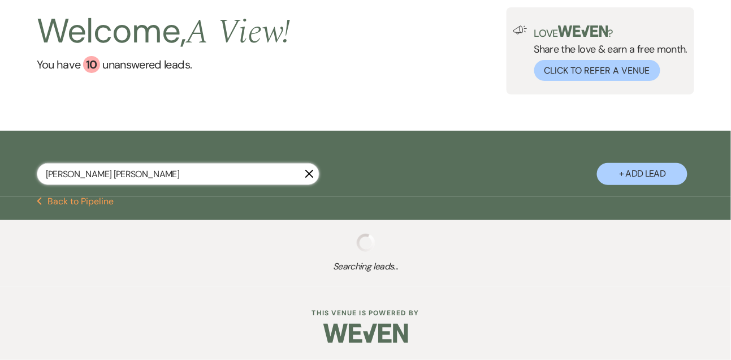
select select "8"
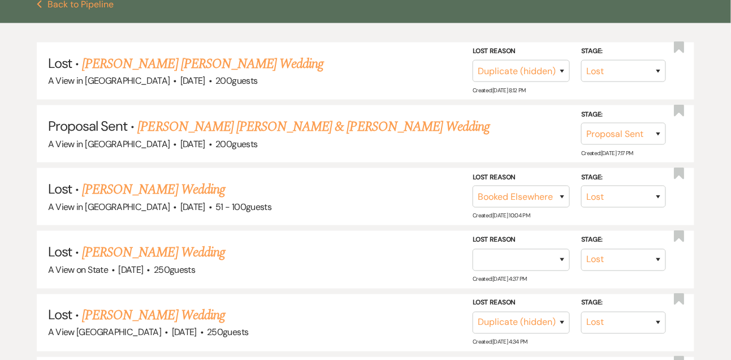
scroll to position [259, 0]
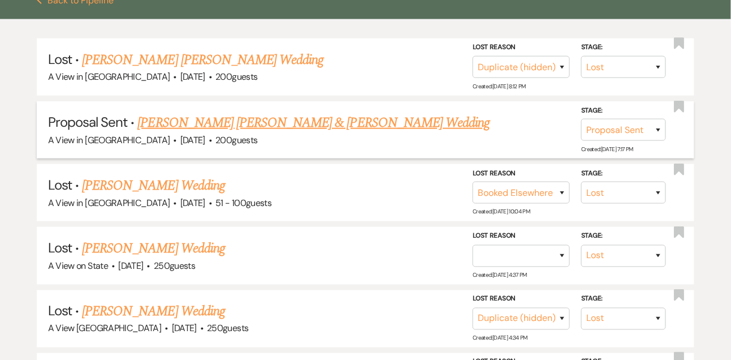
type input "kennedy lamb"
click at [189, 133] on link "[PERSON_NAME] [PERSON_NAME] & [PERSON_NAME] Wedding" at bounding box center [314, 122] width 352 height 20
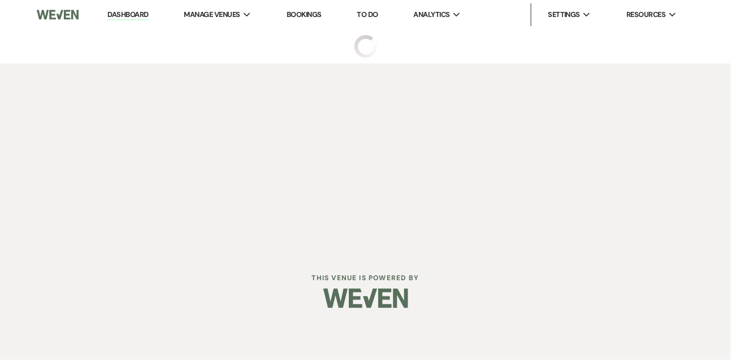
select select "6"
select select "5"
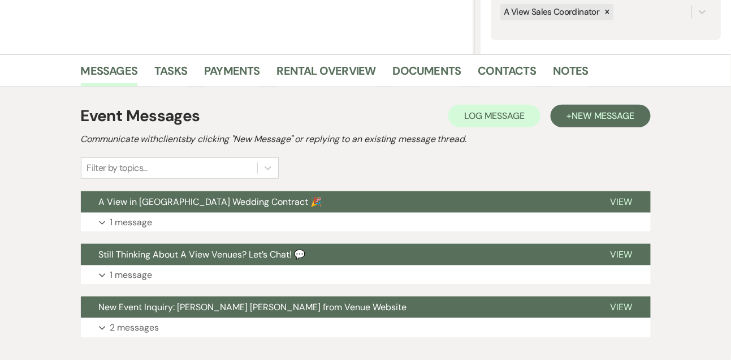
scroll to position [296, 0]
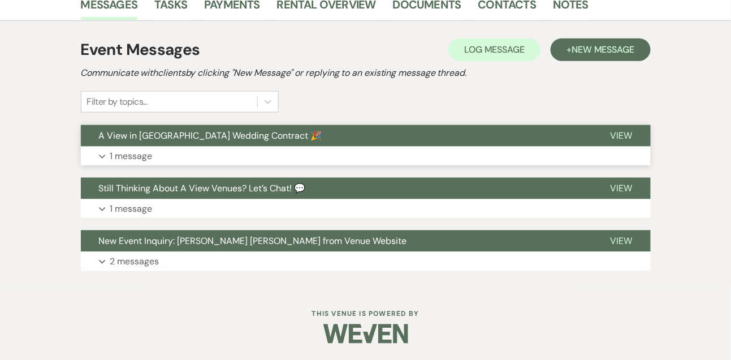
click at [120, 152] on p "1 message" at bounding box center [131, 156] width 42 height 15
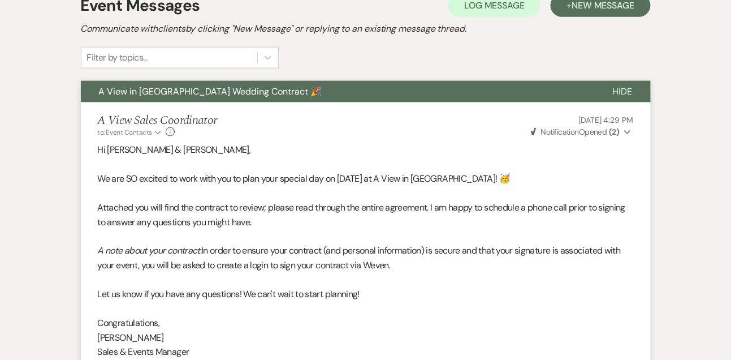
scroll to position [413, 0]
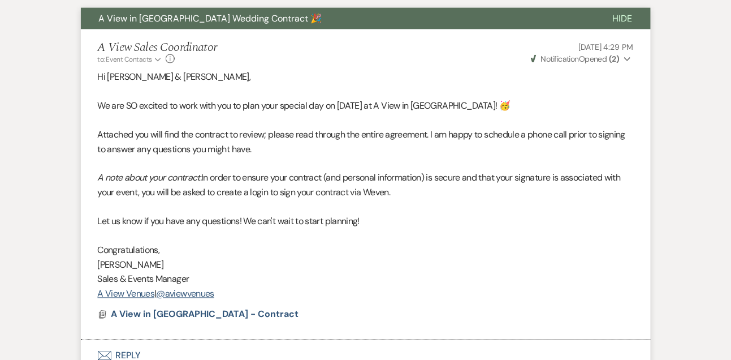
click at [579, 54] on span "Notification" at bounding box center [560, 59] width 38 height 10
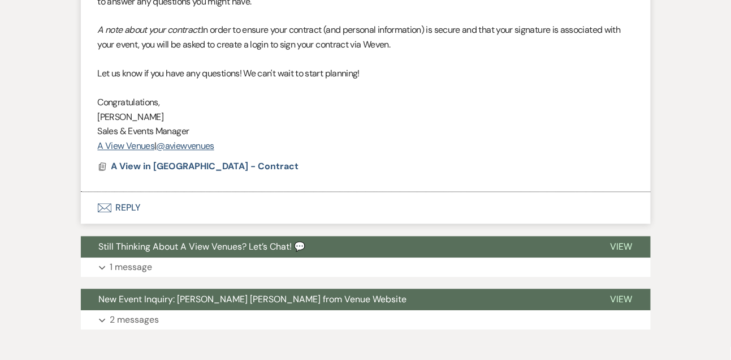
scroll to position [573, 0]
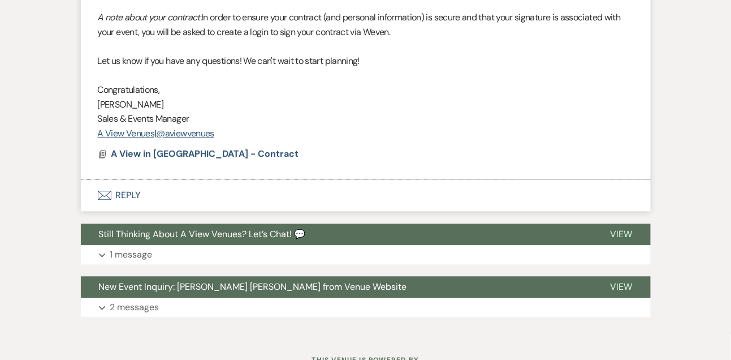
click at [137, 189] on button "Envelope Reply" at bounding box center [366, 196] width 570 height 32
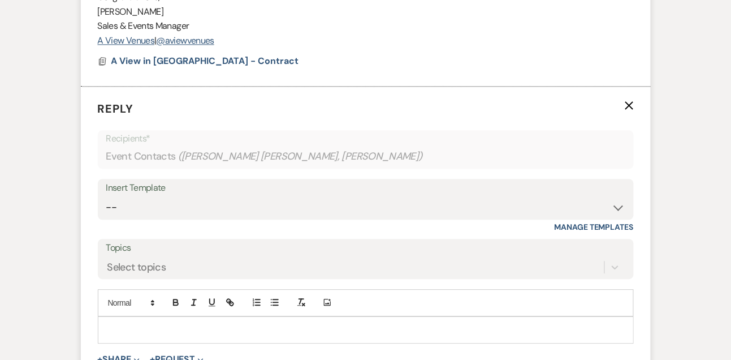
scroll to position [709, 0]
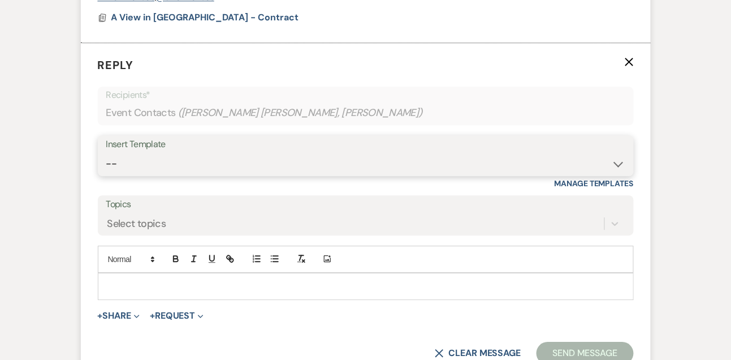
click at [125, 168] on select "-- Tour Confirmation Contract (Pre-Booked Leads) Out of office Inquiry Email Al…" at bounding box center [365, 164] width 519 height 22
select select "3260"
click at [106, 153] on select "-- Tour Confirmation Contract (Pre-Booked Leads) Out of office Inquiry Email Al…" at bounding box center [365, 164] width 519 height 22
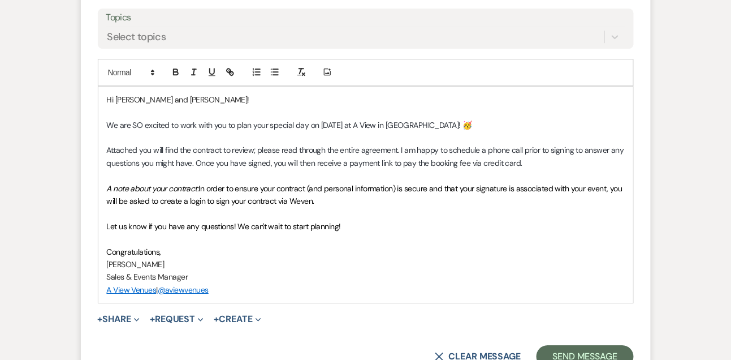
scroll to position [911, 0]
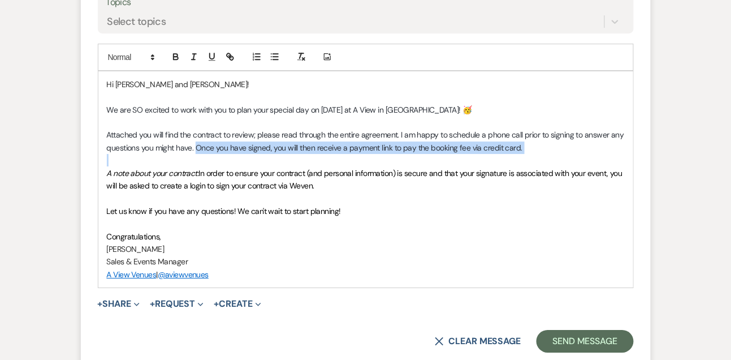
drag, startPoint x: 198, startPoint y: 144, endPoint x: 208, endPoint y: 160, distance: 18.5
click at [208, 160] on div "Hi Kennedy and Seth! We are SO excited to work with you to plan your special da…" at bounding box center [365, 179] width 535 height 216
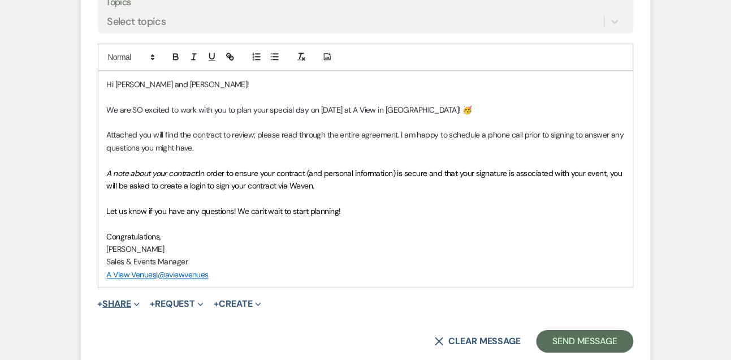
click at [124, 301] on button "+ Share Expand" at bounding box center [119, 303] width 42 height 9
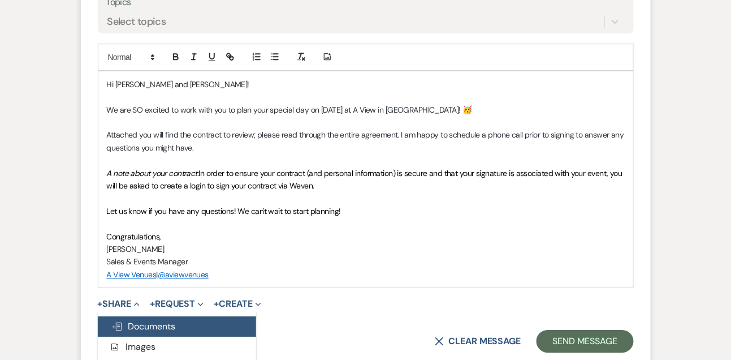
click at [129, 318] on button "Doc Upload Documents" at bounding box center [177, 326] width 158 height 20
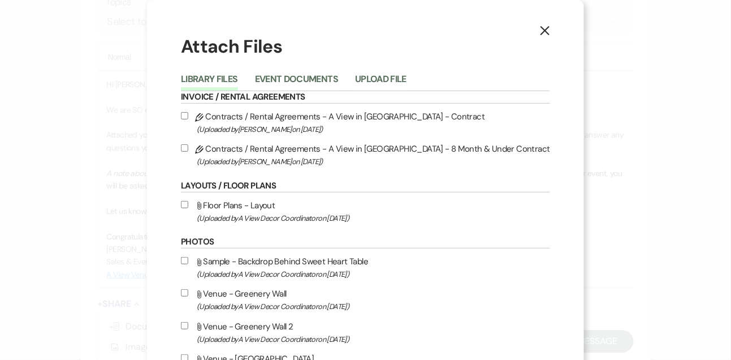
click at [246, 120] on label "Pencil Contracts / Rental Agreements - A View in Fontenelle Hills - Contract (U…" at bounding box center [365, 122] width 369 height 27
click at [188, 119] on input "Pencil Contracts / Rental Agreements - A View in Fontenelle Hills - Contract (U…" at bounding box center [184, 115] width 7 height 7
checkbox input "true"
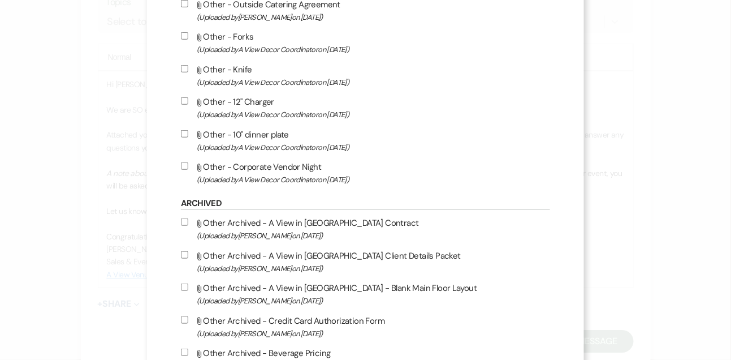
scroll to position [1495, 0]
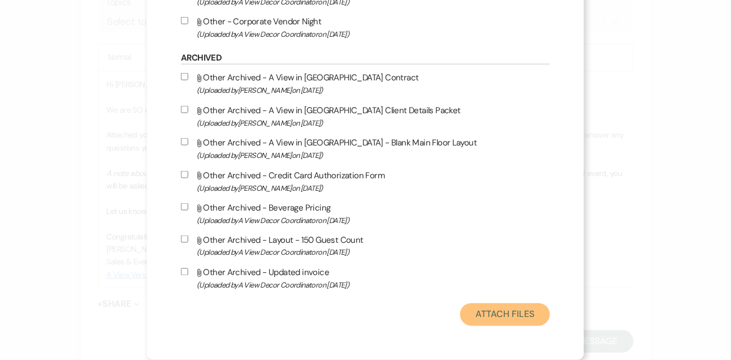
click at [473, 311] on button "Attach Files" at bounding box center [505, 314] width 90 height 23
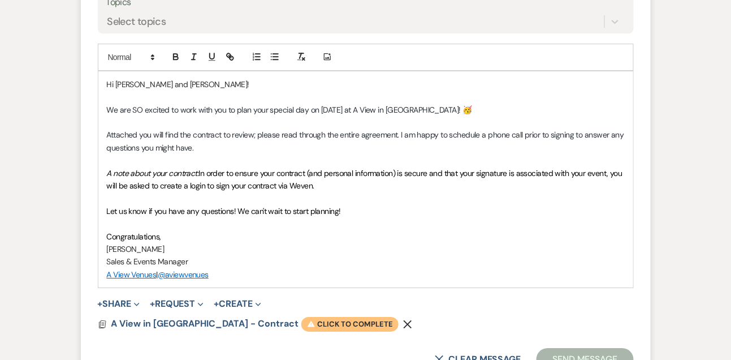
click at [333, 323] on span "Warning Click to complete" at bounding box center [349, 324] width 97 height 15
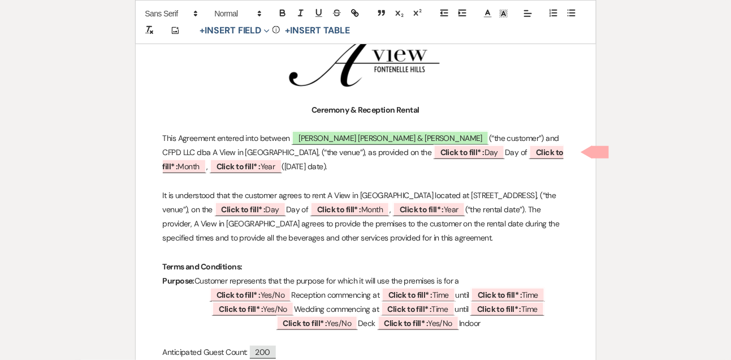
scroll to position [218, 0]
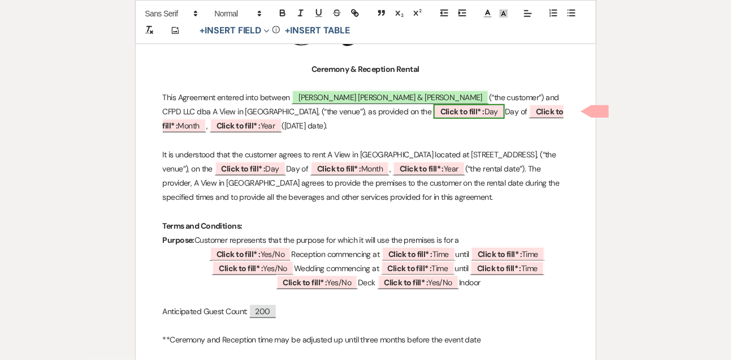
click at [434, 115] on span "Click to fill* : Day" at bounding box center [469, 111] width 71 height 15
select select "owner"
select select "custom_placeholder"
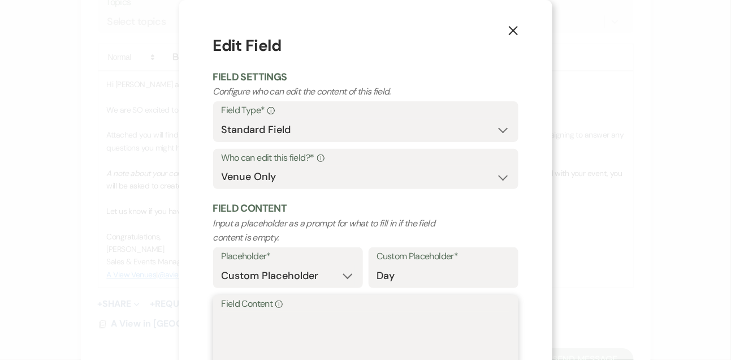
click at [266, 313] on textarea "Field Content Info" at bounding box center [366, 339] width 288 height 57
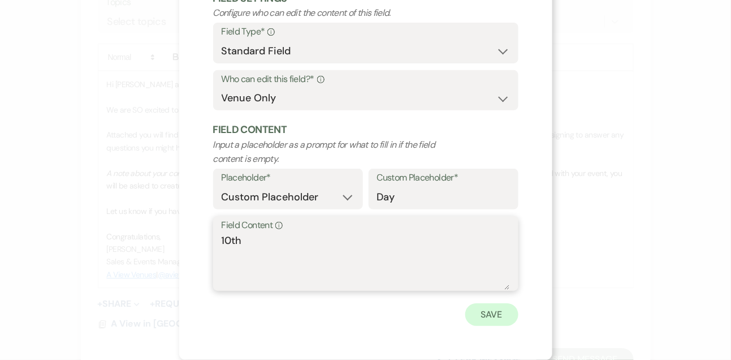
type textarea "10th"
click at [490, 309] on button "Save" at bounding box center [491, 314] width 53 height 23
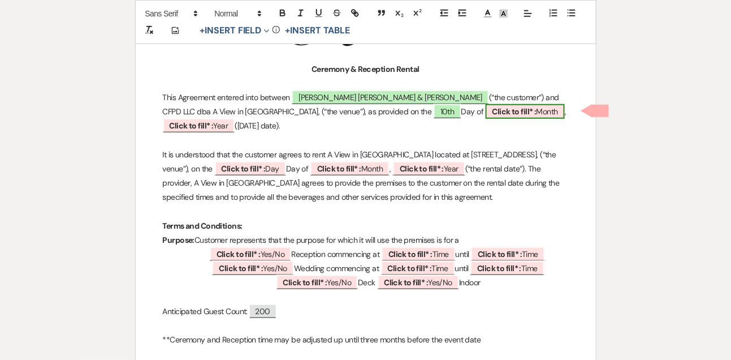
click at [486, 117] on span "Click to fill* : Month" at bounding box center [525, 111] width 79 height 15
select select "owner"
select select "custom_placeholder"
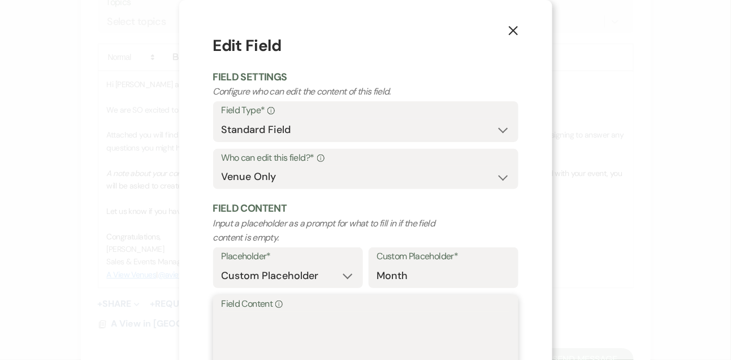
click at [288, 326] on textarea "Field Content Info" at bounding box center [366, 339] width 288 height 57
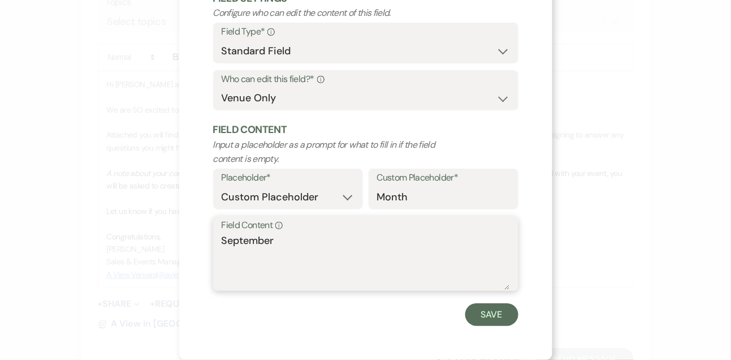
type textarea "September"
click at [521, 325] on div "X Edit Field Field Settings Configure who can edit the content of this field. F…" at bounding box center [365, 140] width 373 height 438
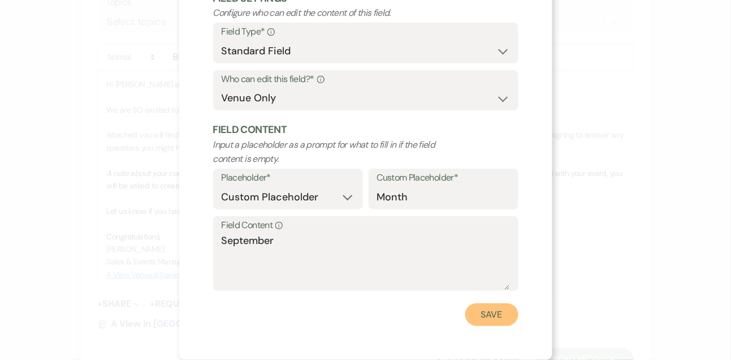
click at [500, 314] on button "Save" at bounding box center [491, 314] width 53 height 23
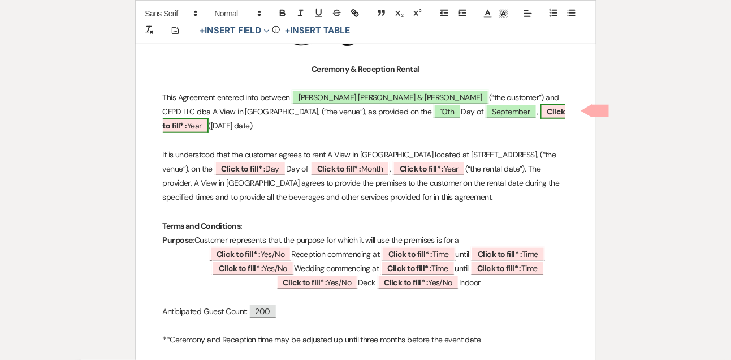
click at [464, 107] on b "Click to fill* :" at bounding box center [364, 118] width 402 height 24
select select "owner"
select select "custom_placeholder"
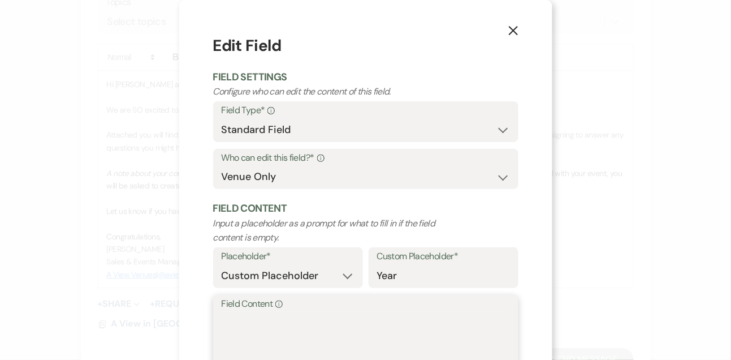
click at [271, 312] on textarea "Field Content Info" at bounding box center [366, 339] width 288 height 57
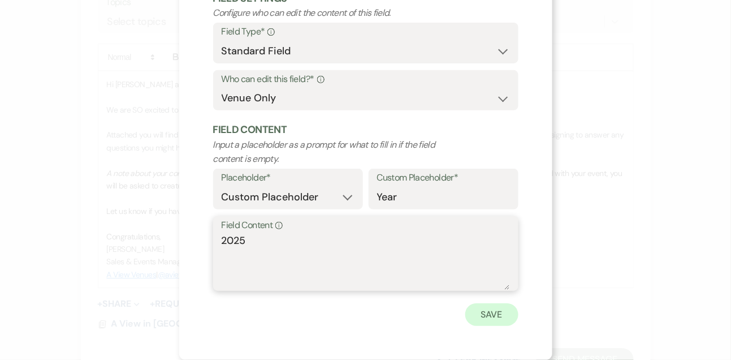
type textarea "2025"
click at [482, 322] on button "Save" at bounding box center [491, 314] width 53 height 23
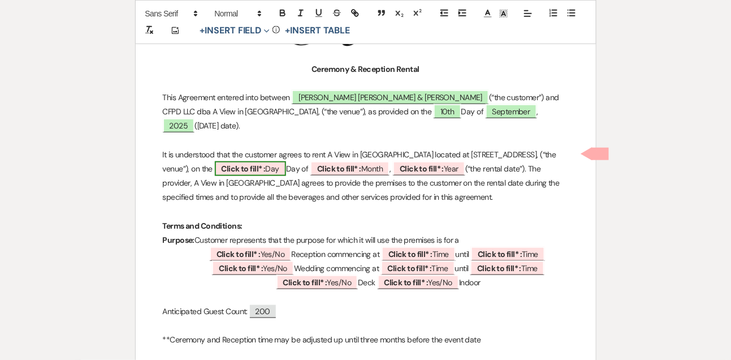
click at [266, 163] on b "Click to fill* :" at bounding box center [244, 168] width 44 height 10
select select "owner"
select select "custom_placeholder"
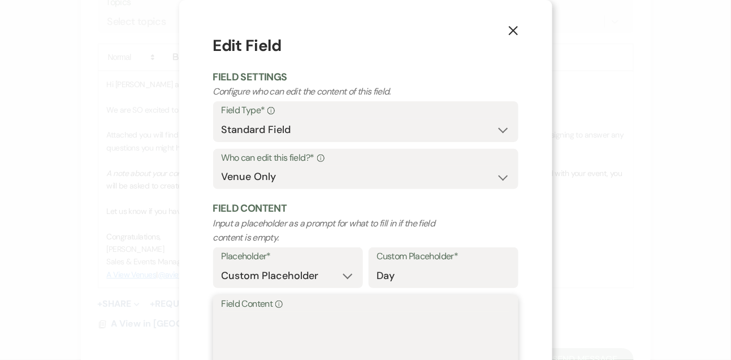
click at [239, 327] on textarea "Field Content Info" at bounding box center [366, 339] width 288 height 57
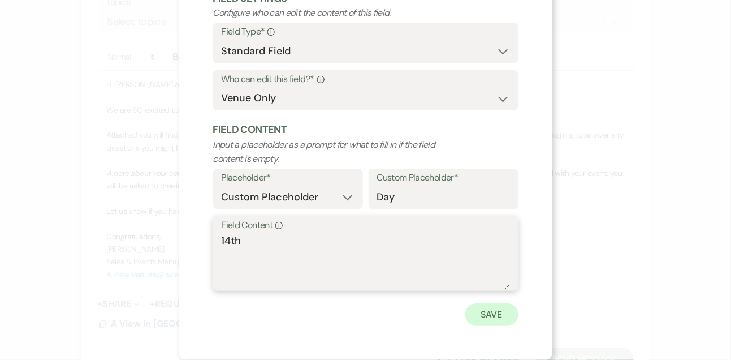
type textarea "14th"
click at [487, 325] on button "Save" at bounding box center [491, 314] width 53 height 23
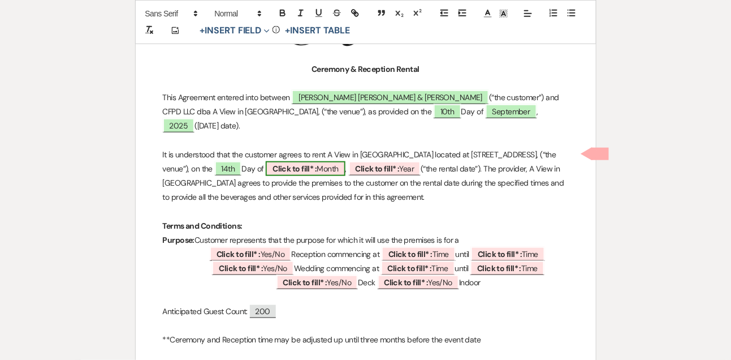
click at [317, 163] on b "Click to fill* :" at bounding box center [294, 168] width 44 height 10
select select "owner"
select select "custom_placeholder"
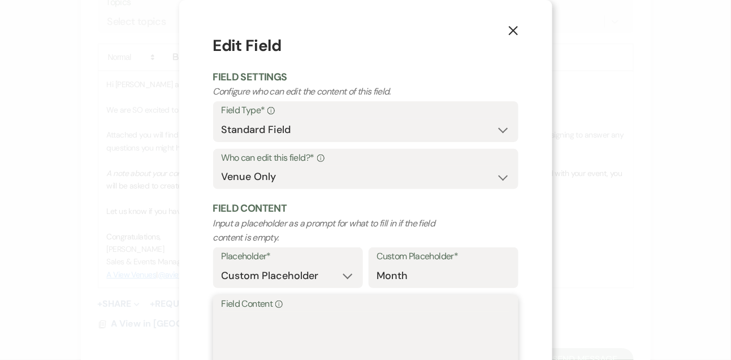
click at [271, 332] on textarea "Field Content Info" at bounding box center [366, 339] width 288 height 57
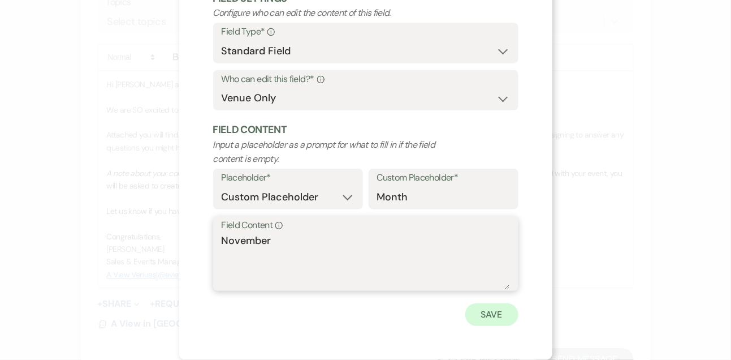
type textarea "November"
click at [488, 315] on button "Save" at bounding box center [491, 314] width 53 height 23
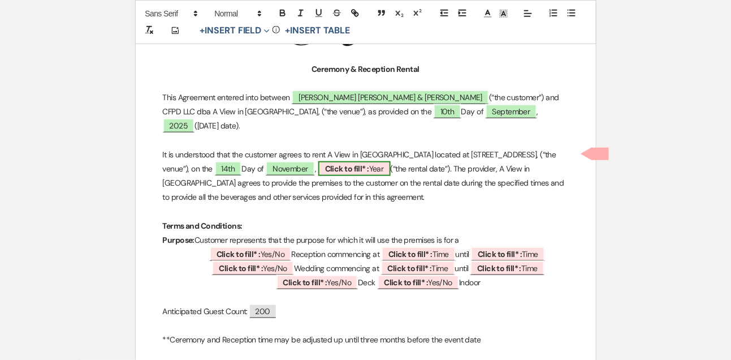
click at [369, 163] on b "Click to fill* :" at bounding box center [347, 168] width 44 height 10
select select "owner"
select select "custom_placeholder"
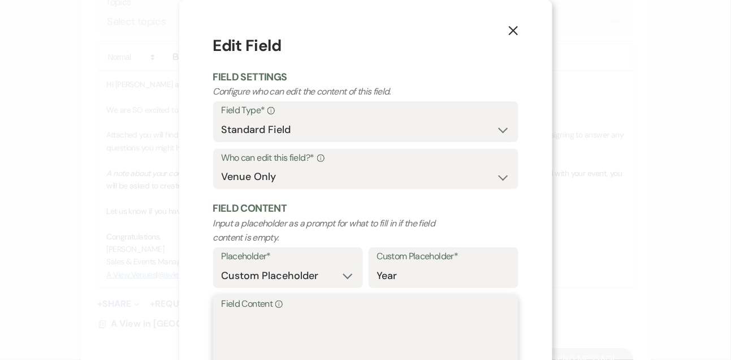
click at [333, 314] on textarea "Field Content Info" at bounding box center [366, 339] width 288 height 57
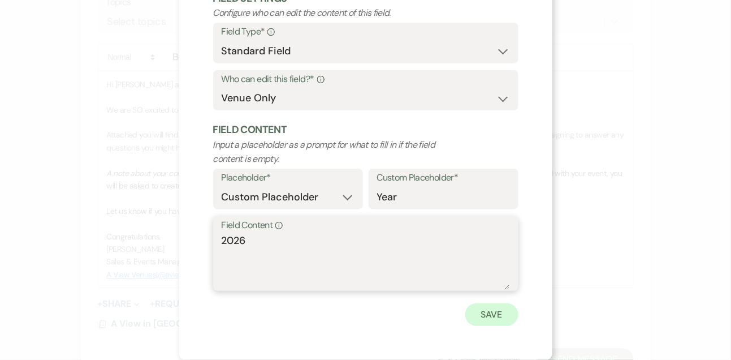
type textarea "2026"
click at [496, 315] on button "Save" at bounding box center [491, 314] width 53 height 23
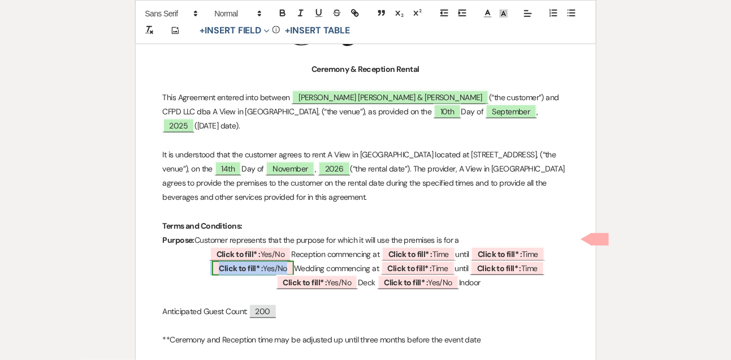
click at [266, 261] on span "Click to fill* : Yes/No" at bounding box center [253, 268] width 82 height 15
select select "owner"
select select "custom_placeholder"
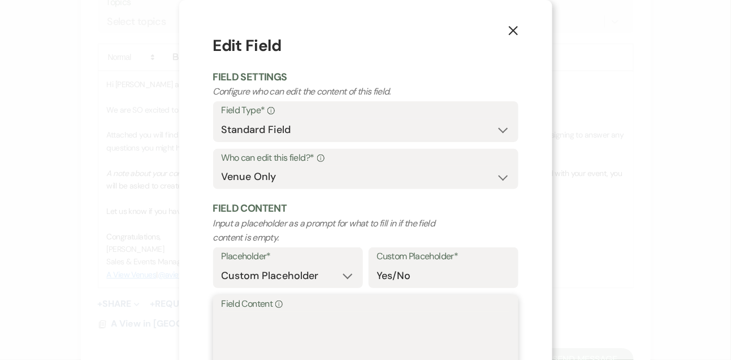
click at [241, 332] on textarea "Field Content Info" at bounding box center [366, 339] width 288 height 57
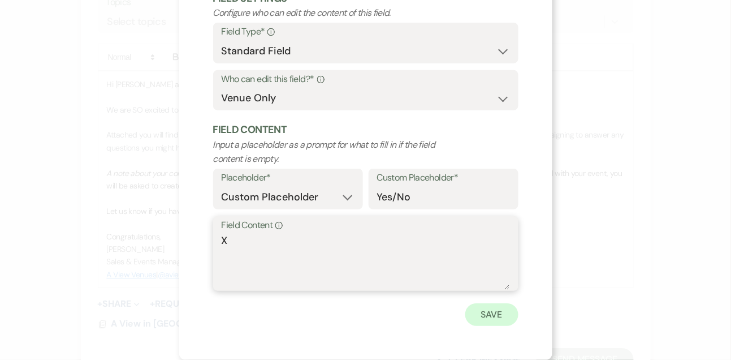
type textarea "X"
click at [494, 309] on button "Save" at bounding box center [491, 314] width 53 height 23
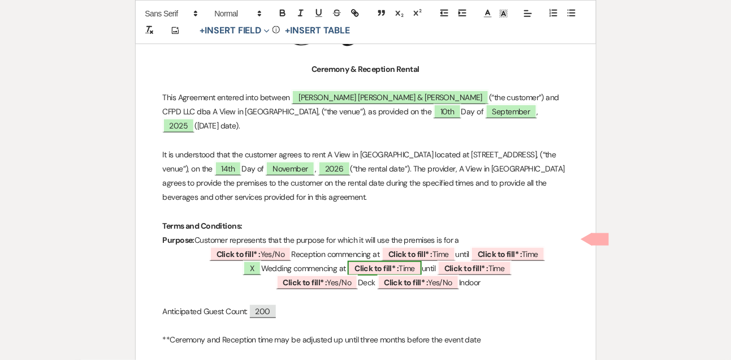
click at [383, 263] on b "Click to fill* :" at bounding box center [376, 268] width 44 height 10
select select "owner"
select select "Time"
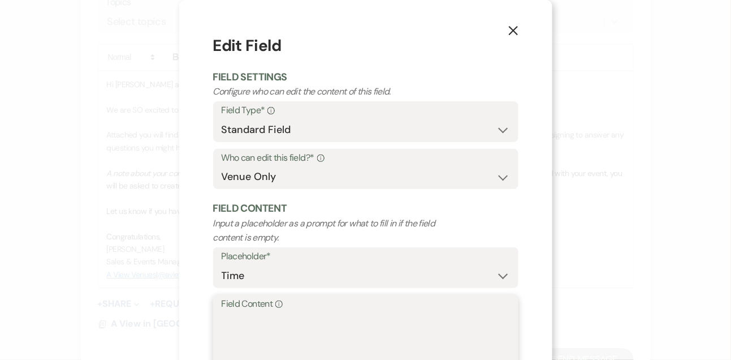
click at [309, 336] on textarea "Field Content Info" at bounding box center [366, 339] width 288 height 57
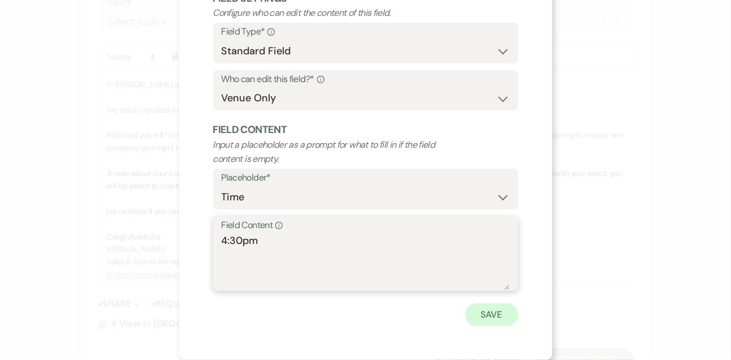
type textarea "4:30pm"
click at [481, 321] on button "Save" at bounding box center [491, 314] width 53 height 23
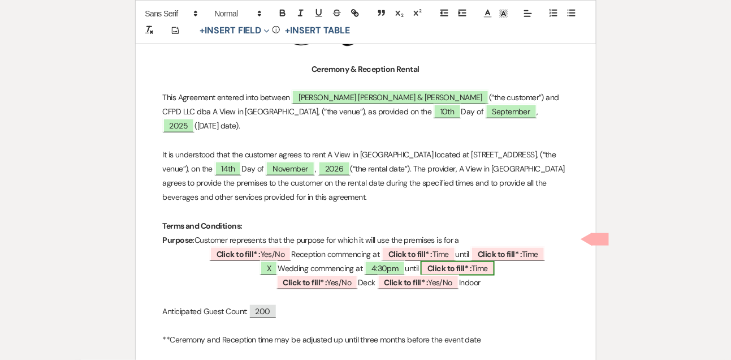
click at [444, 263] on b "Click to fill* :" at bounding box center [449, 268] width 44 height 10
select select "owner"
select select "Time"
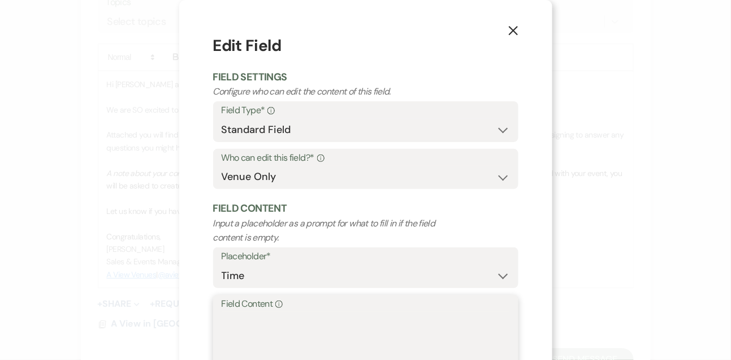
click at [347, 330] on textarea "Field Content Info" at bounding box center [366, 339] width 288 height 57
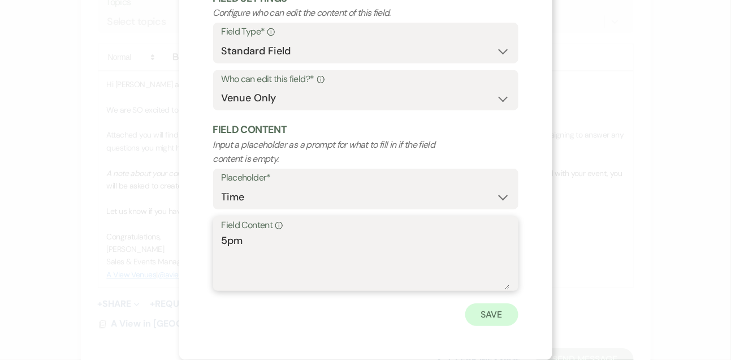
type textarea "5pm"
click at [494, 318] on button "Save" at bounding box center [491, 314] width 53 height 23
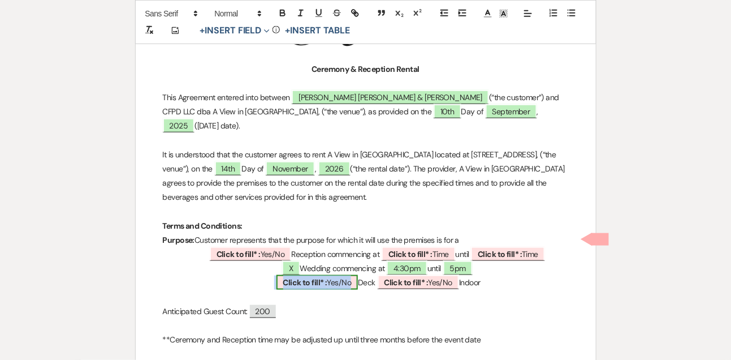
click at [334, 275] on span "Click to fill* : Yes/No" at bounding box center [317, 282] width 82 height 15
select select "owner"
select select "custom_placeholder"
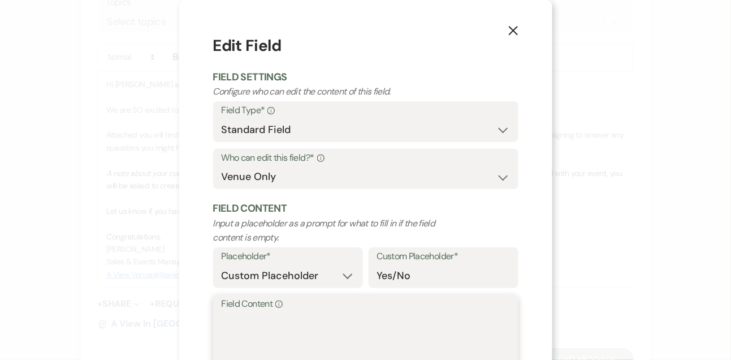
click at [302, 326] on textarea "Field Content Info" at bounding box center [366, 339] width 288 height 57
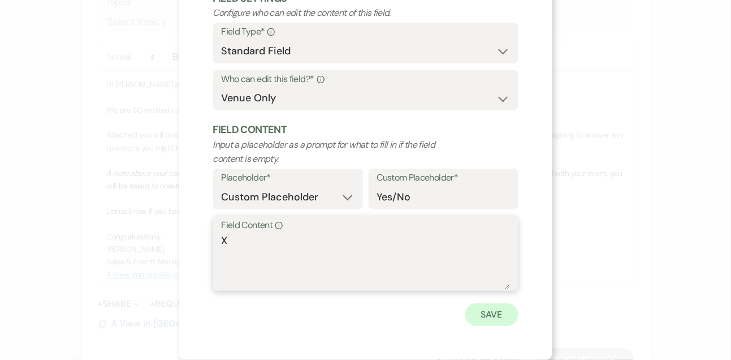
type textarea "X"
click at [507, 310] on button "Save" at bounding box center [491, 314] width 53 height 23
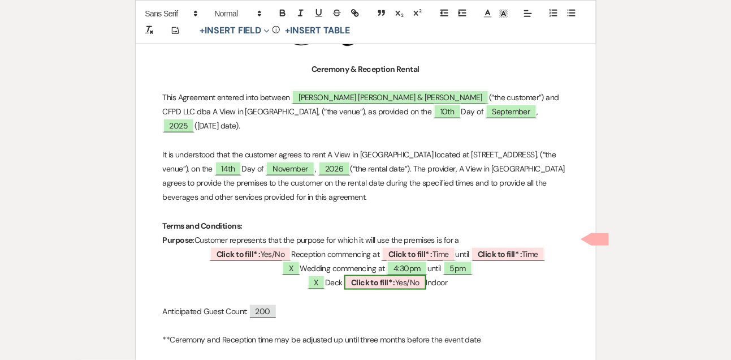
click at [394, 277] on b "Click to fill* :" at bounding box center [373, 282] width 44 height 10
select select "owner"
select select "custom_placeholder"
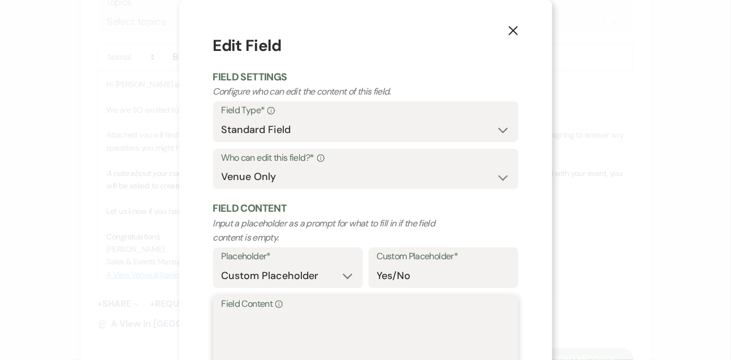
click at [347, 323] on textarea "Field Content Info" at bounding box center [366, 339] width 288 height 57
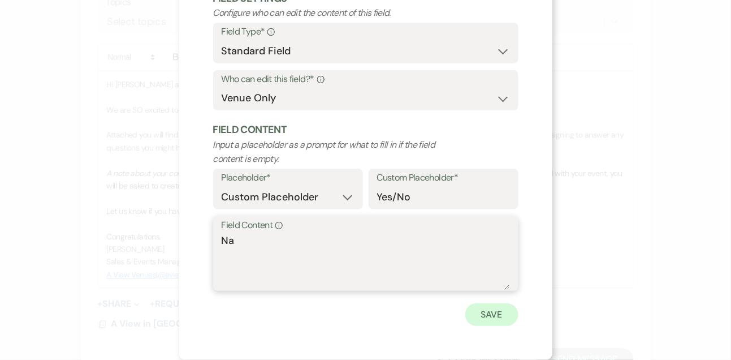
type textarea "Na"
click at [513, 321] on button "Save" at bounding box center [491, 314] width 53 height 23
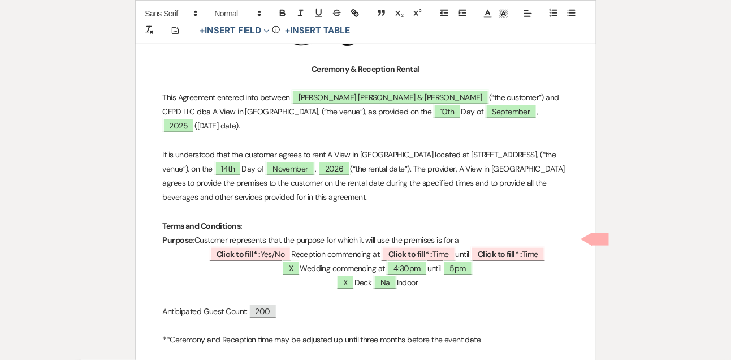
click at [261, 233] on p "Purpose: Customer represents that the purpose for which it will use the premise…" at bounding box center [366, 240] width 406 height 14
click at [261, 246] on span "Click to fill* : Yes/No" at bounding box center [251, 253] width 82 height 15
select select "owner"
select select "custom_placeholder"
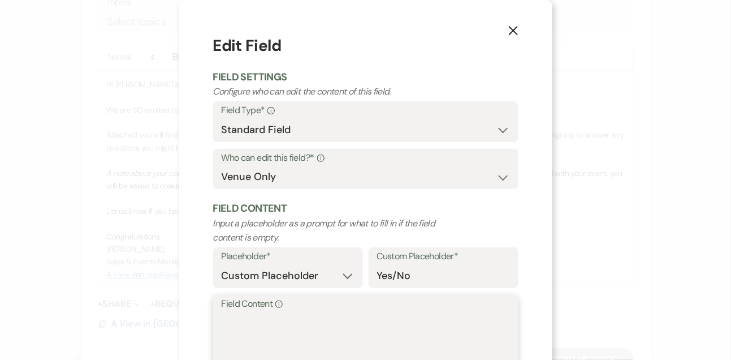
click at [247, 313] on textarea "Field Content Info" at bounding box center [366, 339] width 288 height 57
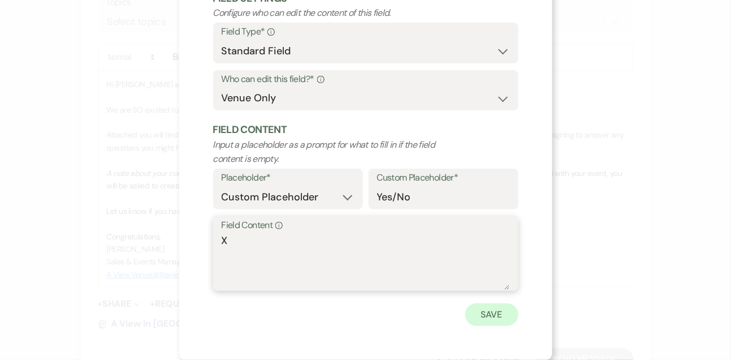
type textarea "X"
click at [494, 313] on button "Save" at bounding box center [491, 314] width 53 height 23
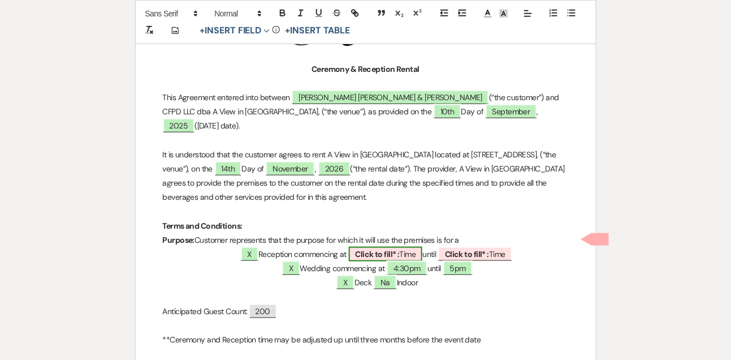
click at [414, 246] on span "Click to fill* : Time" at bounding box center [386, 253] width 74 height 15
select select "owner"
select select "Time"
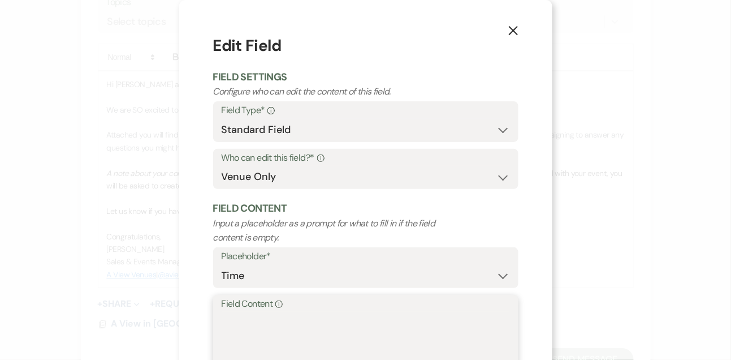
click at [345, 332] on textarea "Field Content Info" at bounding box center [366, 339] width 288 height 57
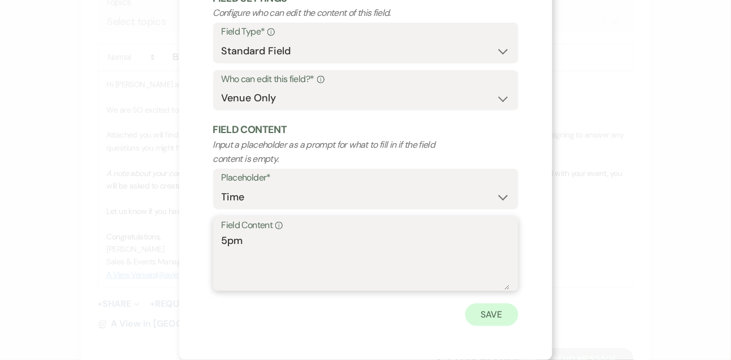
type textarea "5pm"
click at [513, 306] on button "Save" at bounding box center [491, 314] width 53 height 23
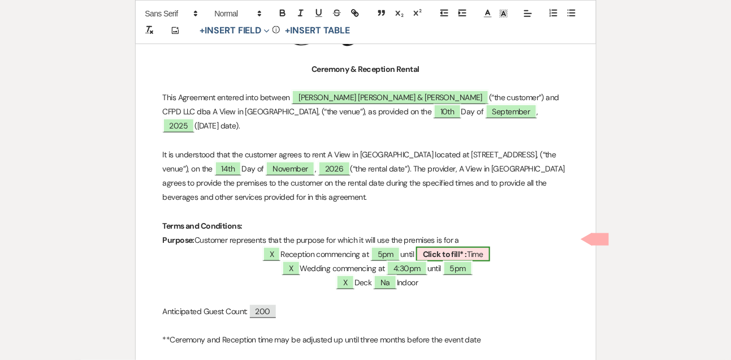
click at [450, 249] on b "Click to fill* :" at bounding box center [445, 254] width 44 height 10
select select "owner"
select select "Time"
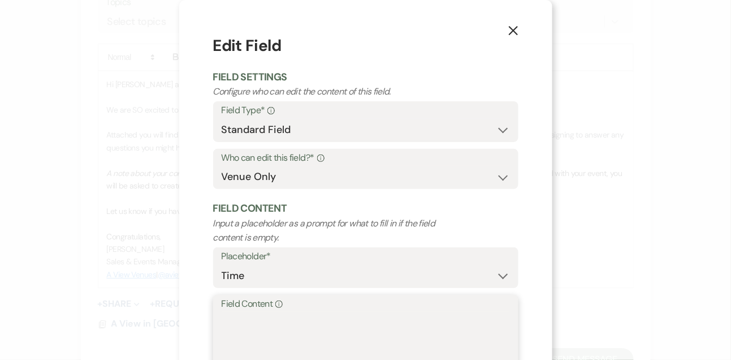
click at [357, 339] on textarea "Field Content Info" at bounding box center [366, 339] width 288 height 57
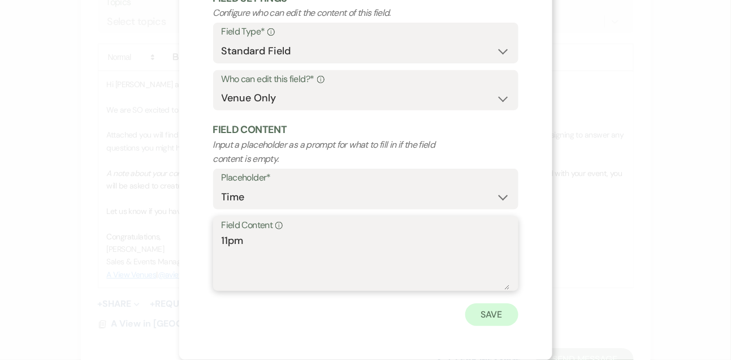
type textarea "11pm"
click at [500, 310] on button "Save" at bounding box center [491, 314] width 53 height 23
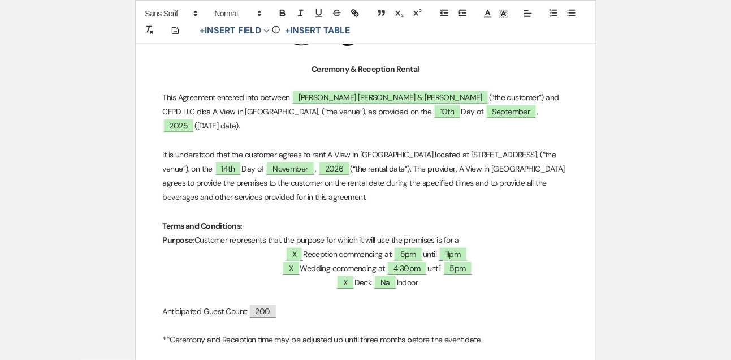
scroll to position [353, 0]
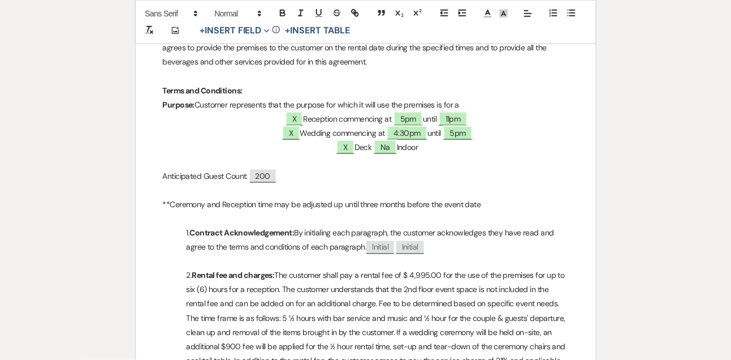
click at [276, 170] on span "200" at bounding box center [263, 176] width 26 height 13
select select "smartCustomField"
select select "client"
select select "{{guestCount}}"
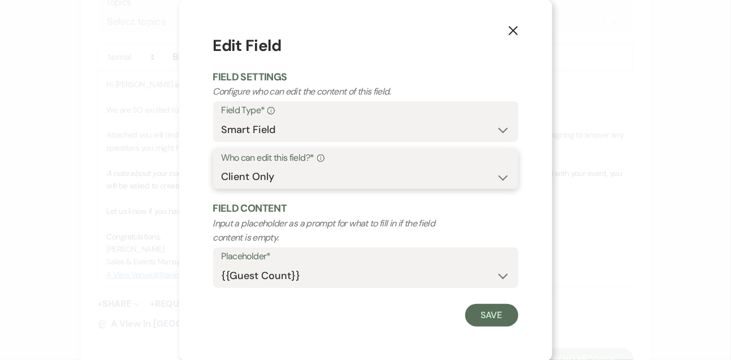
click at [308, 178] on select "Both Venue & Client Client Only Venue Only" at bounding box center [366, 177] width 288 height 22
select select "clientAndOwner"
click at [222, 166] on select "Both Venue & Client Client Only Venue Only" at bounding box center [366, 177] width 288 height 22
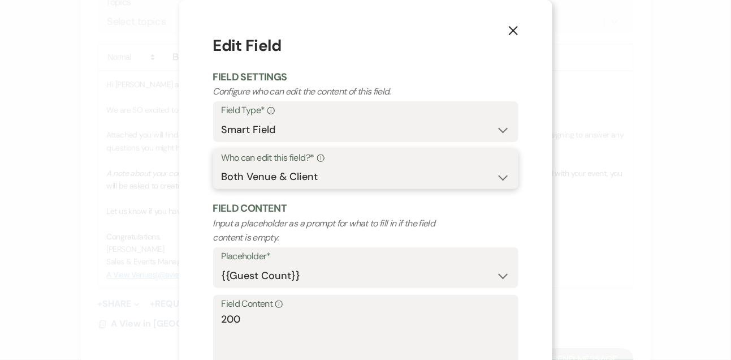
scroll to position [79, 0]
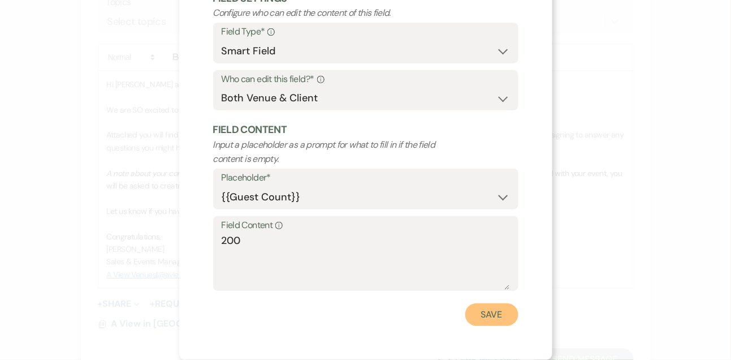
click at [487, 313] on button "Save" at bounding box center [491, 314] width 53 height 23
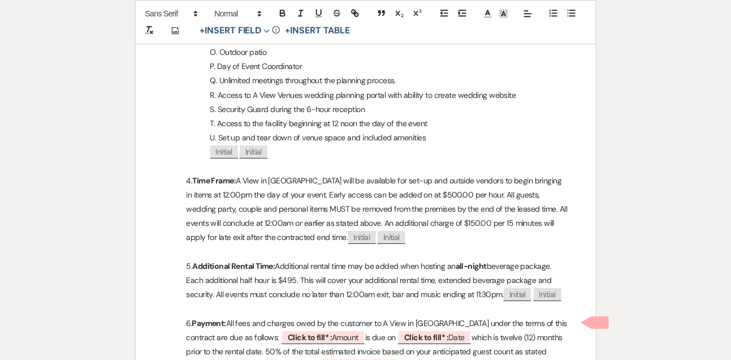
scroll to position [1076, 0]
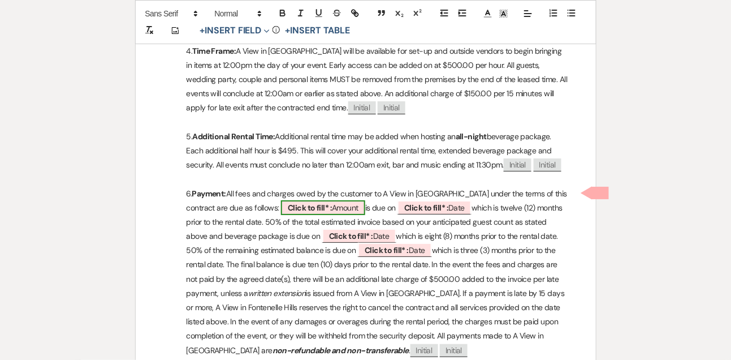
click at [361, 200] on span "Click to fill* : Amount" at bounding box center [323, 207] width 84 height 15
select select "owner"
select select "Amount"
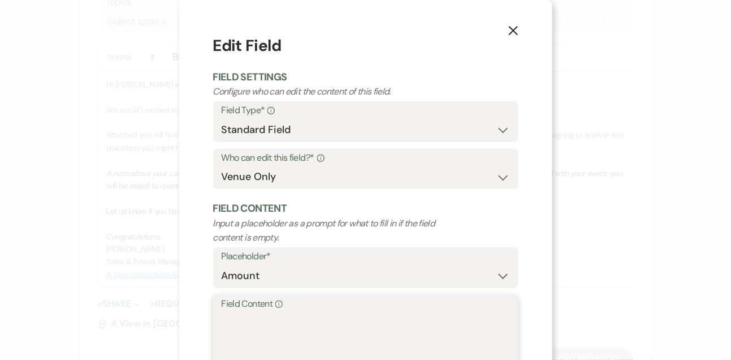
click at [290, 317] on textarea "Field Content Info" at bounding box center [366, 339] width 288 height 57
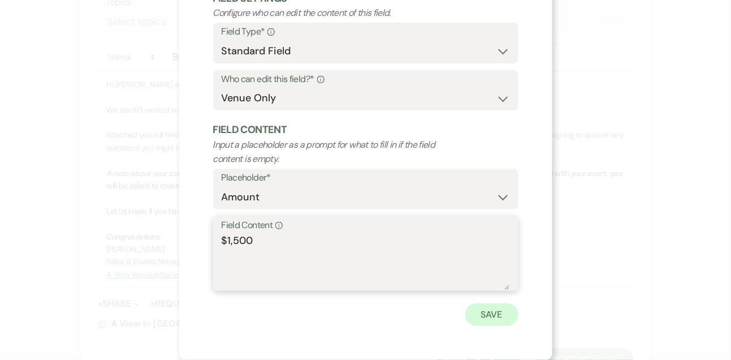
type textarea "$1,500"
click at [482, 310] on button "Save" at bounding box center [491, 314] width 53 height 23
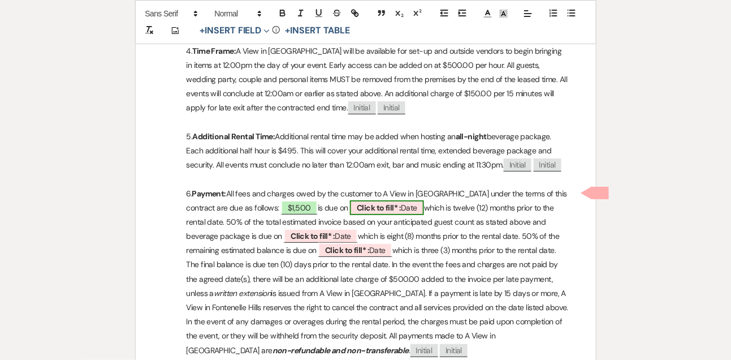
click at [401, 202] on b "Click to fill* :" at bounding box center [379, 207] width 44 height 10
select select "owner"
select select "Date"
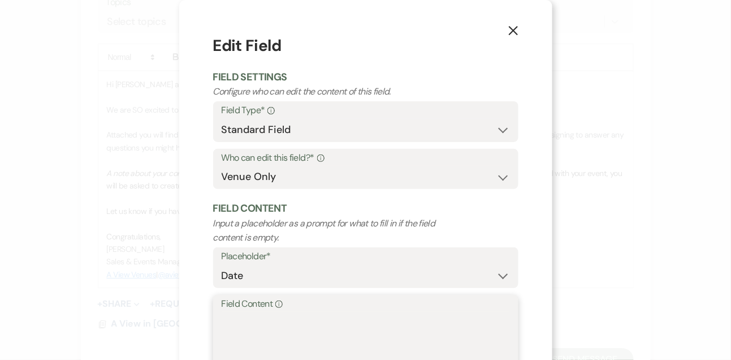
click at [328, 330] on textarea "Field Content Info" at bounding box center [366, 339] width 288 height 57
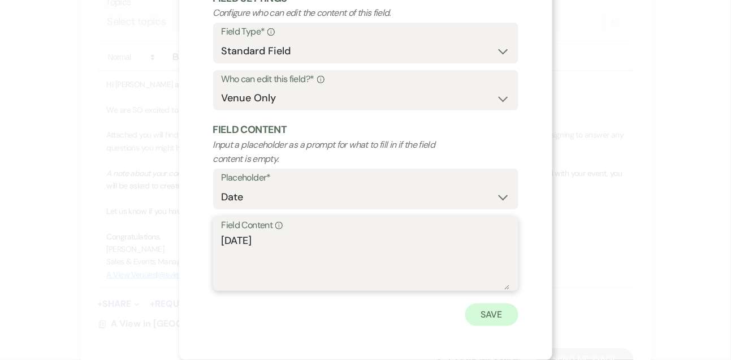
type textarea "November 14th, 2025"
click at [495, 317] on button "Save" at bounding box center [491, 314] width 53 height 23
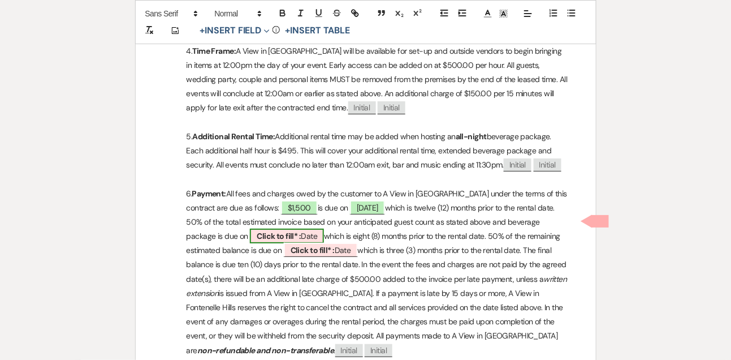
click at [301, 231] on b "Click to fill* :" at bounding box center [279, 236] width 44 height 10
select select "owner"
select select "Date"
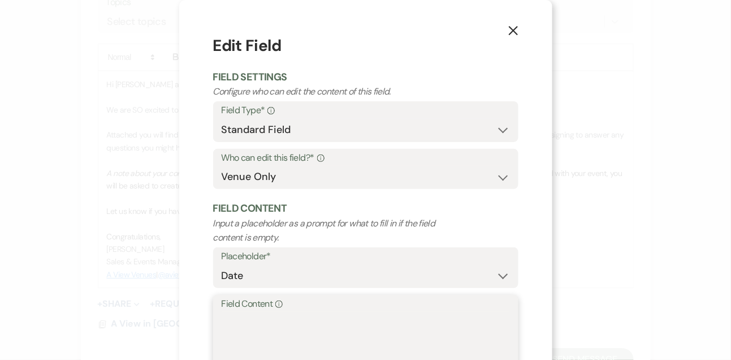
click at [256, 336] on textarea "Field Content Info" at bounding box center [366, 339] width 288 height 57
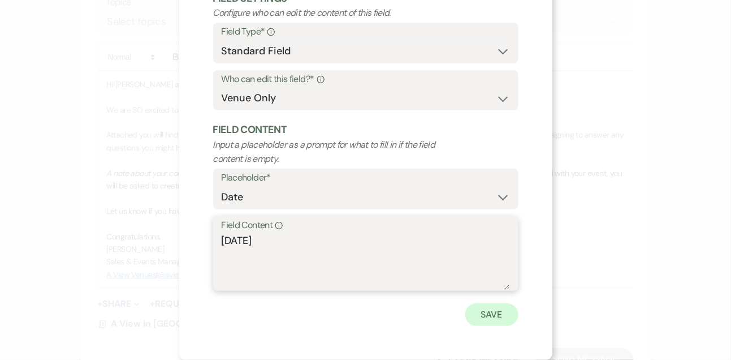
type textarea "March 14th, 2026"
click at [484, 318] on button "Save" at bounding box center [491, 314] width 53 height 23
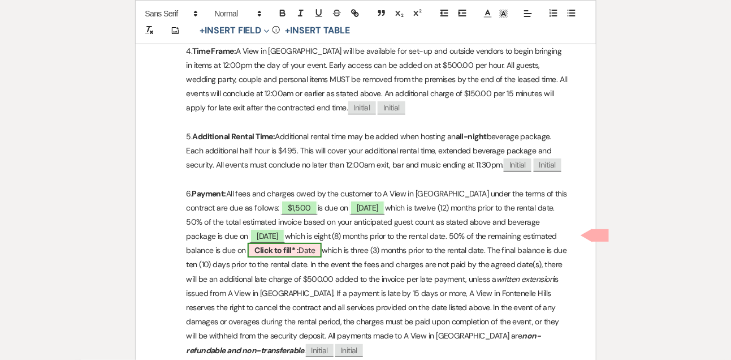
click at [298, 245] on b "Click to fill* :" at bounding box center [276, 250] width 44 height 10
select select "owner"
select select "Date"
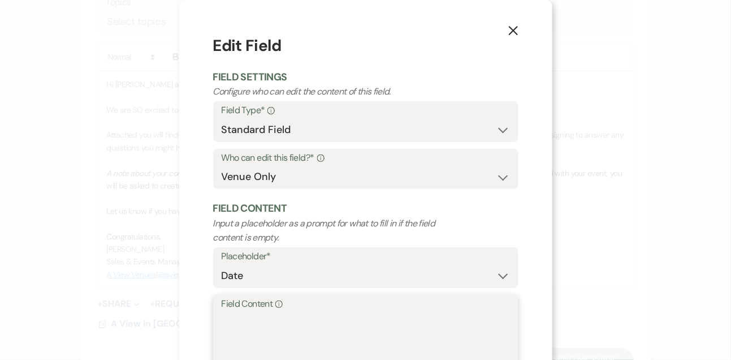
click at [316, 335] on textarea "Field Content Info" at bounding box center [366, 339] width 288 height 57
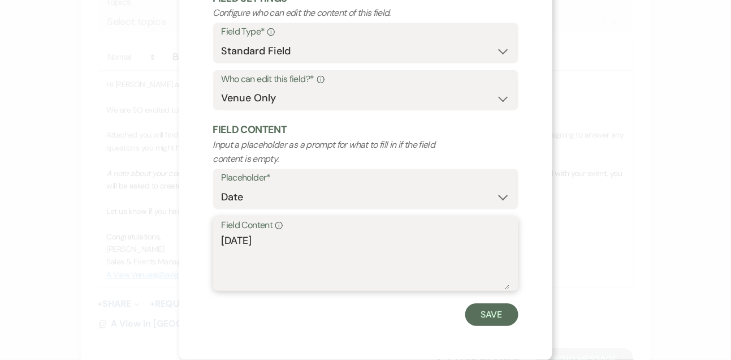
type textarea "August 14th, 2026"
click at [504, 328] on div "X Edit Field Field Settings Configure who can edit the content of this field. F…" at bounding box center [365, 140] width 373 height 438
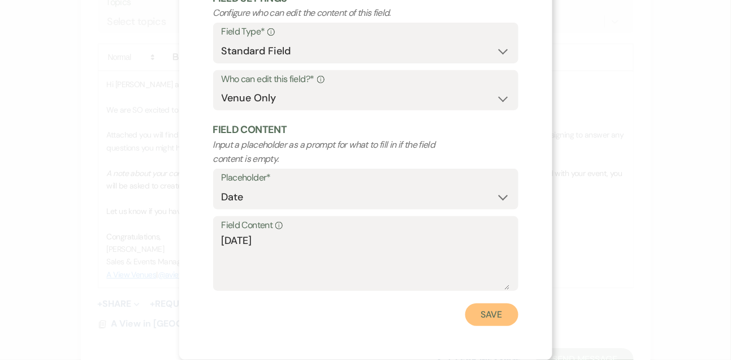
click at [499, 318] on button "Save" at bounding box center [491, 314] width 53 height 23
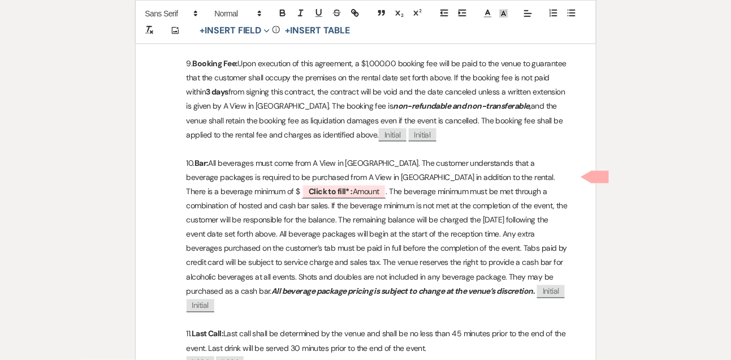
scroll to position [1546, 0]
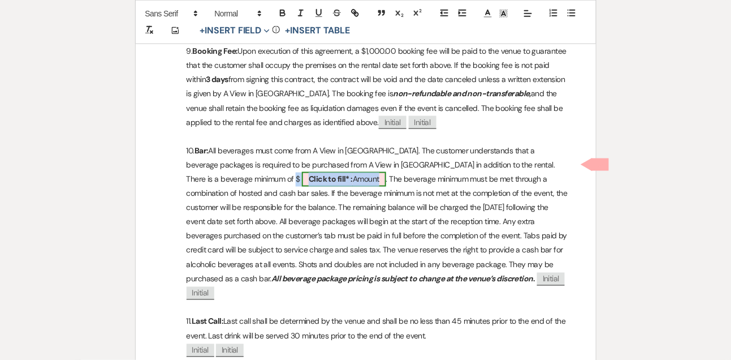
click at [302, 172] on span "Click to fill* : Amount" at bounding box center [344, 179] width 84 height 15
select select "owner"
select select "Amount"
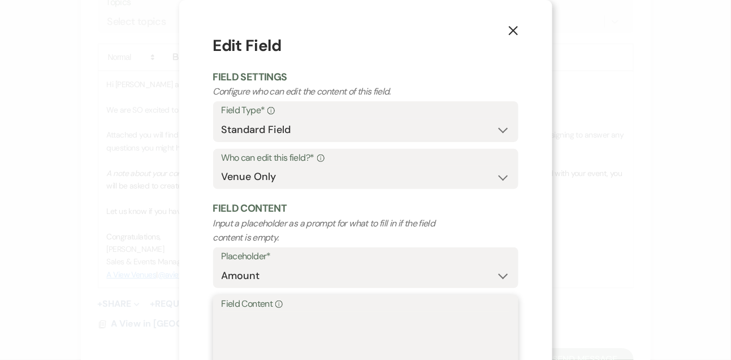
click at [259, 352] on textarea "Field Content Info" at bounding box center [366, 339] width 288 height 57
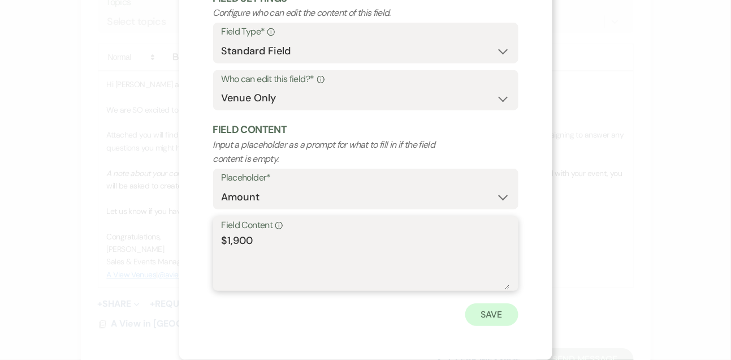
type textarea "$1,900"
click at [491, 315] on button "Save" at bounding box center [491, 314] width 53 height 23
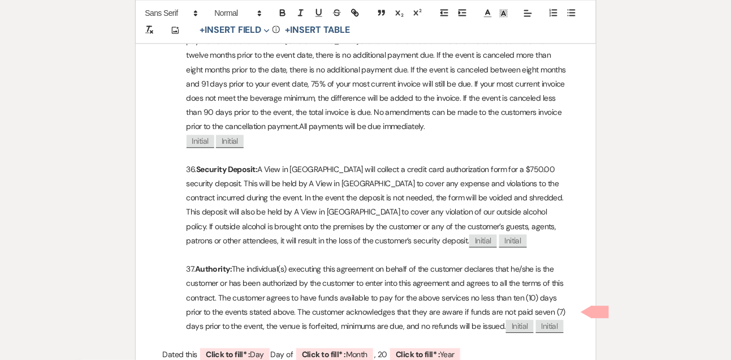
scroll to position [4109, 0]
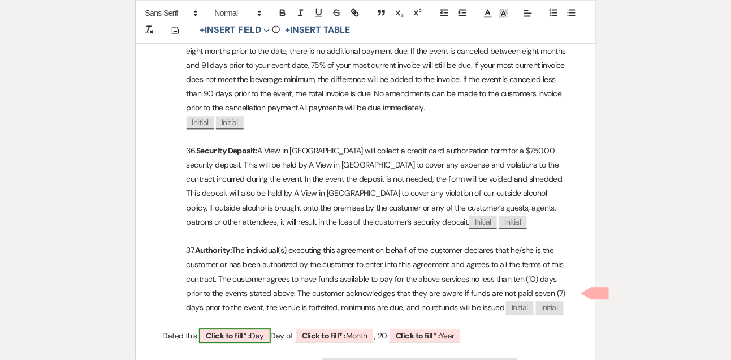
click at [235, 328] on span "Click to fill* : Day" at bounding box center [234, 335] width 71 height 15
select select "owner"
select select "custom_placeholder"
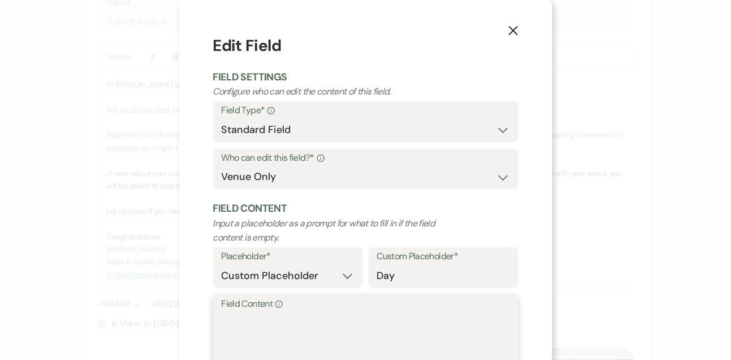
click at [232, 341] on textarea "Field Content Info" at bounding box center [366, 339] width 288 height 57
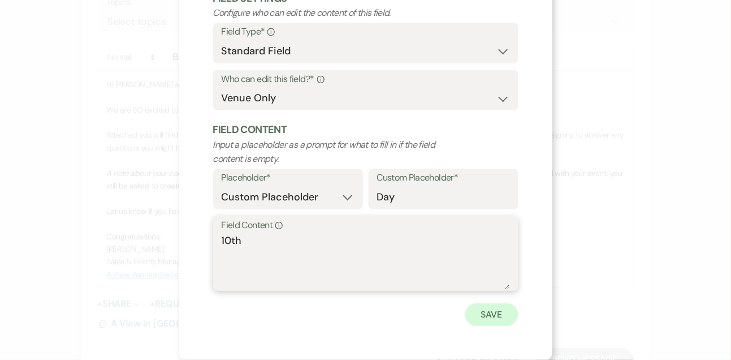
type textarea "10th"
click at [487, 314] on button "Save" at bounding box center [491, 314] width 53 height 23
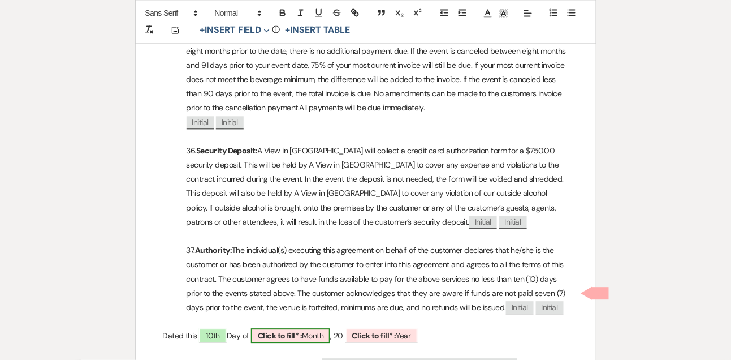
click at [302, 330] on b "Click to fill* :" at bounding box center [280, 335] width 44 height 10
select select "owner"
select select "custom_placeholder"
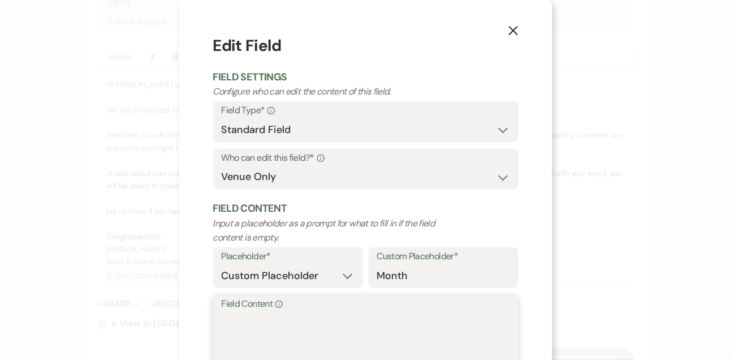
click at [274, 344] on textarea "Field Content Info" at bounding box center [366, 339] width 288 height 57
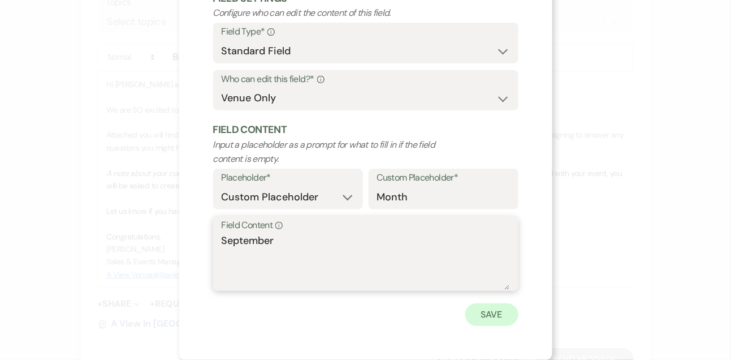
type textarea "September"
click at [480, 311] on button "Save" at bounding box center [491, 314] width 53 height 23
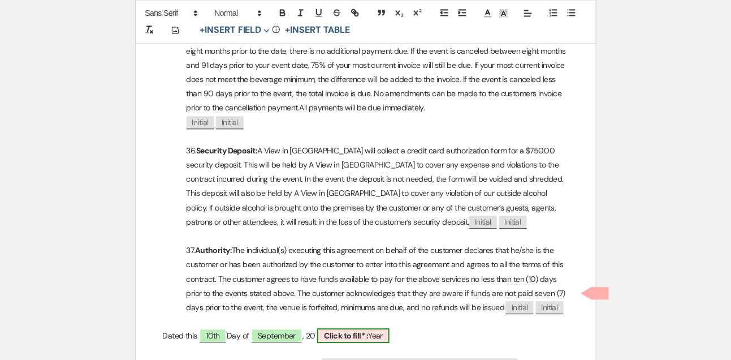
click at [368, 330] on b "Click to fill* :" at bounding box center [346, 335] width 44 height 10
select select "owner"
select select "custom_placeholder"
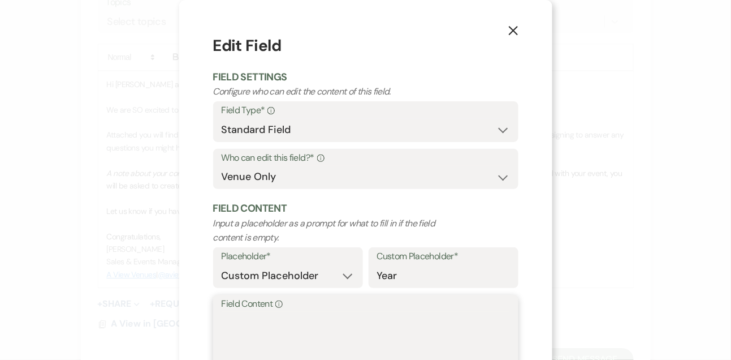
click at [350, 334] on textarea "Field Content Info" at bounding box center [366, 339] width 288 height 57
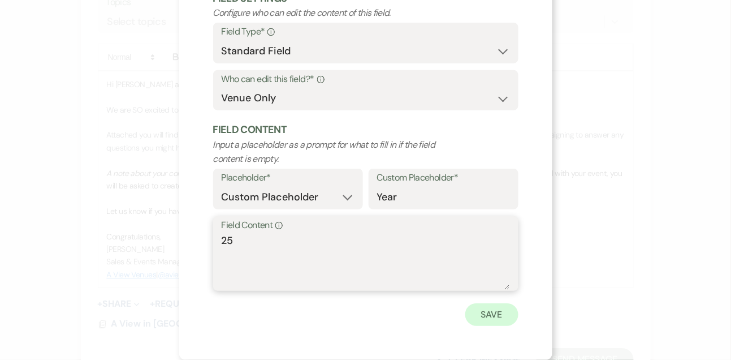
type textarea "25"
click at [513, 313] on button "Save" at bounding box center [491, 314] width 53 height 23
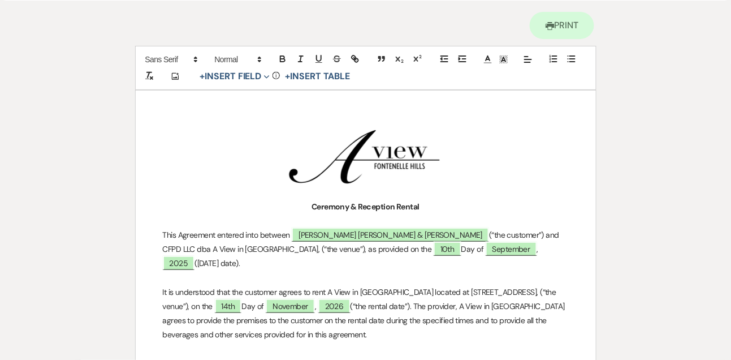
scroll to position [0, 0]
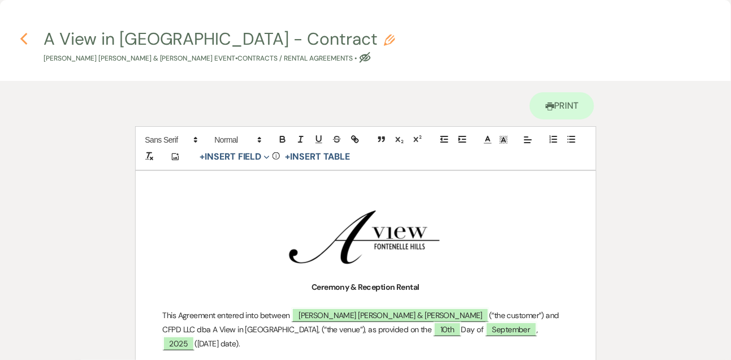
click at [21, 34] on icon "Previous" at bounding box center [24, 39] width 8 height 14
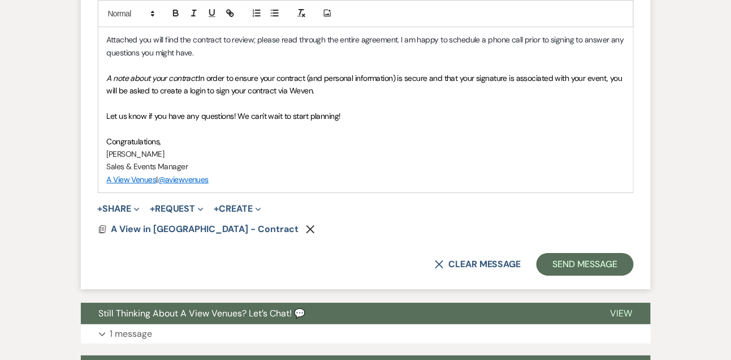
scroll to position [1013, 0]
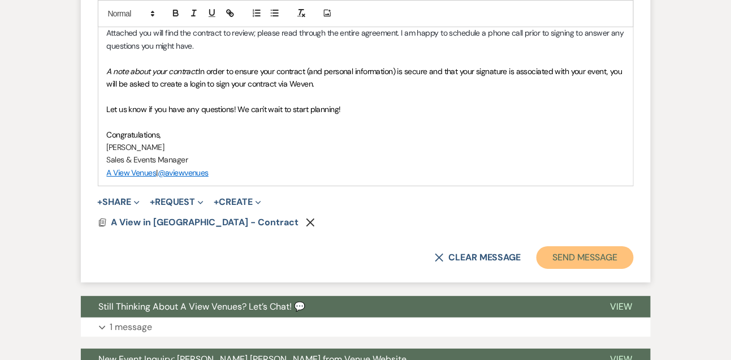
click at [579, 256] on button "Send Message" at bounding box center [584, 257] width 97 height 23
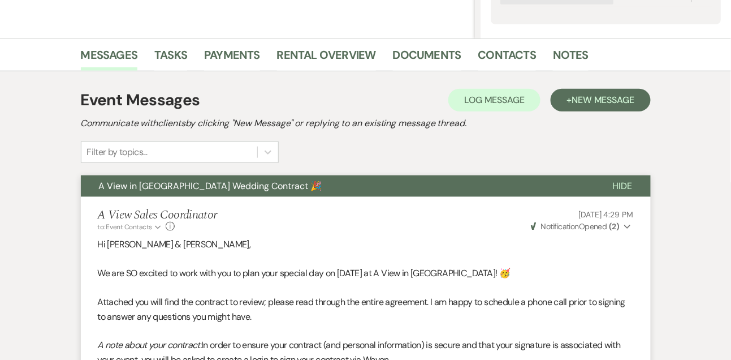
scroll to position [0, 0]
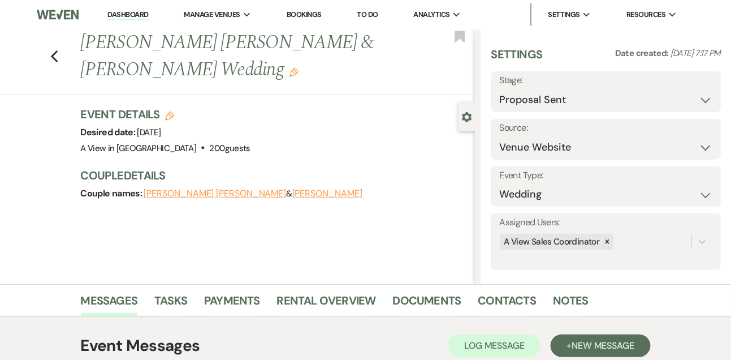
click at [128, 10] on link "Dashboard" at bounding box center [127, 15] width 41 height 11
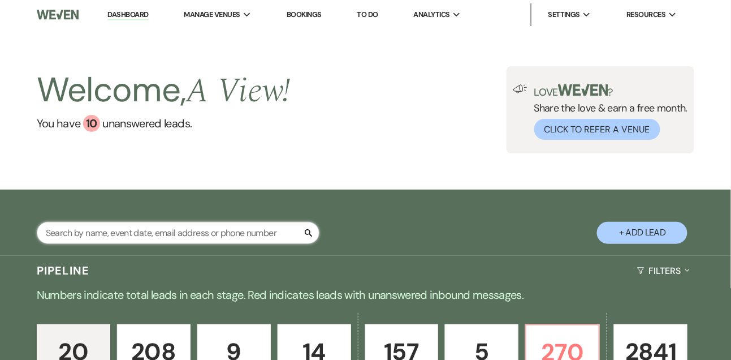
click at [151, 244] on input "text" at bounding box center [178, 233] width 283 height 22
type input "jaylen"
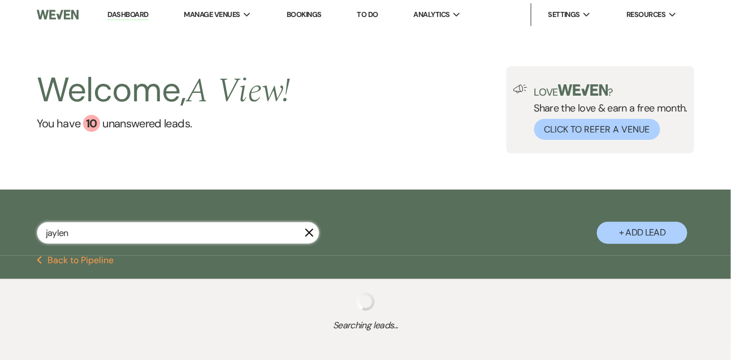
select select "2"
select select "8"
select select "4"
select select "8"
select select "4"
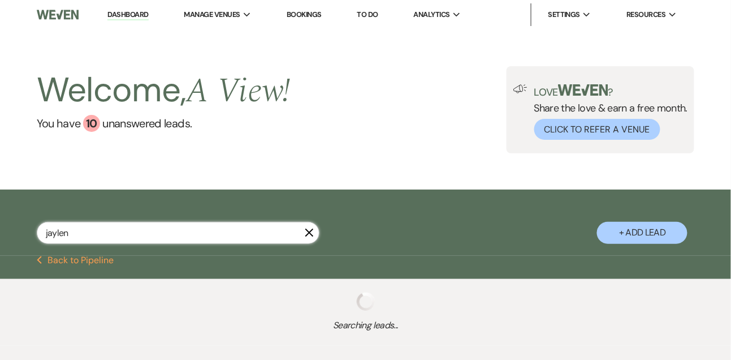
select select "8"
select select "4"
select select "5"
select select "8"
select select "5"
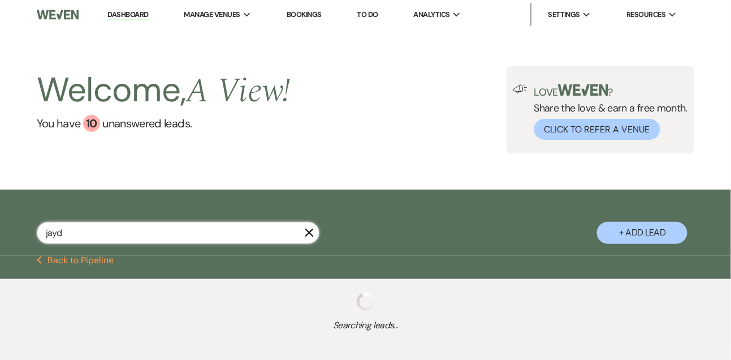
type input "jayde"
select select "2"
select select "8"
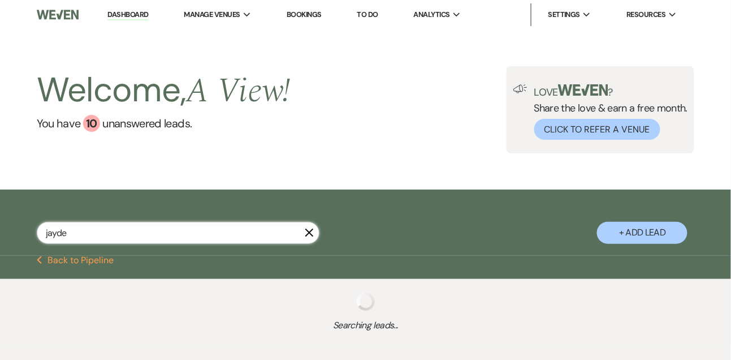
select select "1"
select select "8"
select select "4"
select select "8"
select select "5"
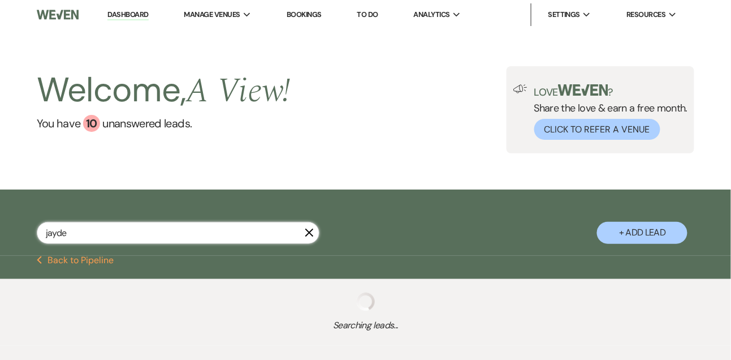
select select "8"
select select "4"
select select "8"
select select "6"
select select "5"
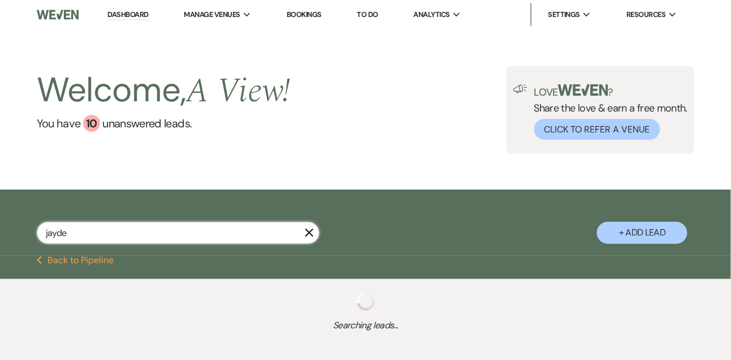
select select "8"
select select "5"
select select "8"
select select "4"
select select "8"
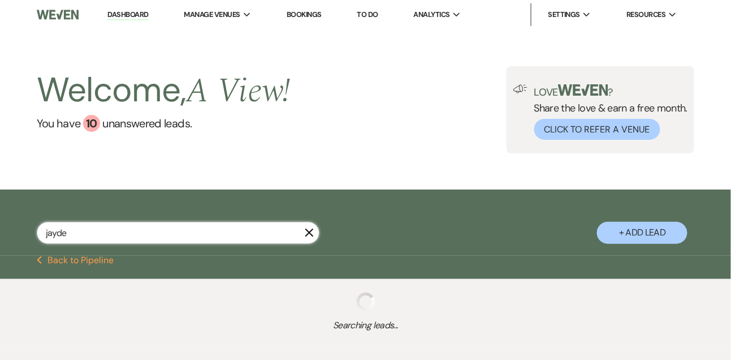
select select "4"
select select "8"
select select "4"
select select "8"
select select "4"
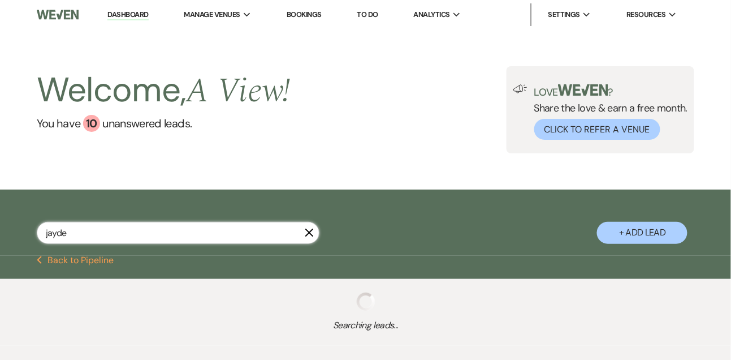
select select "8"
select select "4"
select select "8"
select select "5"
select select "8"
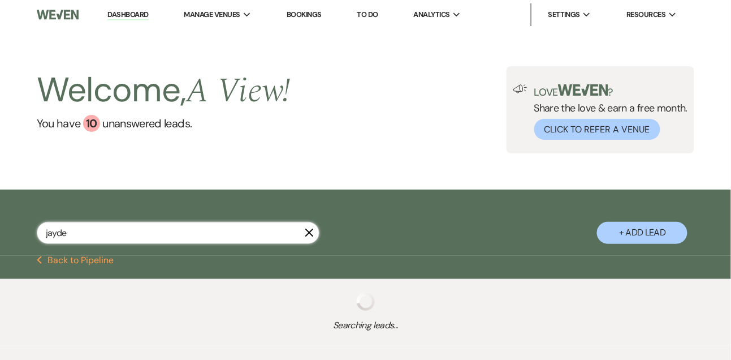
select select "5"
select select "8"
select select "4"
select select "8"
select select "4"
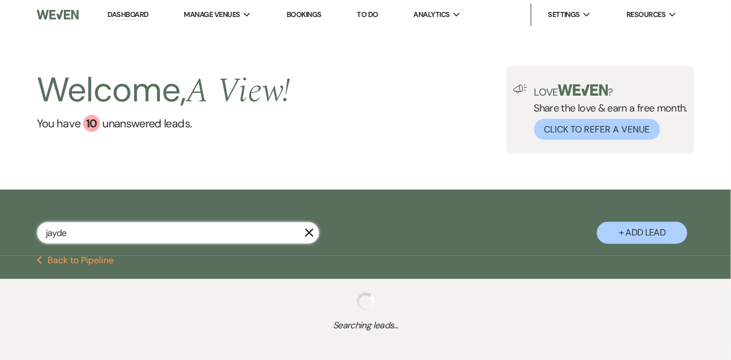
select select "8"
select select "4"
select select "8"
select select "5"
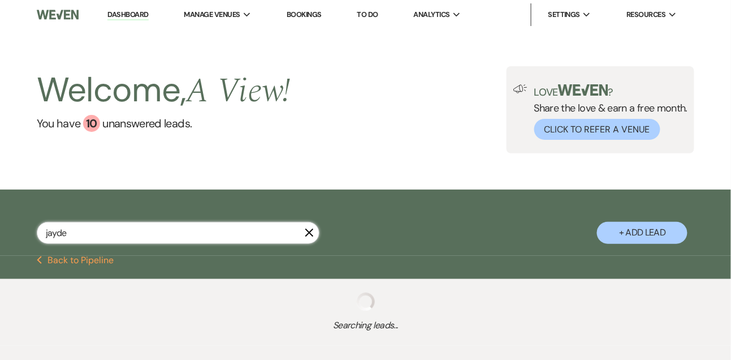
select select "8"
select select "5"
select select "8"
select select "4"
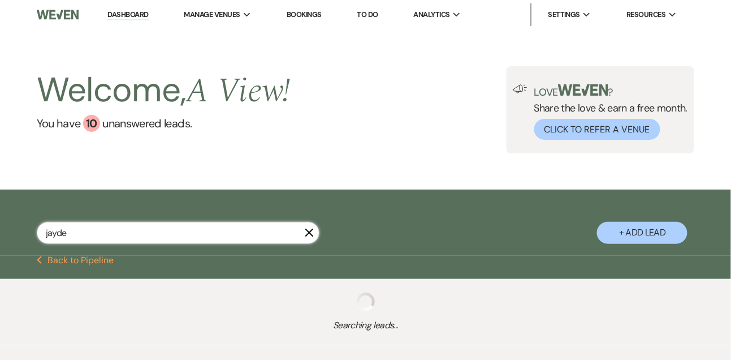
select select "8"
select select "4"
select select "8"
select select "4"
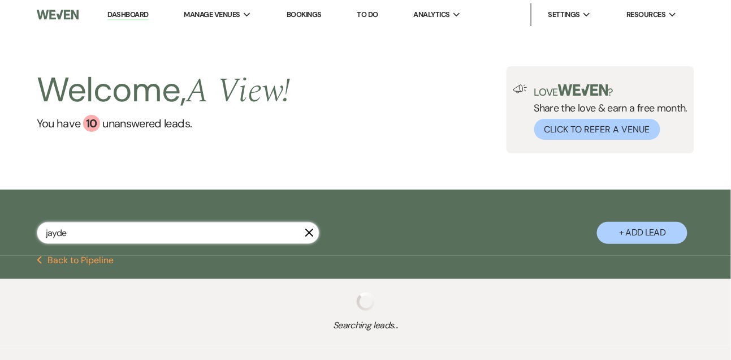
select select "8"
select select "4"
select select "8"
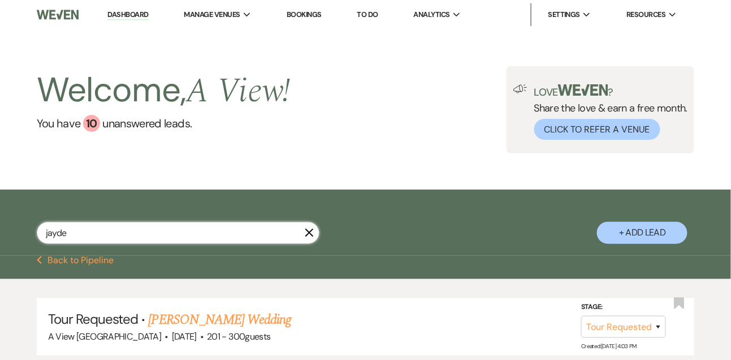
type input "jayden"
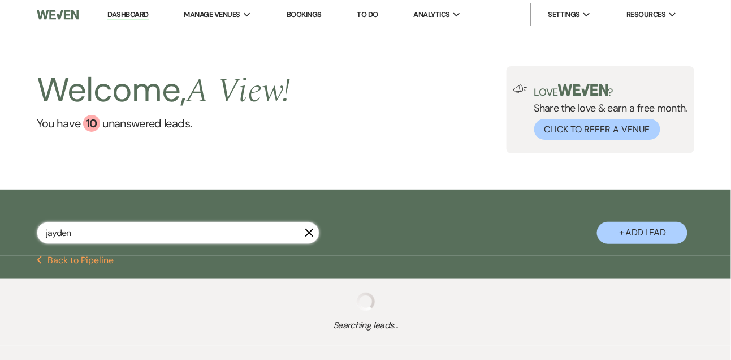
select select "8"
select select "4"
select select "8"
select select "6"
select select "5"
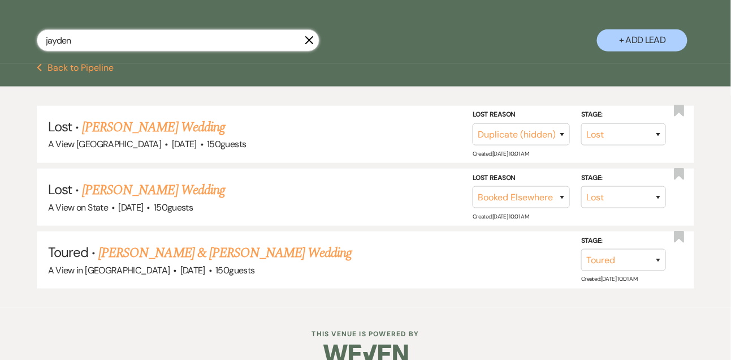
scroll to position [221, 0]
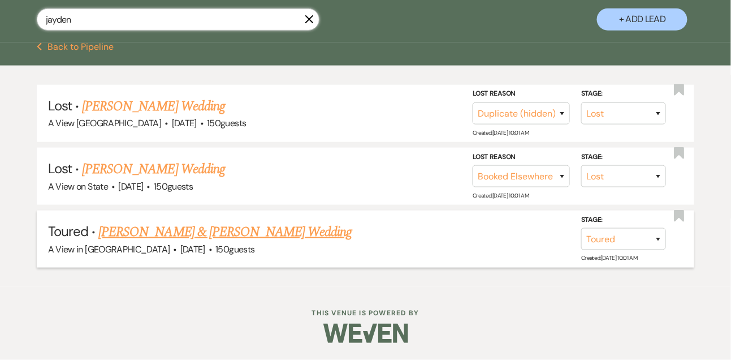
type input "jayden"
click at [182, 224] on link "[PERSON_NAME] & [PERSON_NAME] Wedding" at bounding box center [224, 232] width 253 height 20
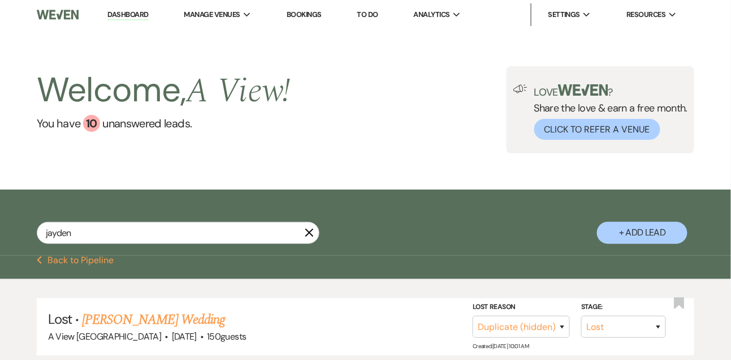
select select "5"
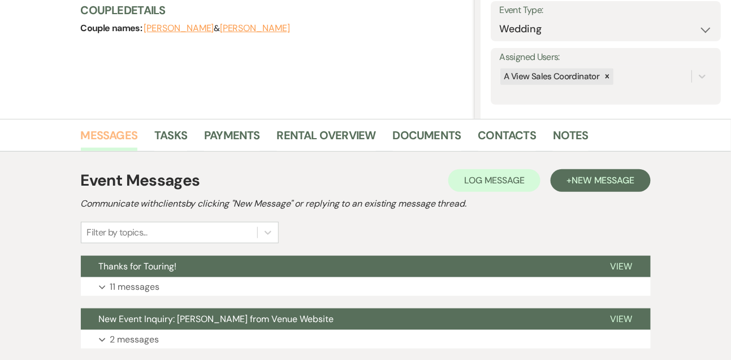
scroll to position [243, 0]
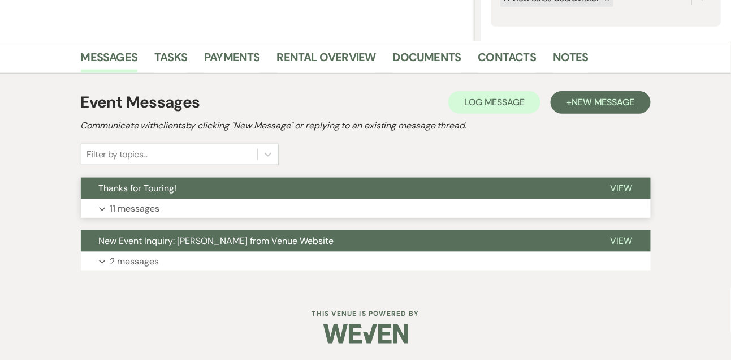
click at [137, 216] on button "Expand 11 messages" at bounding box center [366, 208] width 570 height 19
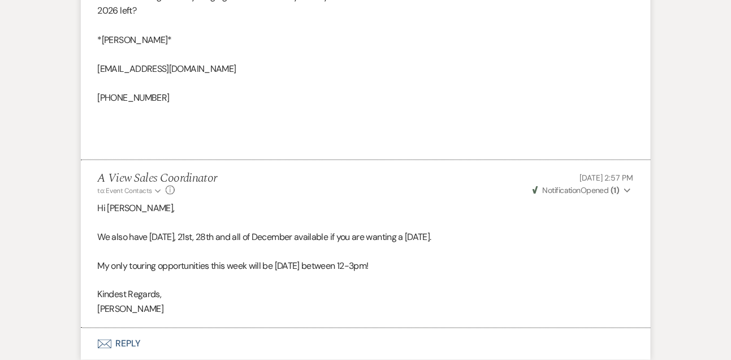
scroll to position [2718, 0]
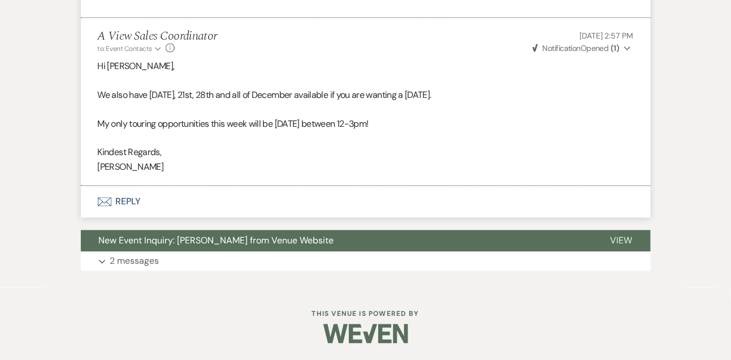
click at [131, 206] on button "Envelope Reply" at bounding box center [366, 202] width 570 height 32
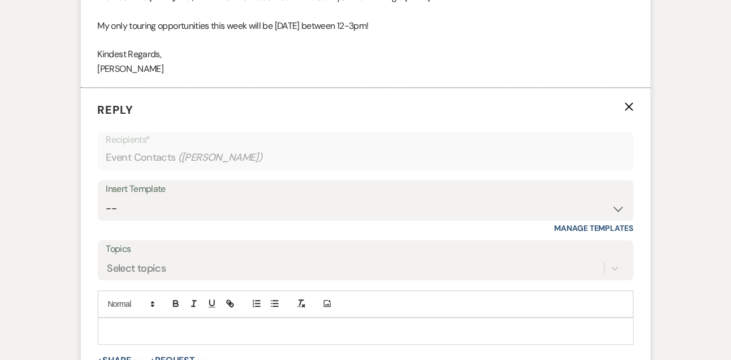
scroll to position [2891, 0]
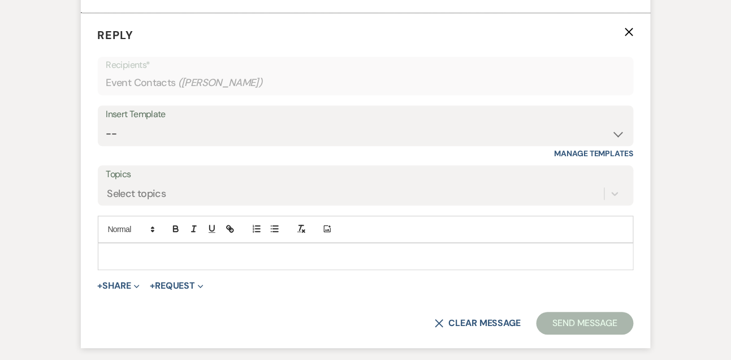
click at [132, 258] on p at bounding box center [366, 256] width 518 height 12
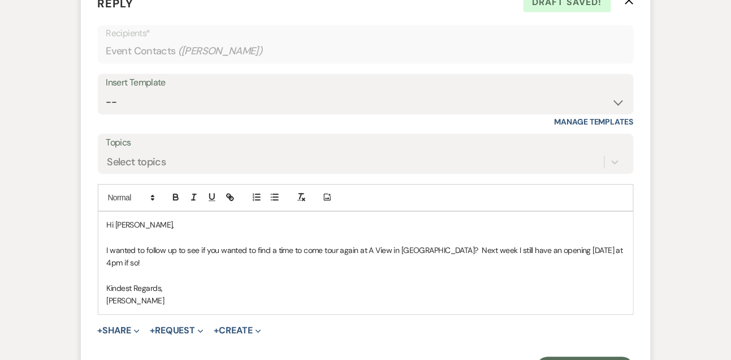
scroll to position [2964, 0]
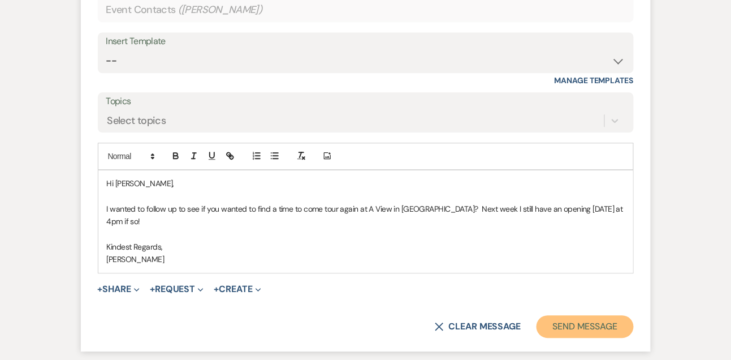
click at [570, 334] on button "Send Message" at bounding box center [584, 326] width 97 height 23
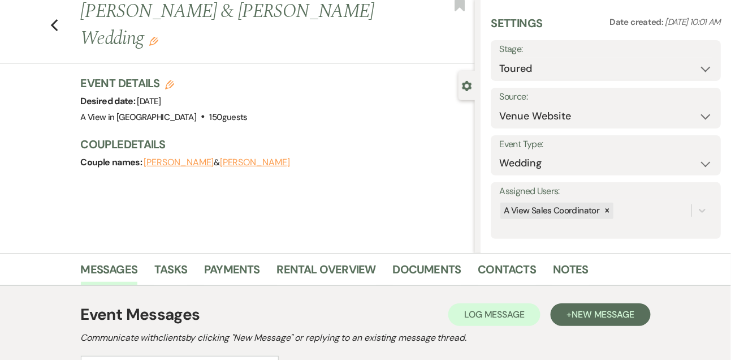
scroll to position [0, 0]
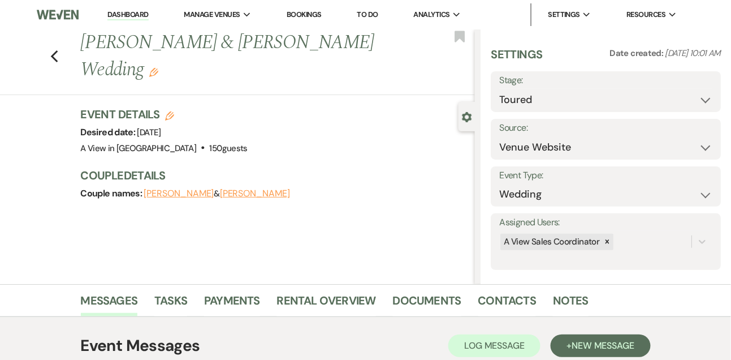
click at [125, 15] on link "Dashboard" at bounding box center [127, 15] width 41 height 11
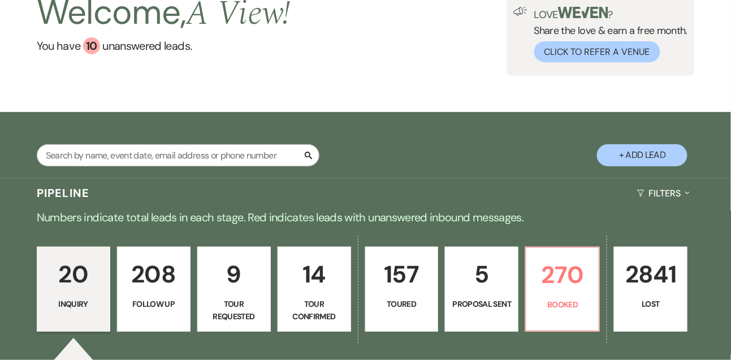
scroll to position [83, 0]
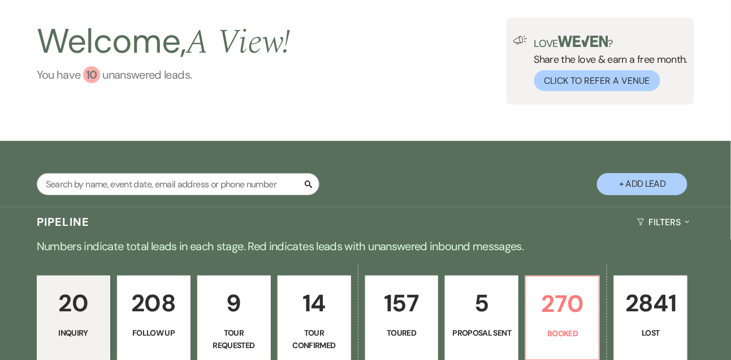
scroll to position [2, 0]
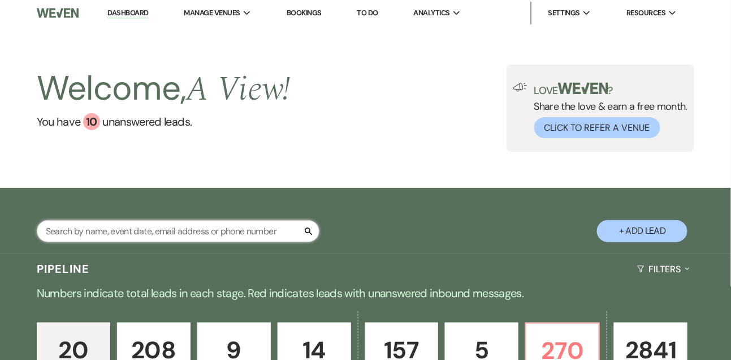
click at [170, 235] on input "text" at bounding box center [178, 231] width 283 height 22
type input "jaiden"
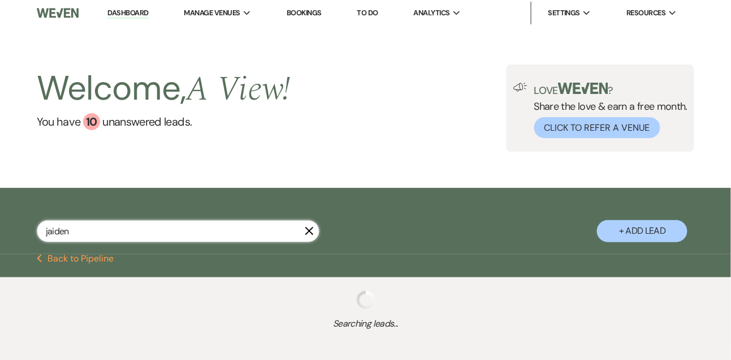
select select "4"
select select "8"
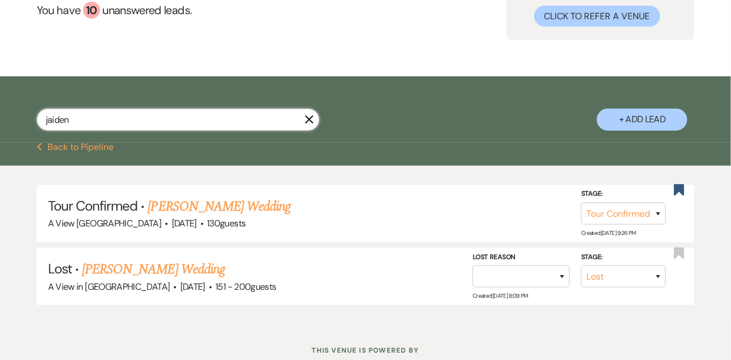
scroll to position [159, 0]
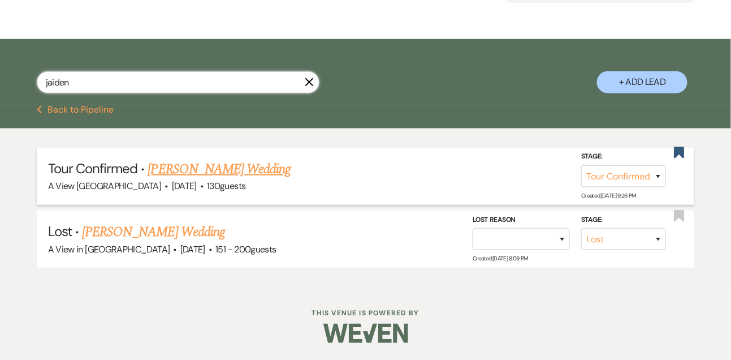
type input "jaiden"
click at [218, 166] on link "[PERSON_NAME] Wedding" at bounding box center [219, 169] width 143 height 20
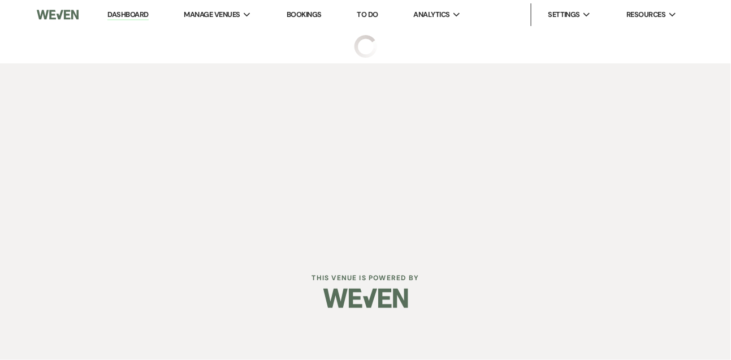
select select "4"
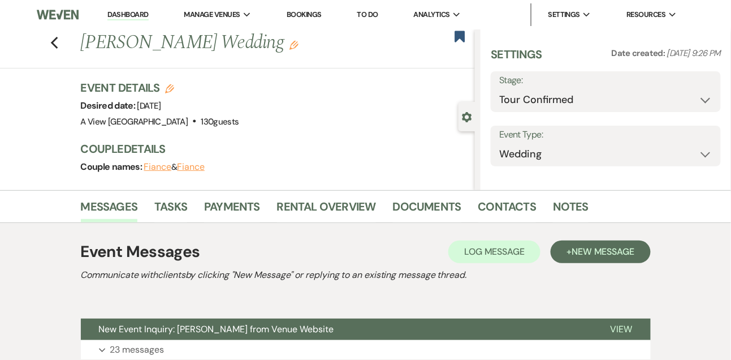
select select "5"
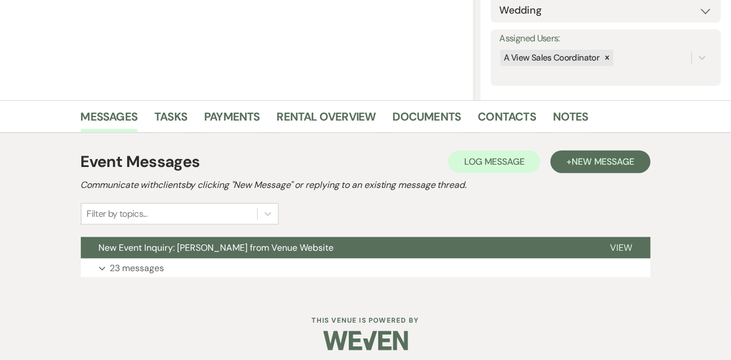
scroll to position [190, 0]
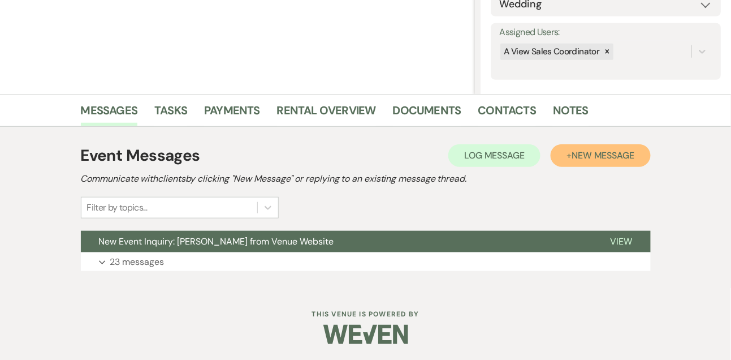
click at [591, 158] on span "New Message" at bounding box center [603, 155] width 63 height 12
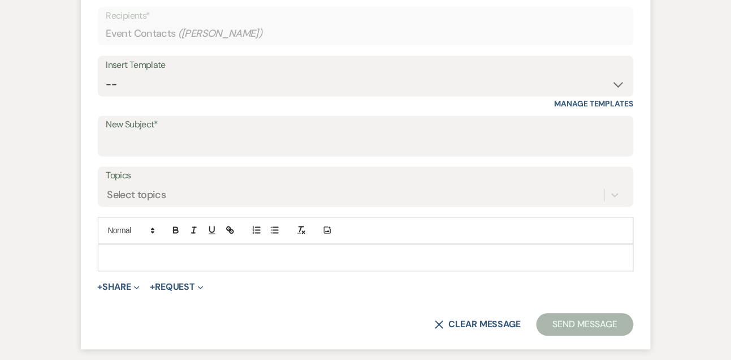
scroll to position [481, 0]
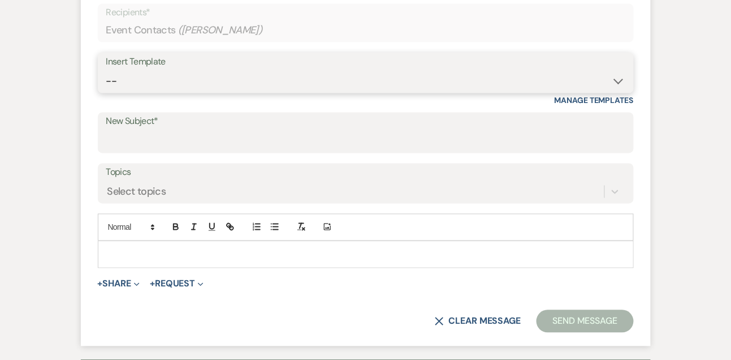
click at [131, 85] on select "-- Tour Confirmation Contract (Pre-Booked Leads) Out of office Inquiry Email Al…" at bounding box center [365, 81] width 519 height 22
select select "3204"
click at [106, 70] on select "-- Tour Confirmation Contract (Pre-Booked Leads) Out of office Inquiry Email Al…" at bounding box center [365, 81] width 519 height 22
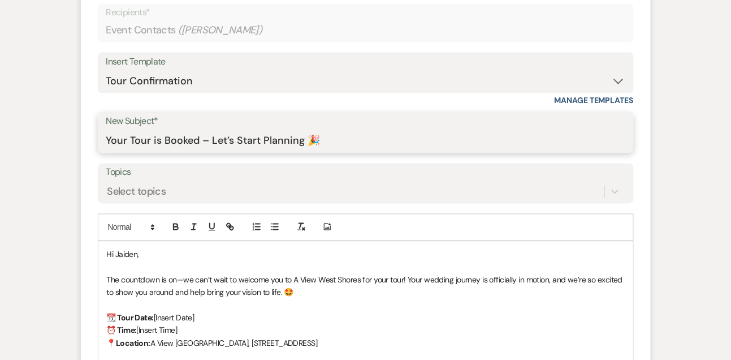
drag, startPoint x: 213, startPoint y: 141, endPoint x: 316, endPoint y: 137, distance: 103.5
click at [316, 137] on input "Your Tour is Booked – Let’s Start Planning 🎉" at bounding box center [365, 141] width 519 height 22
type input "Your Tour is Booked – We Can’t Wait to Meet You! 🎉"
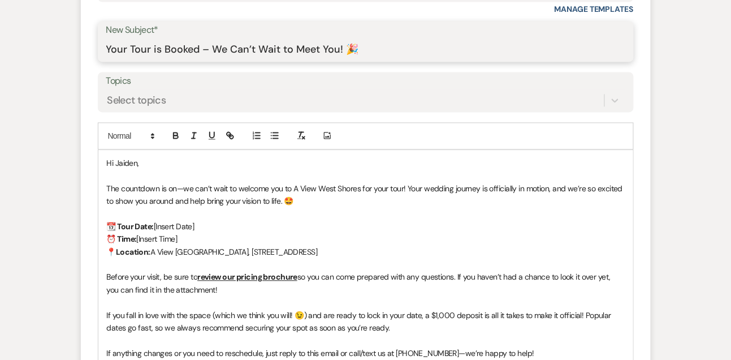
scroll to position [581, 0]
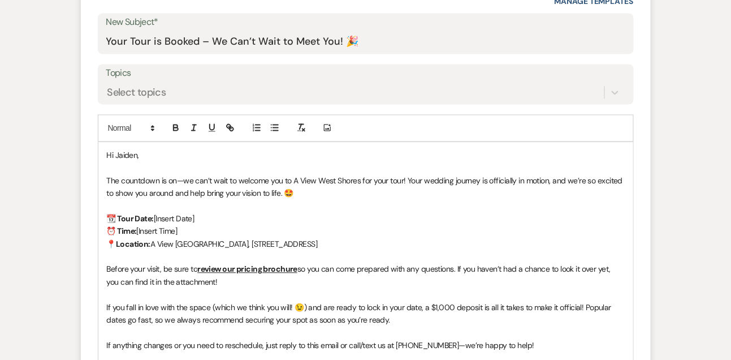
click at [198, 217] on p "📆 Tour Date: [Insert Date]" at bounding box center [366, 218] width 518 height 12
click at [157, 213] on span "September 11th" at bounding box center [164, 218] width 21 height 10
click at [179, 227] on p "⏰ Time: [Insert Time]" at bounding box center [366, 230] width 518 height 12
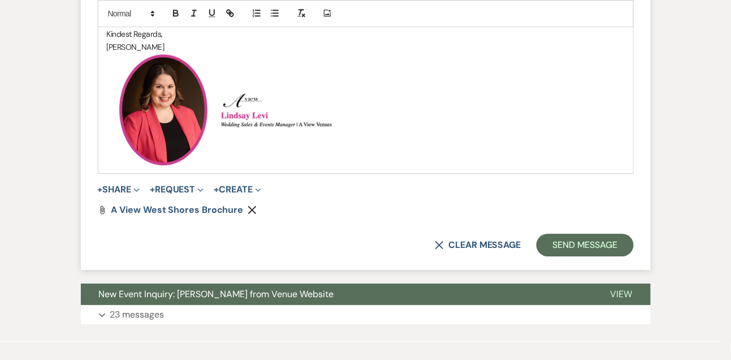
scroll to position [995, 0]
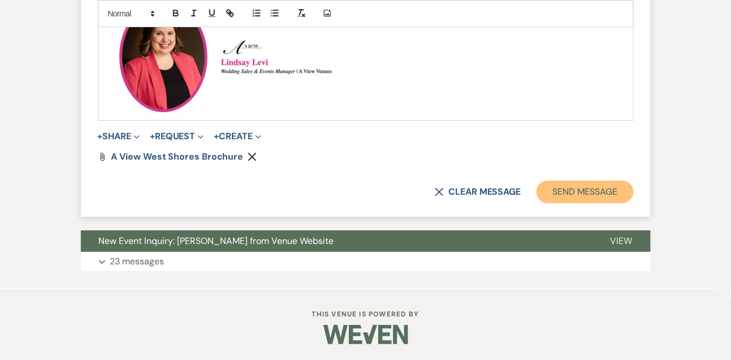
click at [608, 185] on button "Send Message" at bounding box center [584, 191] width 97 height 23
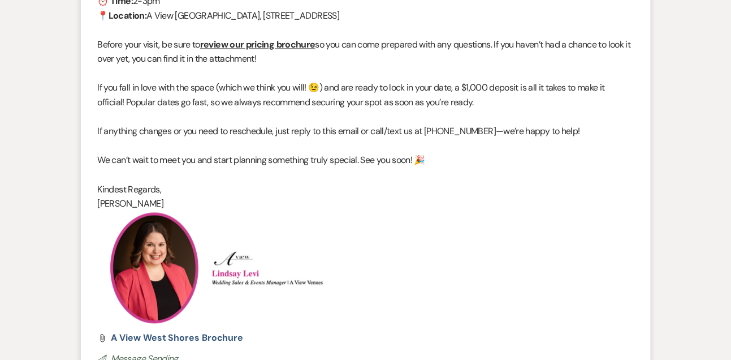
scroll to position [0, 0]
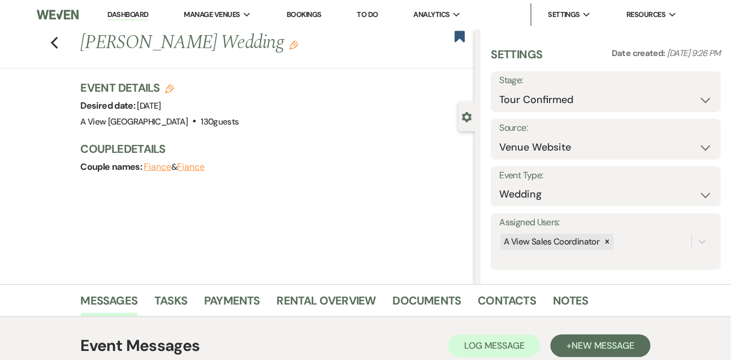
click at [124, 13] on link "Dashboard" at bounding box center [127, 15] width 41 height 11
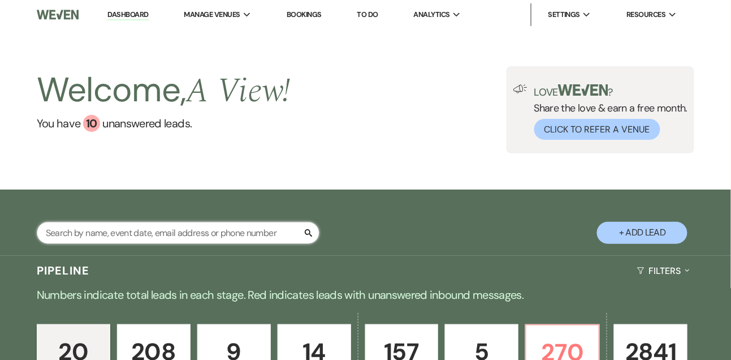
drag, startPoint x: 153, startPoint y: 236, endPoint x: 149, endPoint y: 228, distance: 8.1
click at [152, 235] on input "text" at bounding box center [178, 233] width 283 height 22
type input "l"
type input "claire brom"
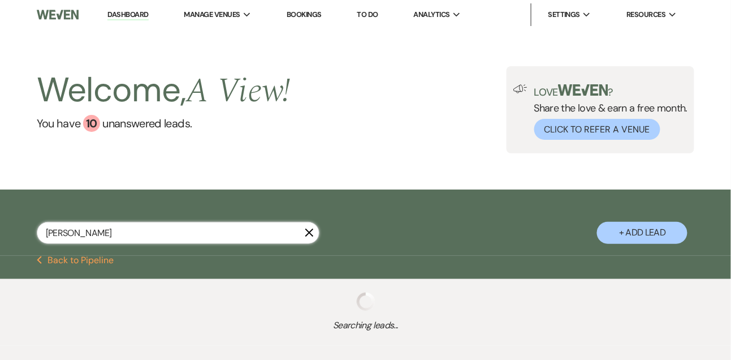
select select "9"
select select "4"
select select "8"
select select "4"
select select "5"
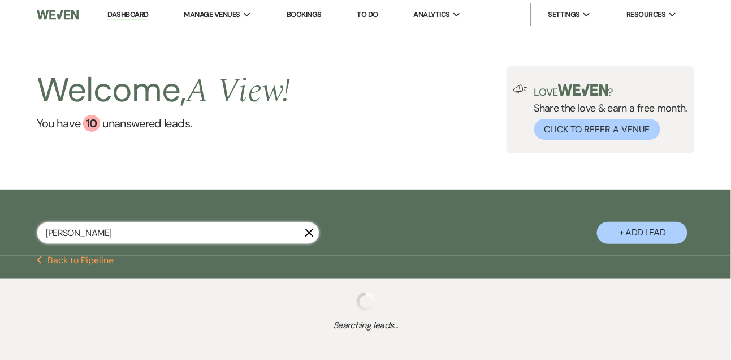
select select "8"
select select "4"
select select "8"
select select "5"
select select "8"
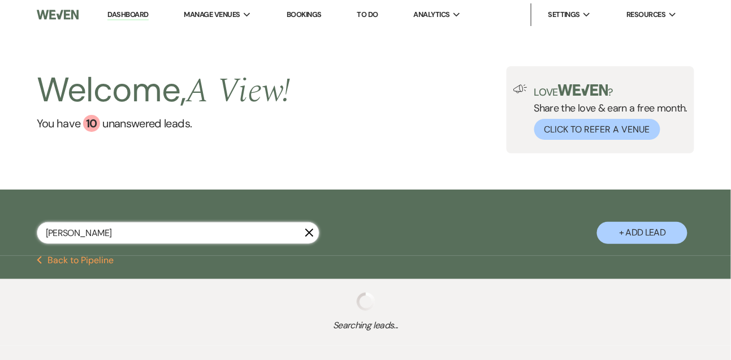
select select "5"
select select "8"
select select "4"
select select "8"
select select "5"
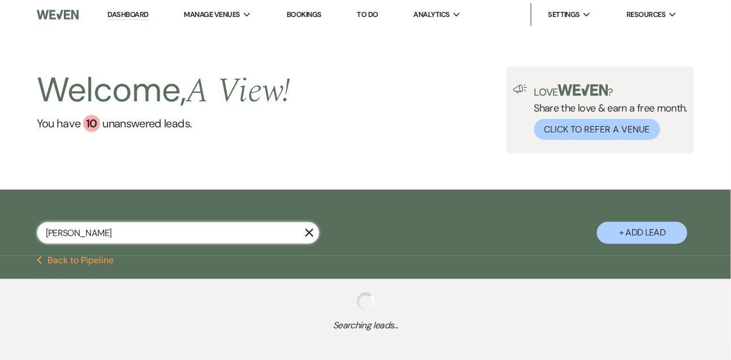
select select "8"
select select "5"
select select "8"
select select "4"
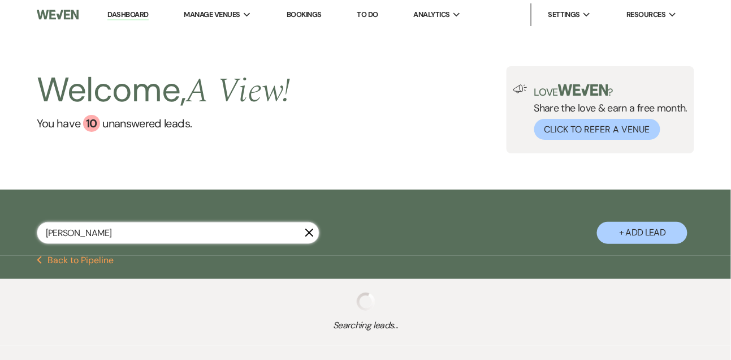
select select "8"
select select "4"
select select "8"
select select "4"
select select "8"
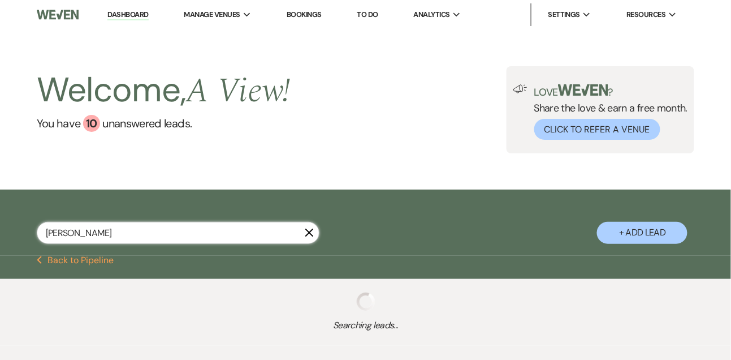
select select "4"
select select "8"
select select "4"
select select "8"
select select "5"
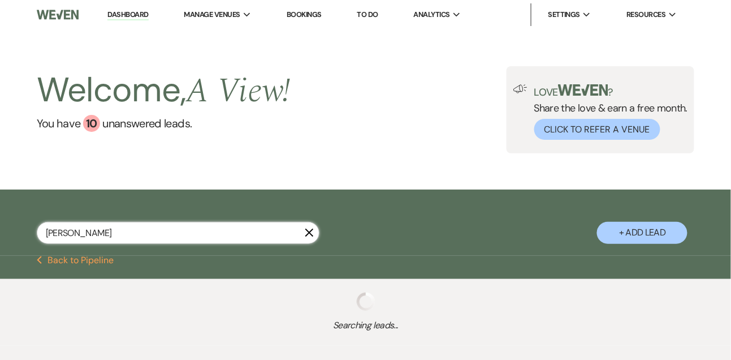
select select "8"
select select "4"
select select "8"
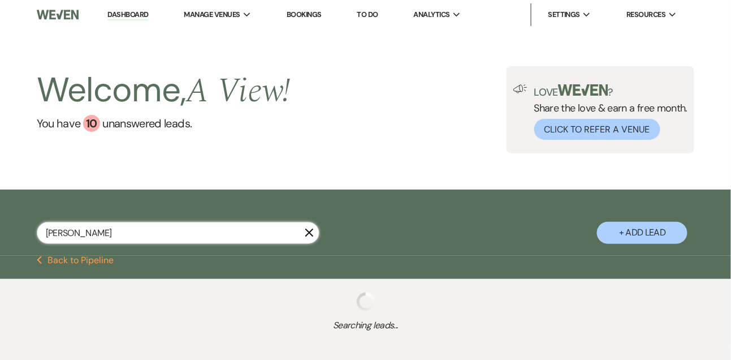
select select "8"
select select "4"
select select "8"
select select "4"
select select "8"
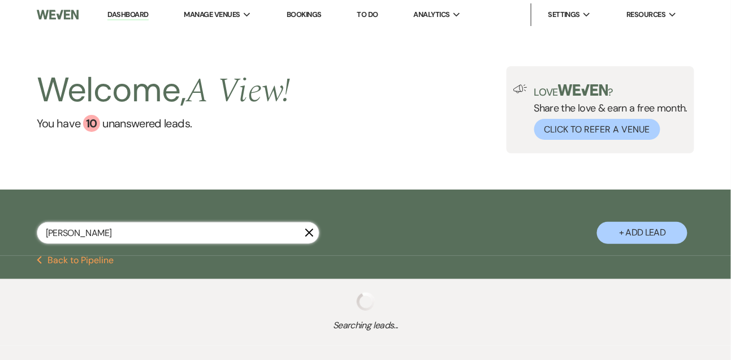
select select "4"
select select "8"
select select "6"
select select "8"
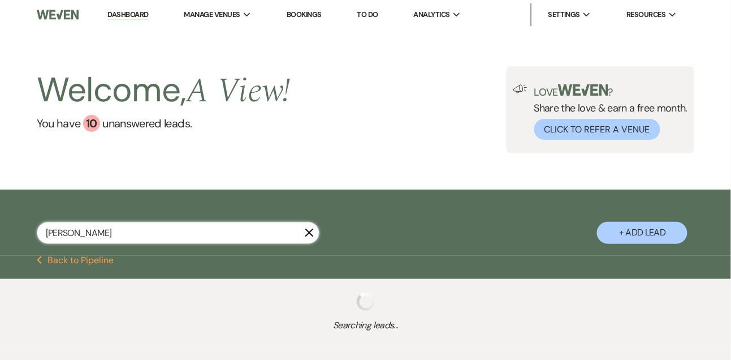
select select "8"
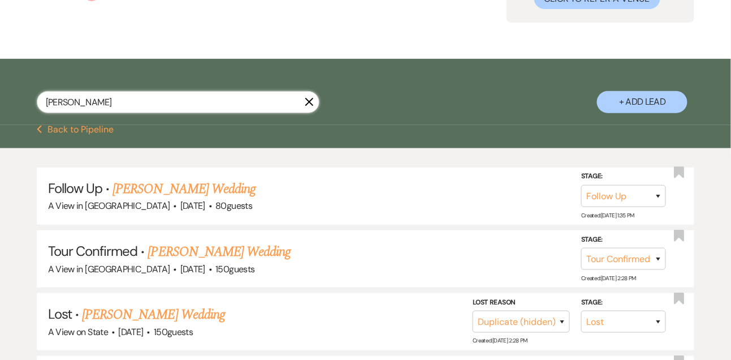
scroll to position [204, 0]
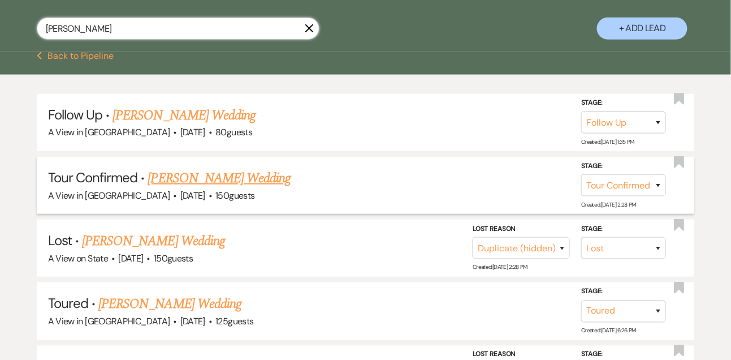
type input "claire brom"
click at [194, 187] on link "Claire Bromm's Wedding" at bounding box center [219, 178] width 143 height 20
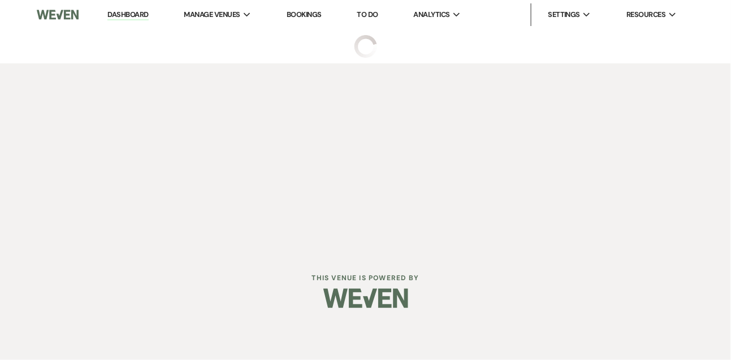
select select "4"
select select "5"
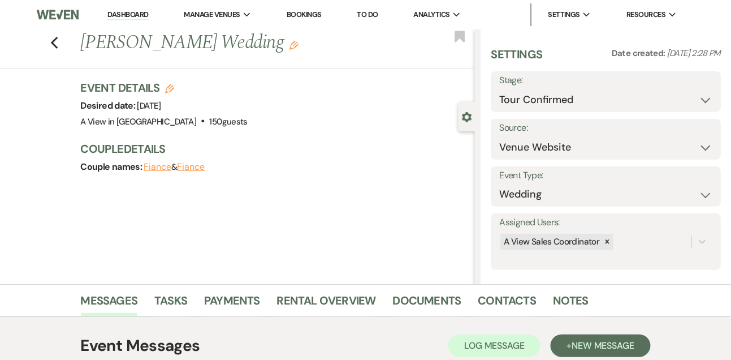
click at [137, 14] on link "Dashboard" at bounding box center [127, 15] width 41 height 11
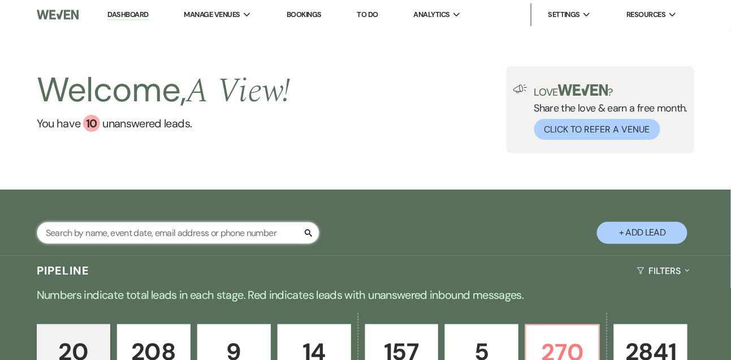
click at [129, 241] on input "text" at bounding box center [178, 233] width 283 height 22
type input "mary pearson"
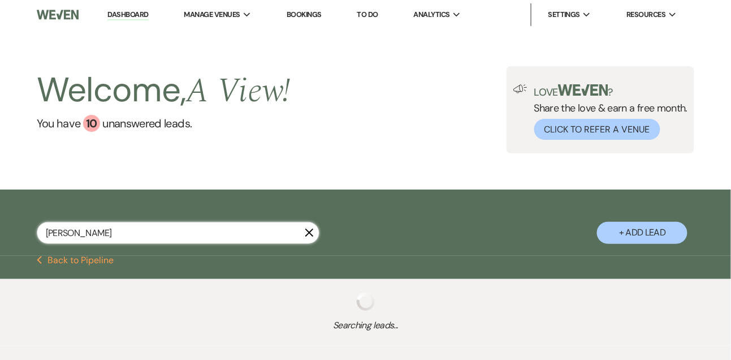
select select "9"
select select "8"
select select "4"
select select "8"
select select "4"
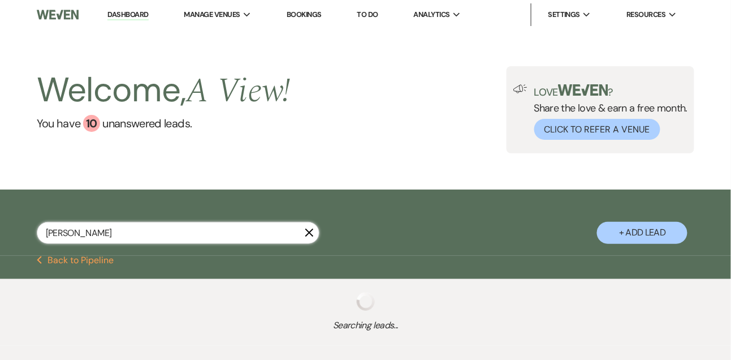
select select "9"
select select "8"
select select "4"
select select "8"
select select "7"
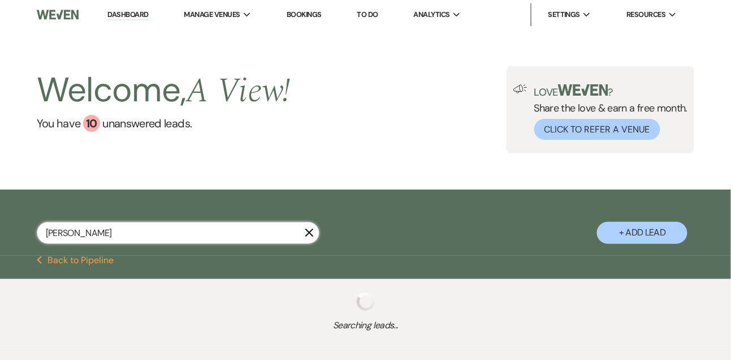
select select "8"
select select "6"
select select "8"
select select "5"
select select "8"
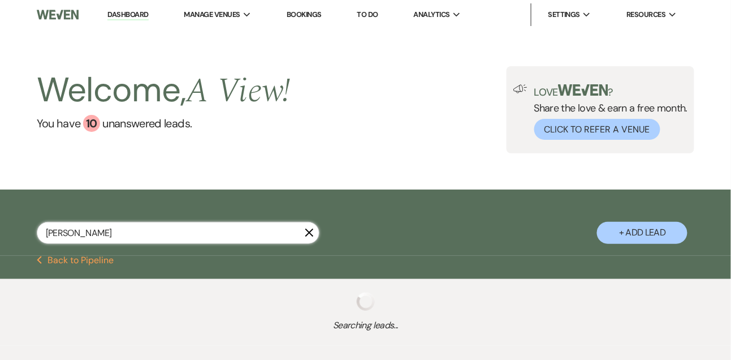
select select "5"
select select "8"
select select "5"
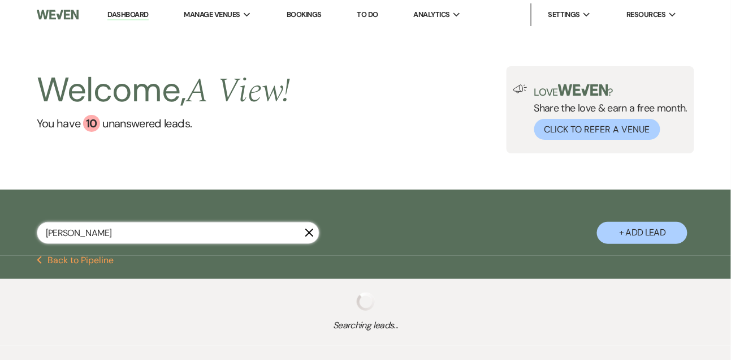
select select "8"
select select "4"
select select "5"
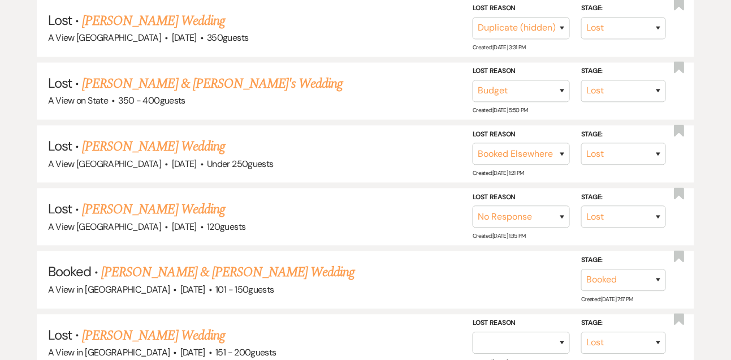
scroll to position [573, 0]
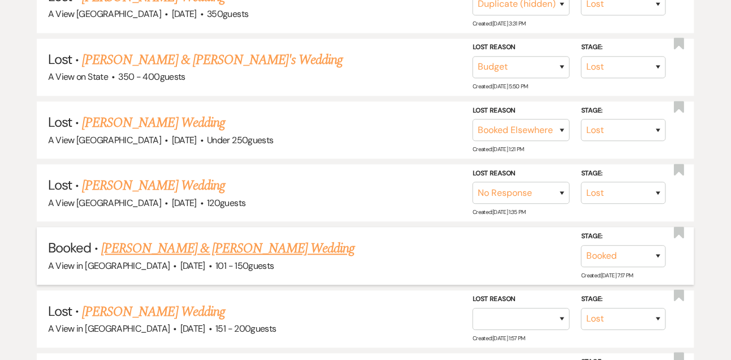
type input "mary pearson"
click at [157, 245] on link "Mary Pearson & Dayton Schumacher's Wedding" at bounding box center [227, 249] width 253 height 20
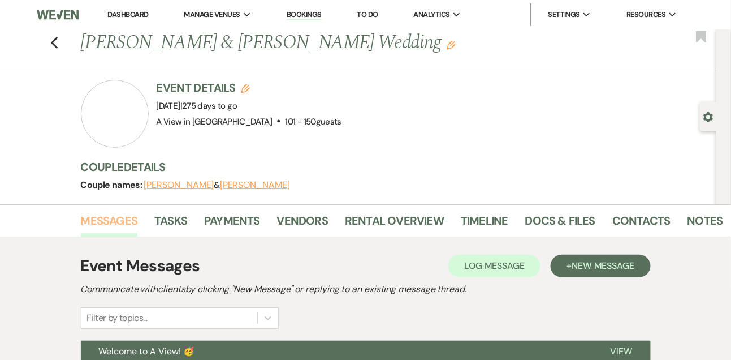
scroll to position [187, 0]
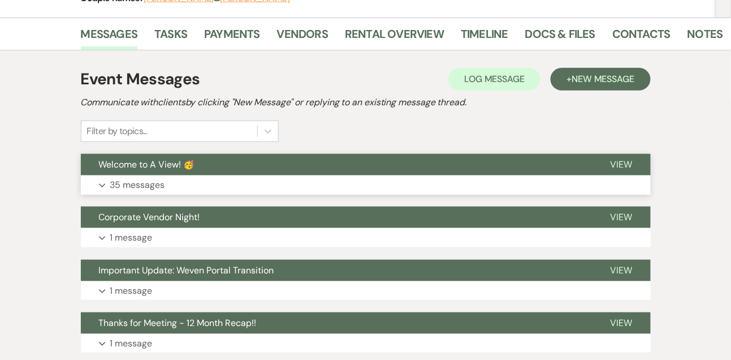
click at [138, 183] on p "35 messages" at bounding box center [137, 185] width 55 height 15
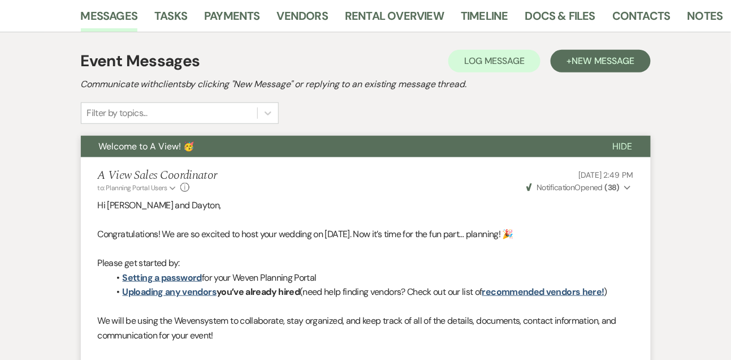
scroll to position [0, 0]
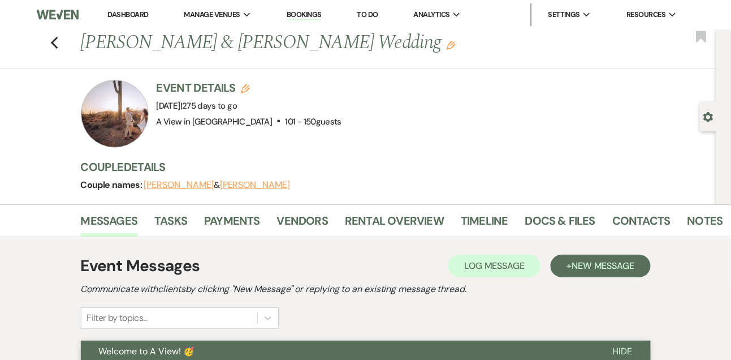
click at [119, 9] on li "Dashboard" at bounding box center [128, 14] width 52 height 23
click at [135, 16] on link "Dashboard" at bounding box center [127, 15] width 41 height 10
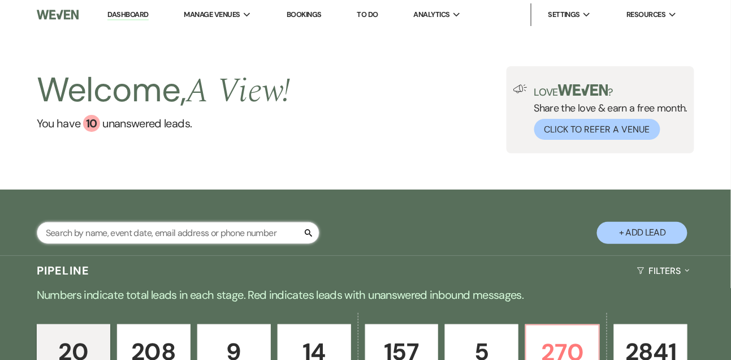
click at [171, 237] on input "text" at bounding box center [178, 233] width 283 height 22
type input "claire"
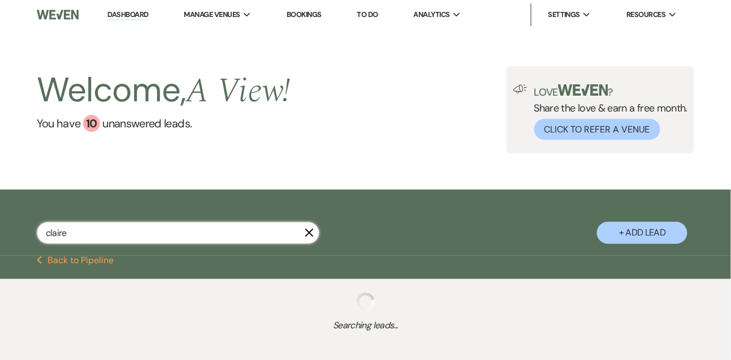
select select "9"
select select "4"
select select "8"
select select "4"
select select "5"
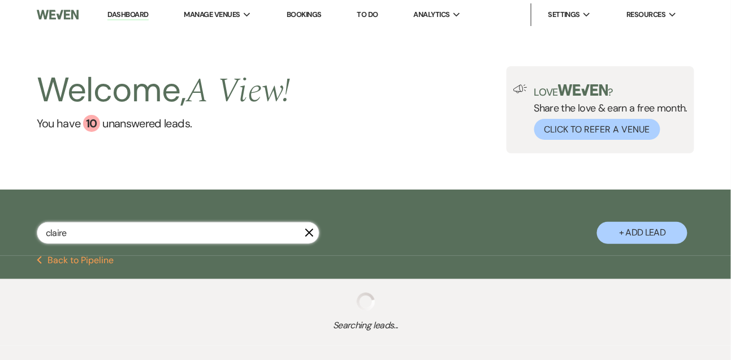
select select "8"
select select "4"
select select "8"
select select "5"
select select "8"
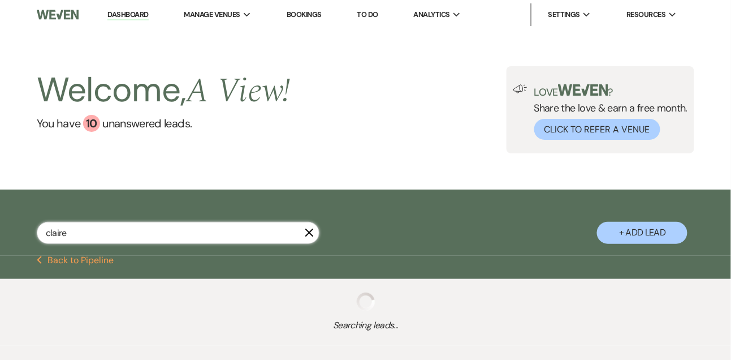
select select "5"
select select "8"
select select "4"
select select "8"
select select "5"
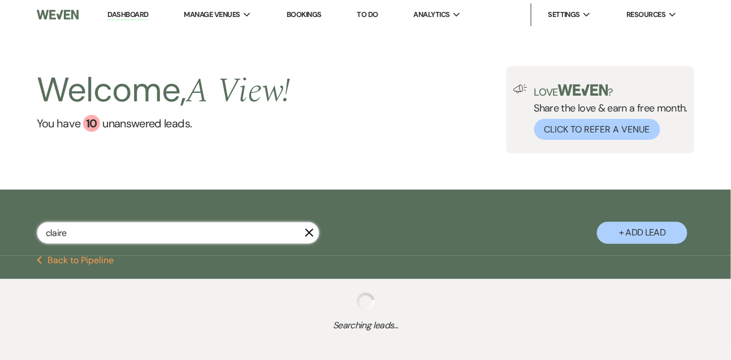
select select "8"
select select "5"
select select "8"
select select "4"
select select "8"
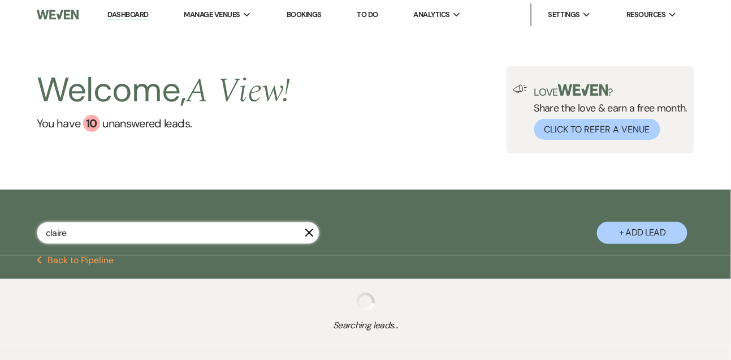
select select "4"
select select "8"
select select "5"
select select "8"
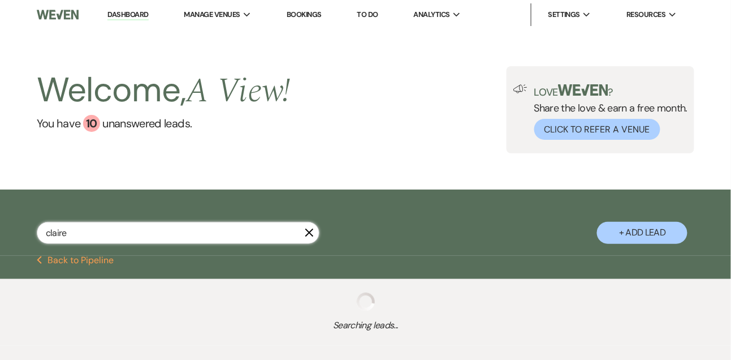
select select "4"
select select "8"
select select "4"
select select "8"
select select "4"
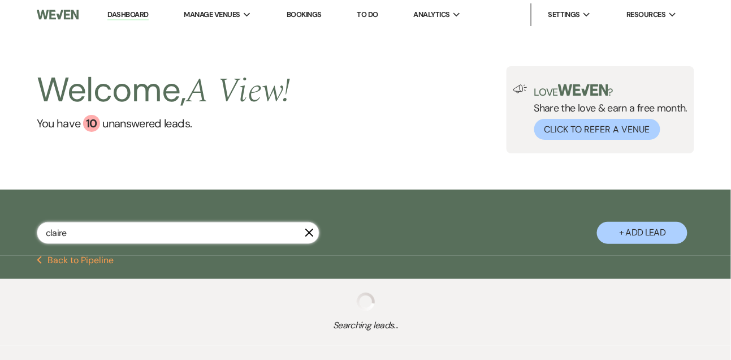
select select "8"
select select "4"
select select "8"
select select "4"
select select "8"
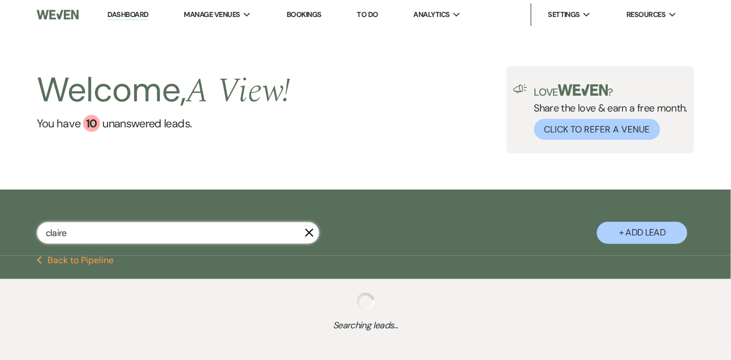
select select "5"
select select "8"
select select "4"
select select "8"
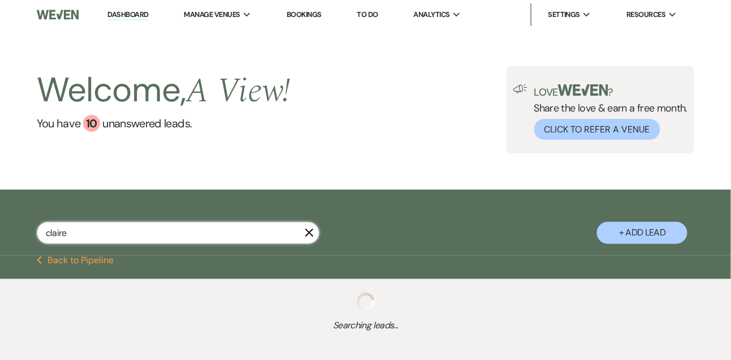
select select "8"
select select "4"
select select "8"
select select "4"
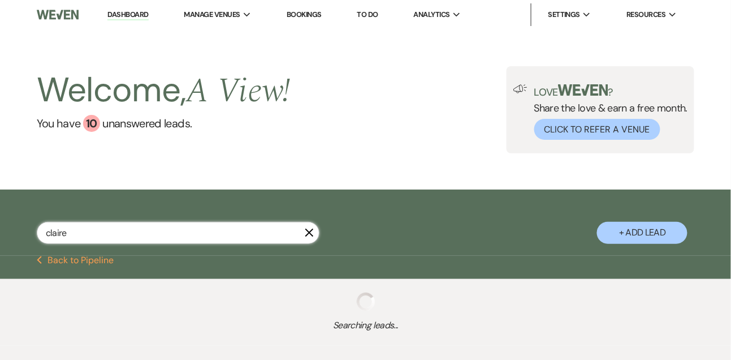
select select "8"
select select "4"
select select "8"
select select "6"
select select "8"
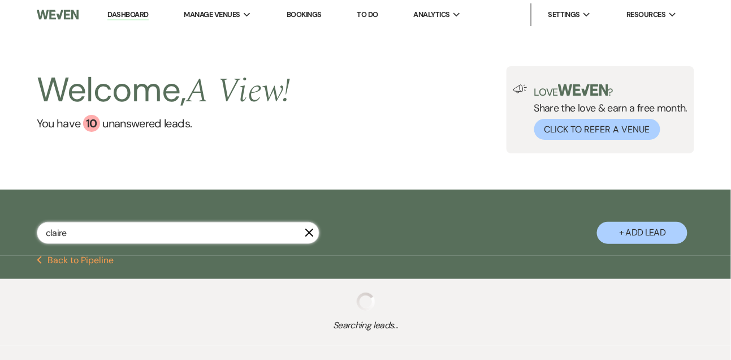
select select "8"
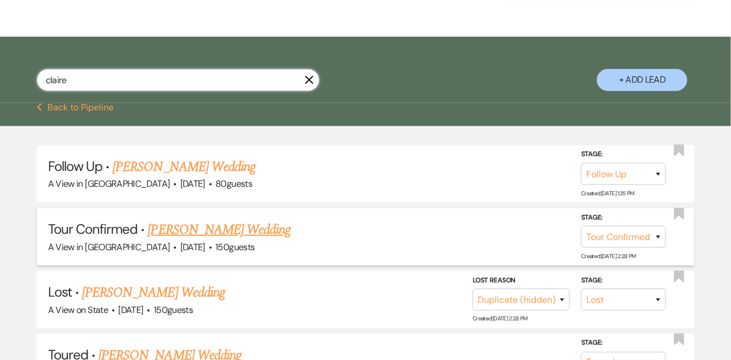
scroll to position [162, 0]
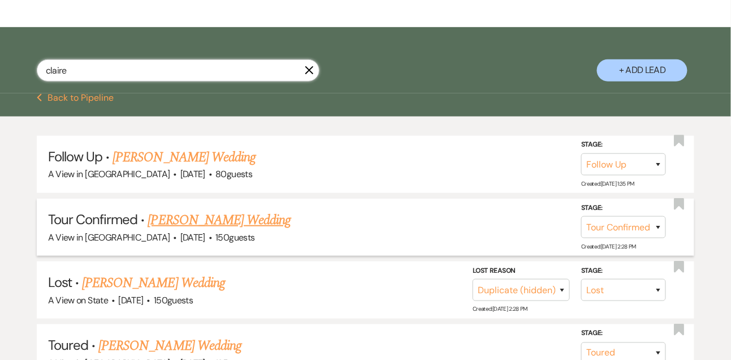
type input "claire"
click at [227, 240] on span "150 guests" at bounding box center [234, 237] width 39 height 12
click at [227, 223] on link "Claire Bromm's Wedding" at bounding box center [219, 220] width 143 height 20
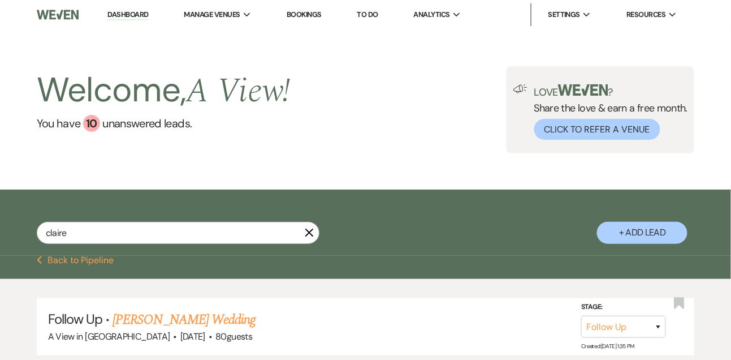
select select "4"
select select "5"
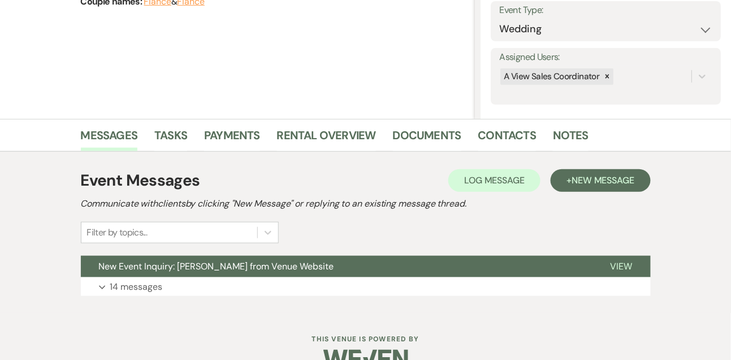
scroll to position [191, 0]
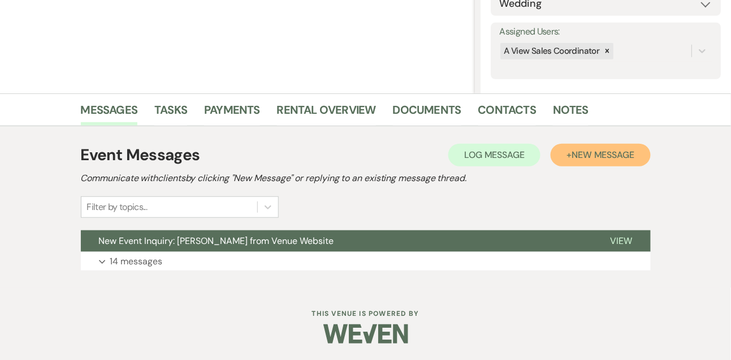
click at [608, 153] on span "New Message" at bounding box center [603, 155] width 63 height 12
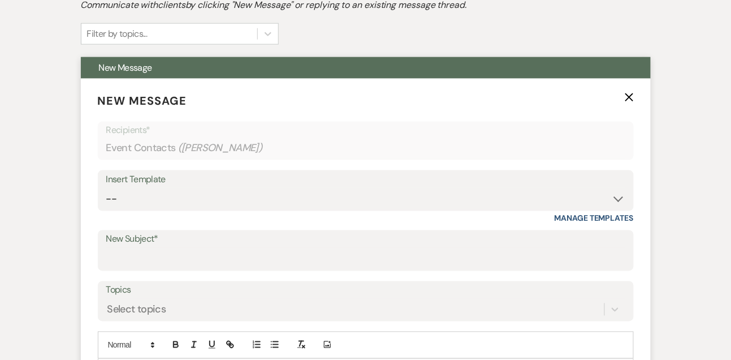
scroll to position [373, 0]
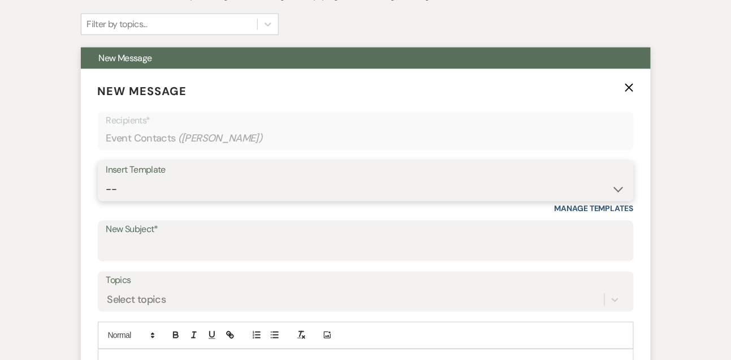
click at [127, 192] on select "-- Tour Confirmation Contract (Pre-Booked Leads) Out of office Inquiry Email Al…" at bounding box center [365, 189] width 519 height 22
select select "3203"
click at [106, 178] on select "-- Tour Confirmation Contract (Pre-Booked Leads) Out of office Inquiry Email Al…" at bounding box center [365, 189] width 519 height 22
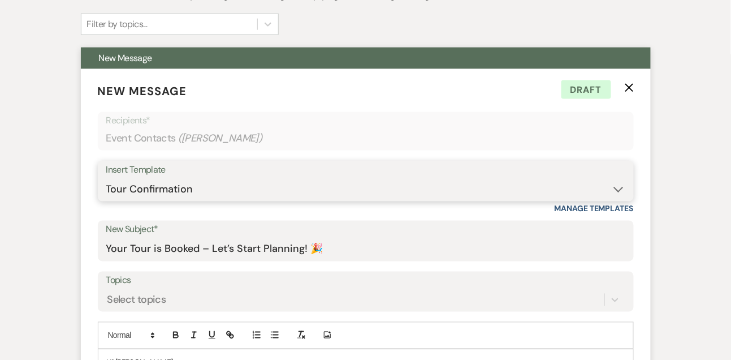
scroll to position [432, 0]
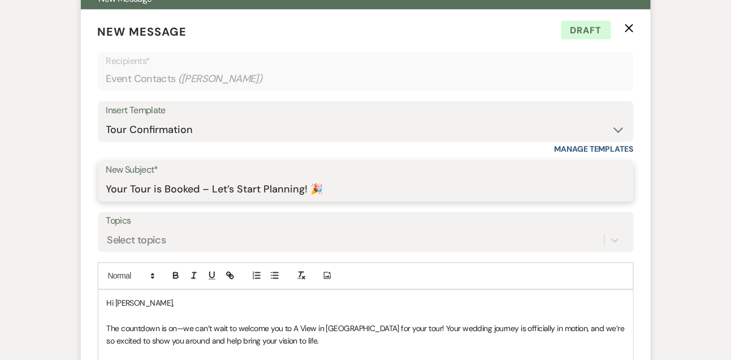
drag, startPoint x: 210, startPoint y: 187, endPoint x: 369, endPoint y: 188, distance: 158.3
click at [369, 188] on input "Your Tour is Booked – Let’s Start Planning! 🎉" at bounding box center [365, 190] width 519 height 22
type input "Your Tour is Booked – We Can’t Wait to Meet You! 🎉"
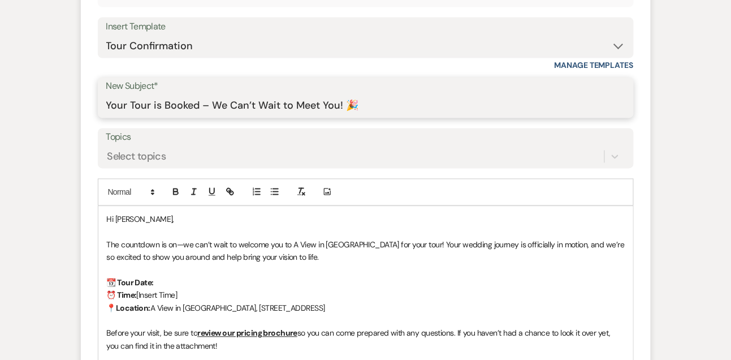
scroll to position [521, 0]
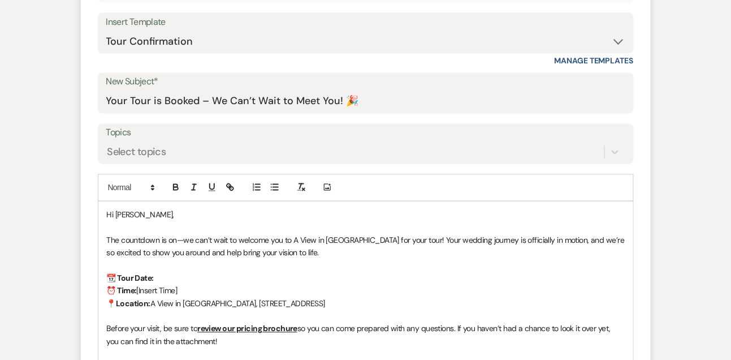
click at [199, 276] on p "📆 Tour Date:" at bounding box center [366, 278] width 518 height 12
